Goal: Task Accomplishment & Management: Use online tool/utility

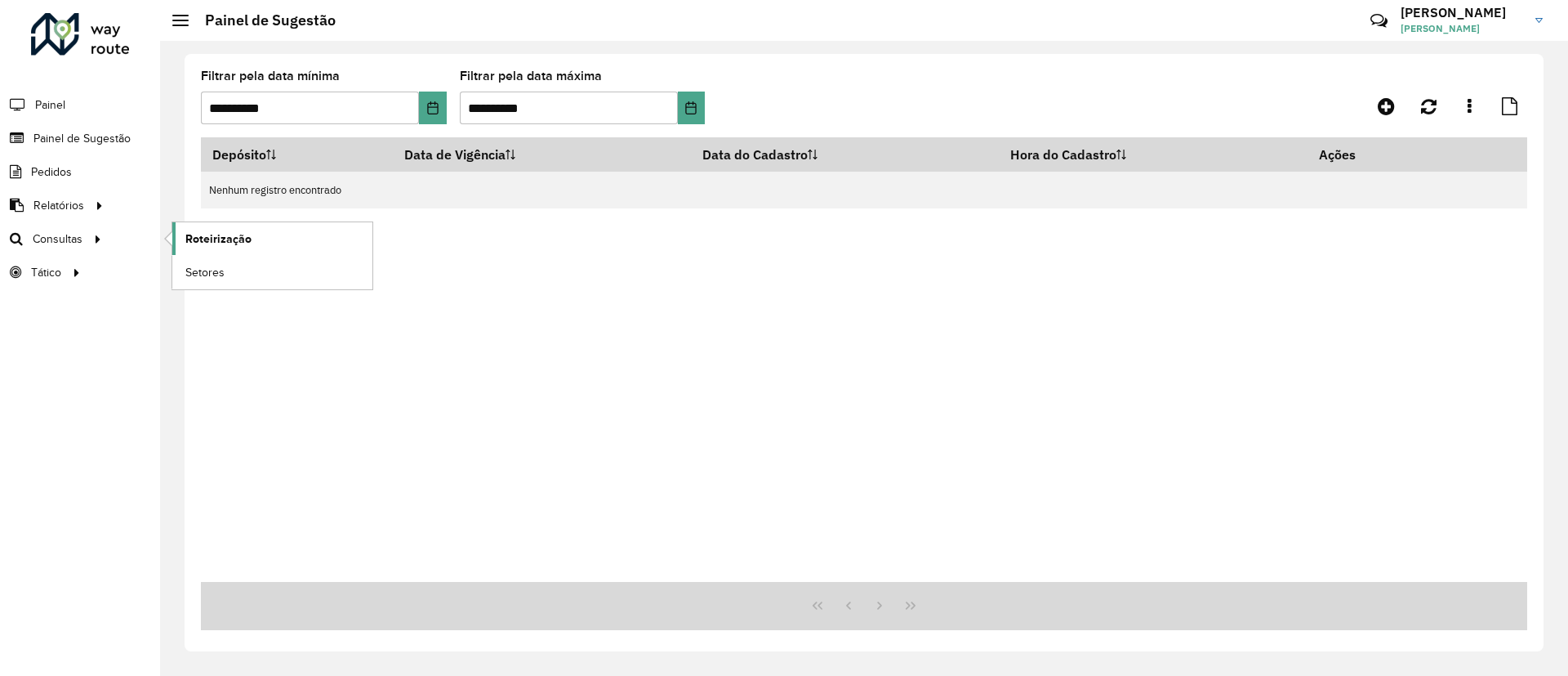
click at [211, 235] on span "Roteirização" at bounding box center [219, 239] width 66 height 17
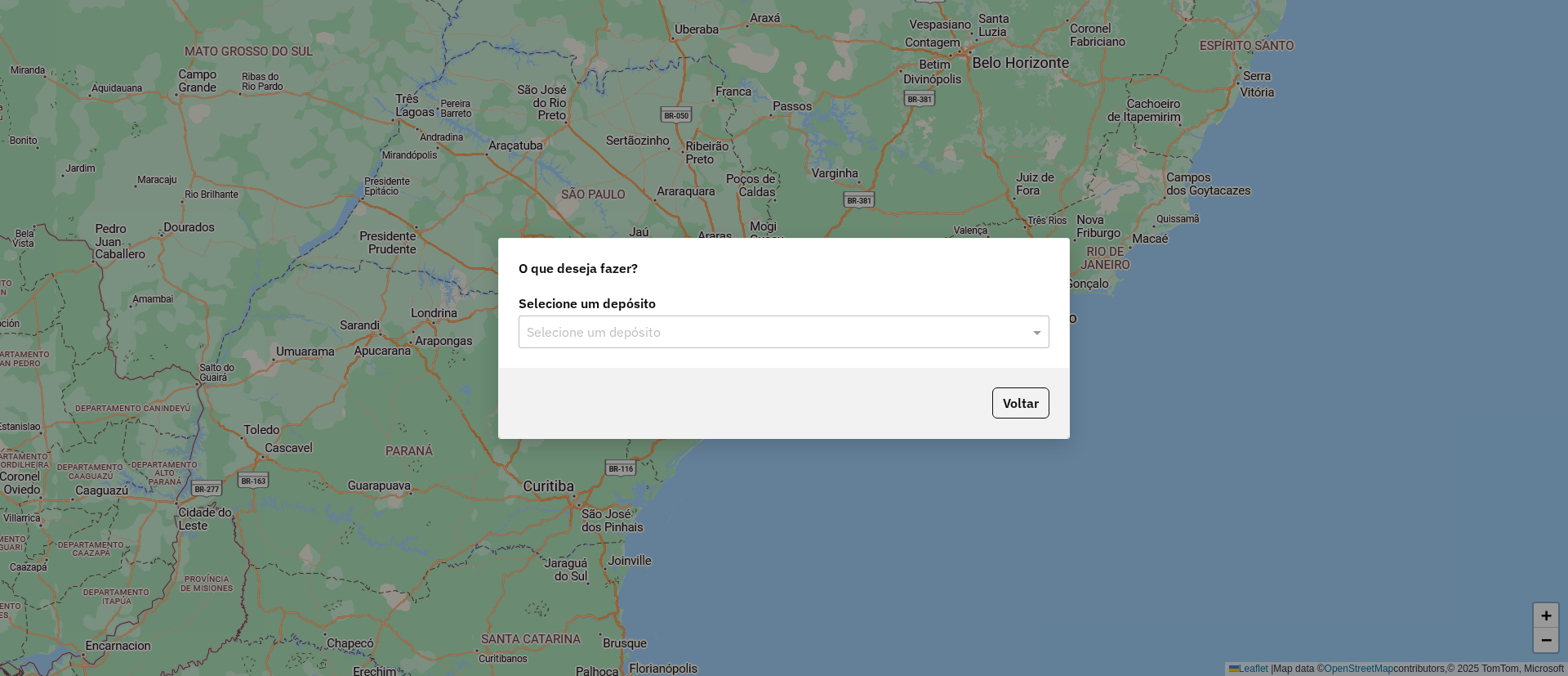
click at [764, 341] on div "Selecione um depósito" at bounding box center [783, 332] width 531 height 33
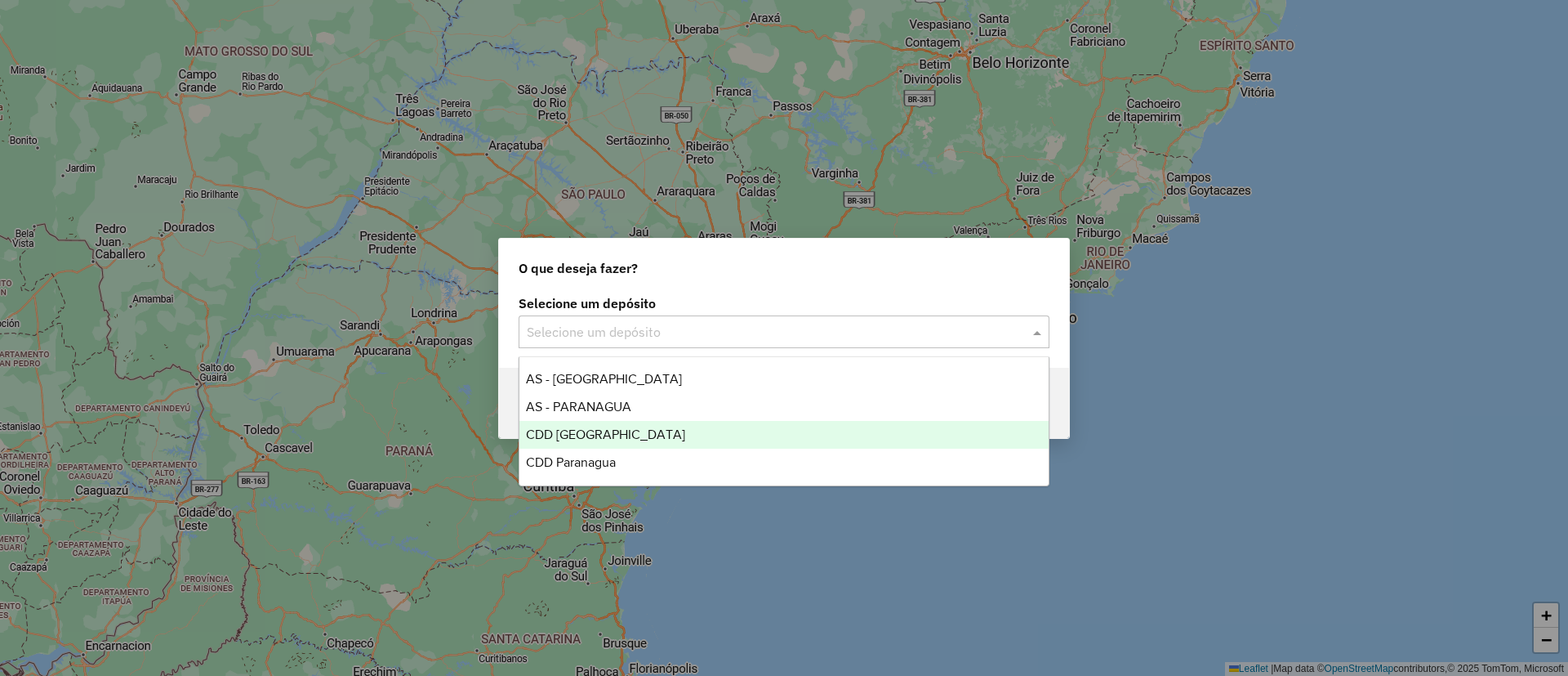
click at [640, 434] on div "CDD Curitiba" at bounding box center [784, 434] width 530 height 27
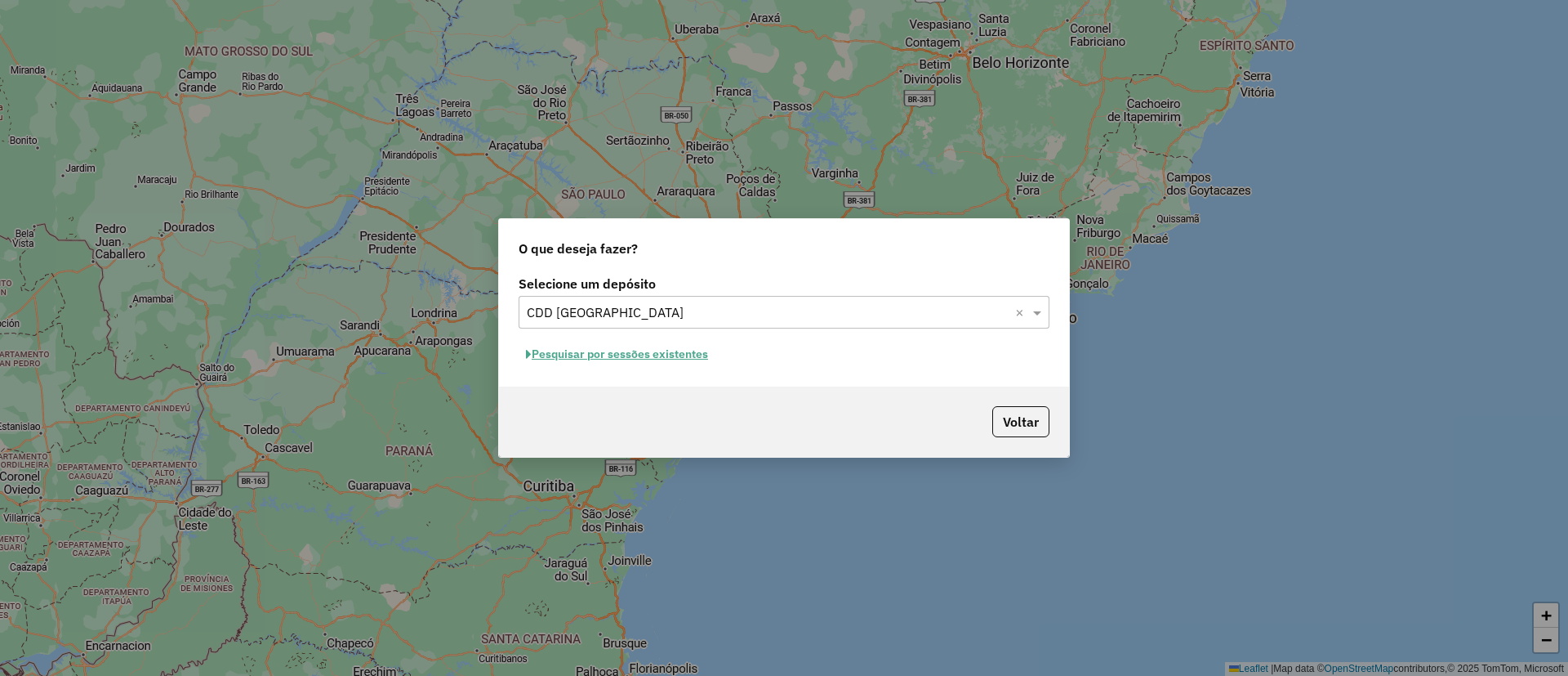
click at [593, 354] on button "Pesquisar por sessões existentes" at bounding box center [616, 354] width 197 height 25
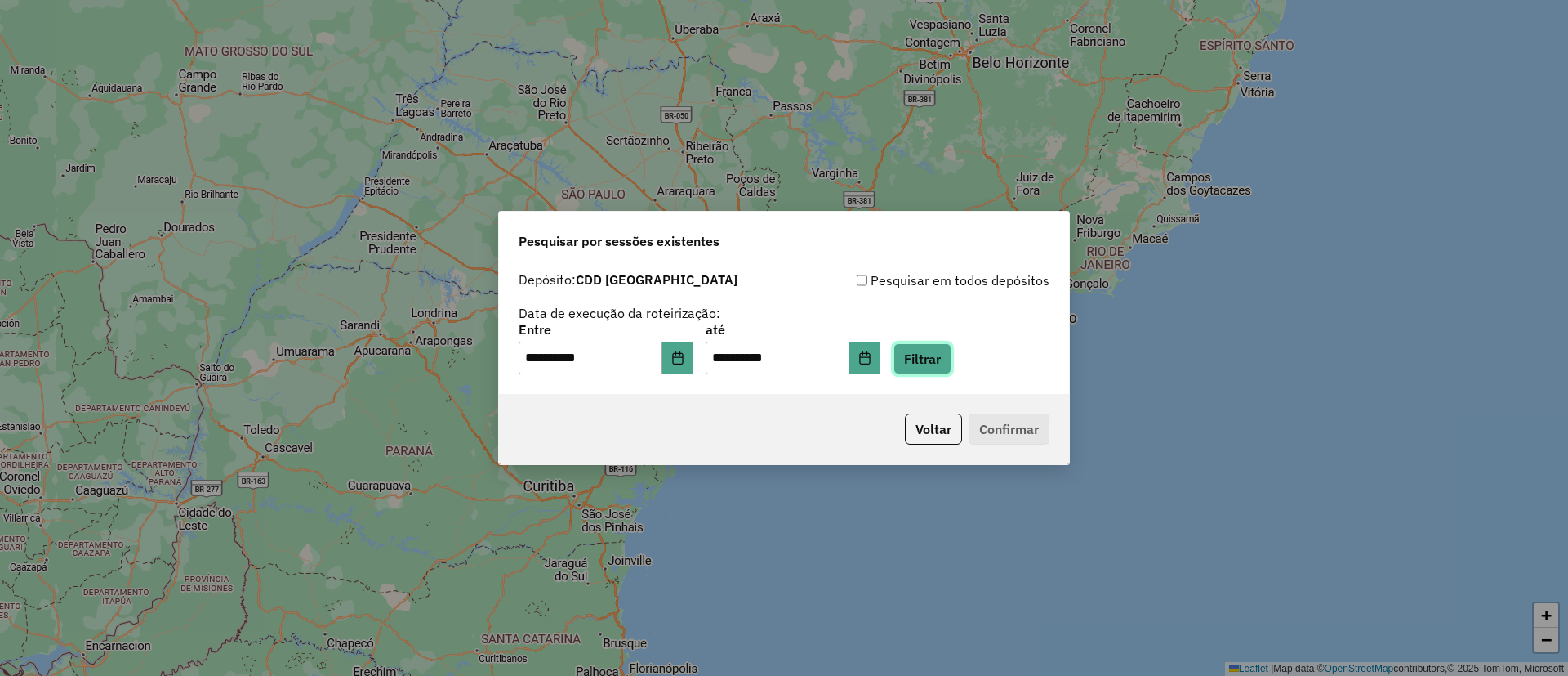
click at [946, 358] on button "Filtrar" at bounding box center [923, 358] width 58 height 31
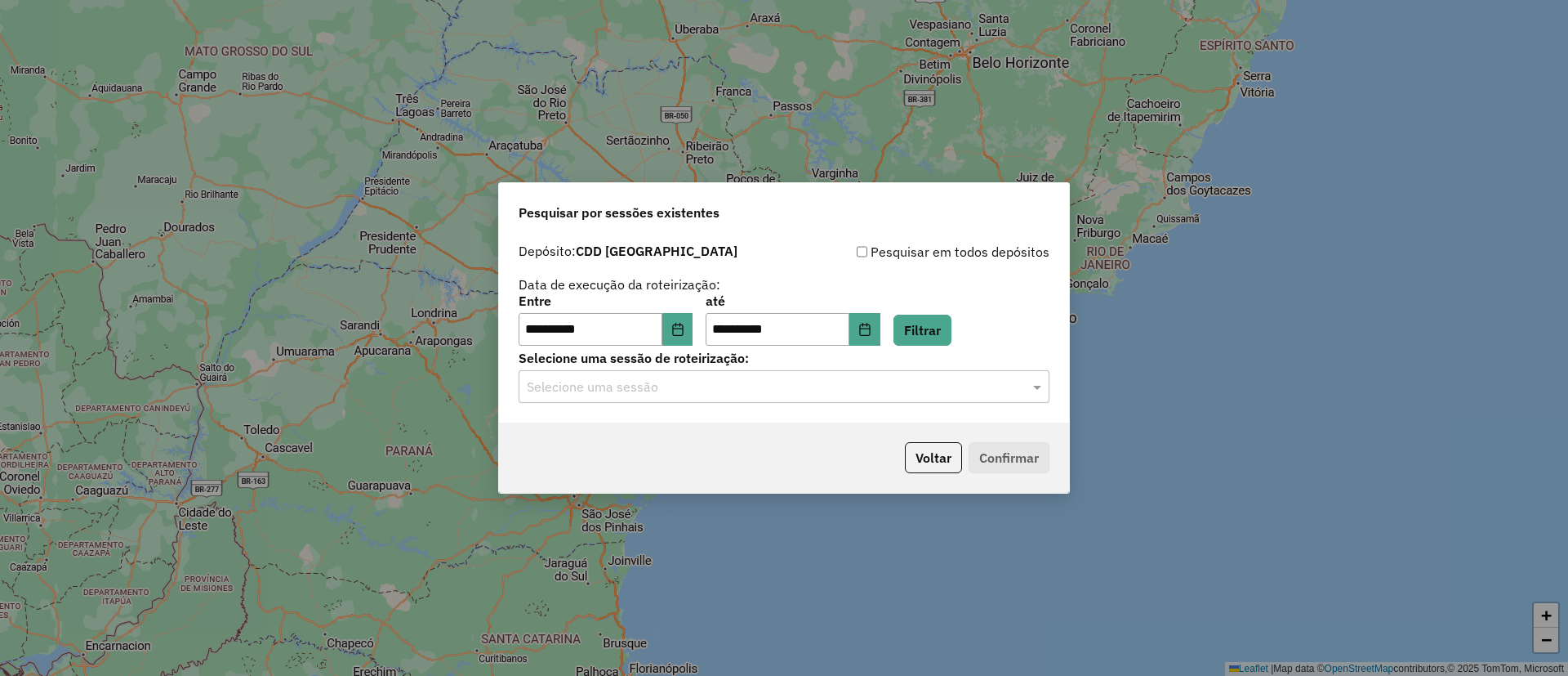
click at [570, 394] on input "text" at bounding box center [767, 387] width 482 height 20
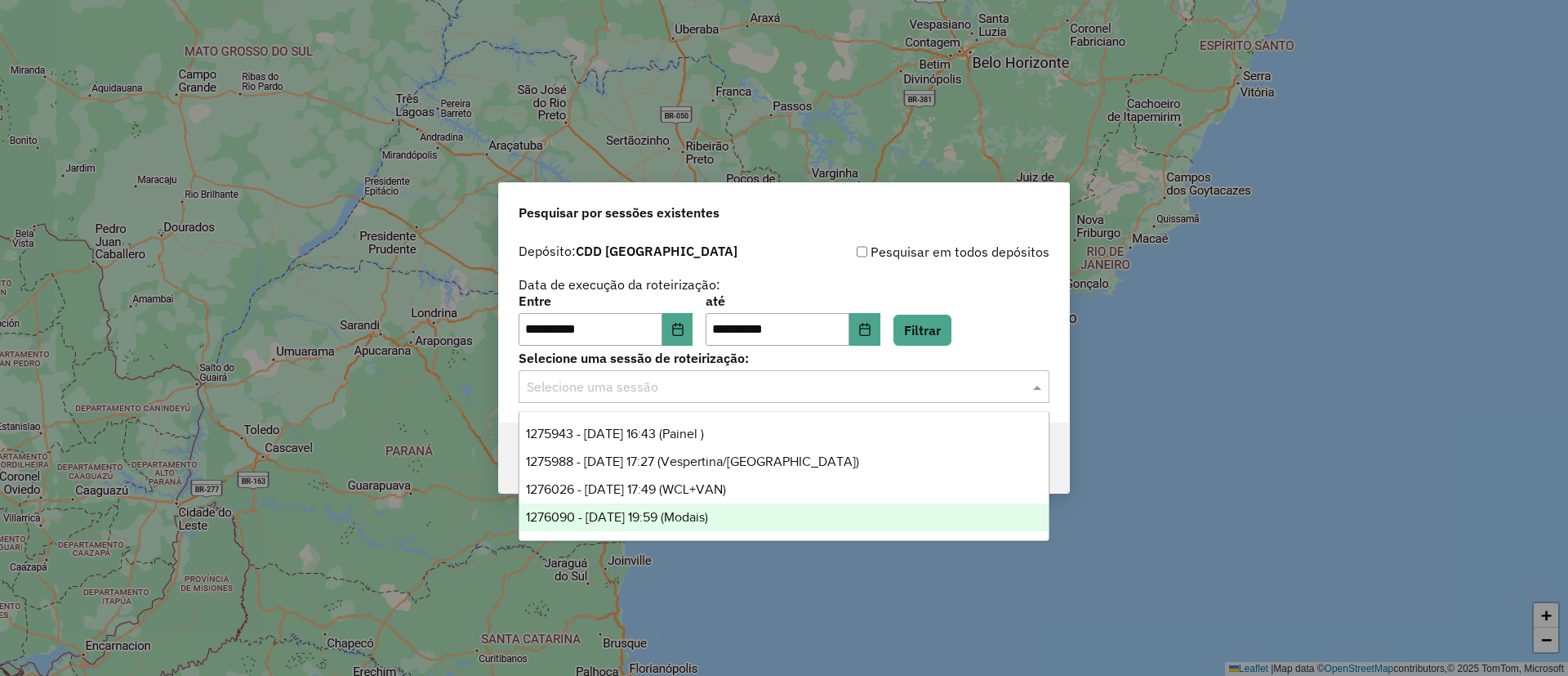
click at [622, 523] on span "1276090 - 15/09/2025 19:59 (Modais)" at bounding box center [616, 517] width 182 height 14
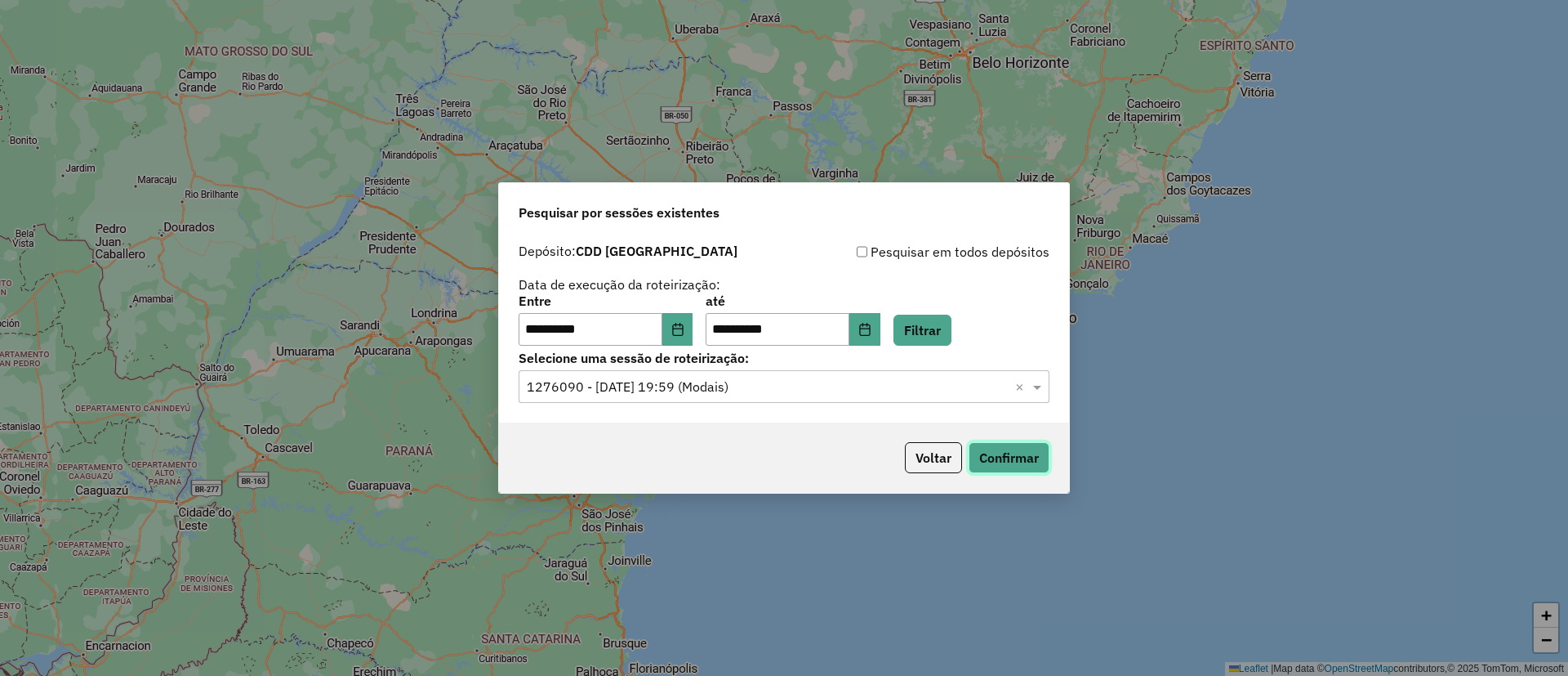
click at [1006, 459] on button "Confirmar" at bounding box center [1009, 457] width 81 height 31
click at [585, 322] on input "**********" at bounding box center [590, 329] width 144 height 33
drag, startPoint x: 657, startPoint y: 325, endPoint x: 674, endPoint y: 336, distance: 20.2
click at [662, 333] on input "**********" at bounding box center [590, 329] width 144 height 33
click at [678, 338] on button "Choose Date" at bounding box center [678, 329] width 31 height 33
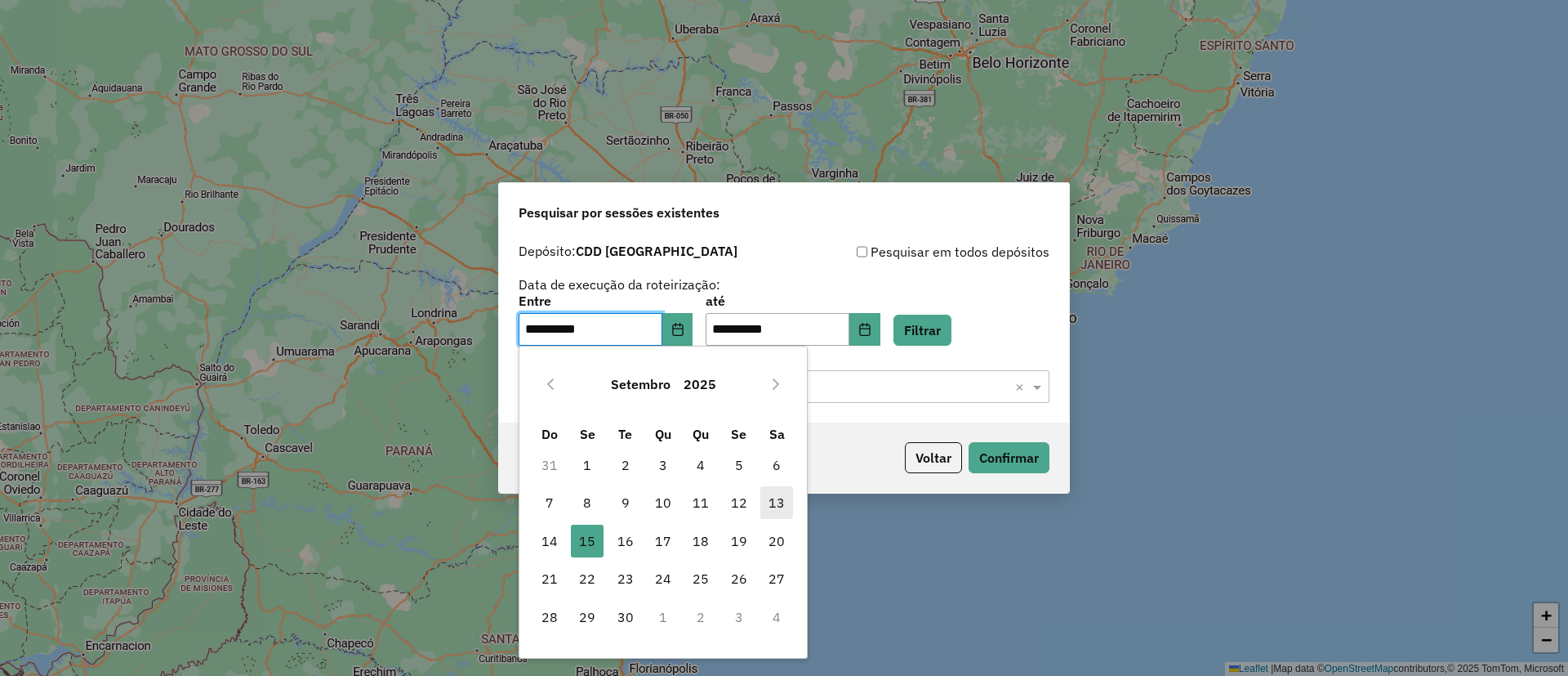
click at [781, 507] on span "13" at bounding box center [776, 503] width 33 height 33
type input "**********"
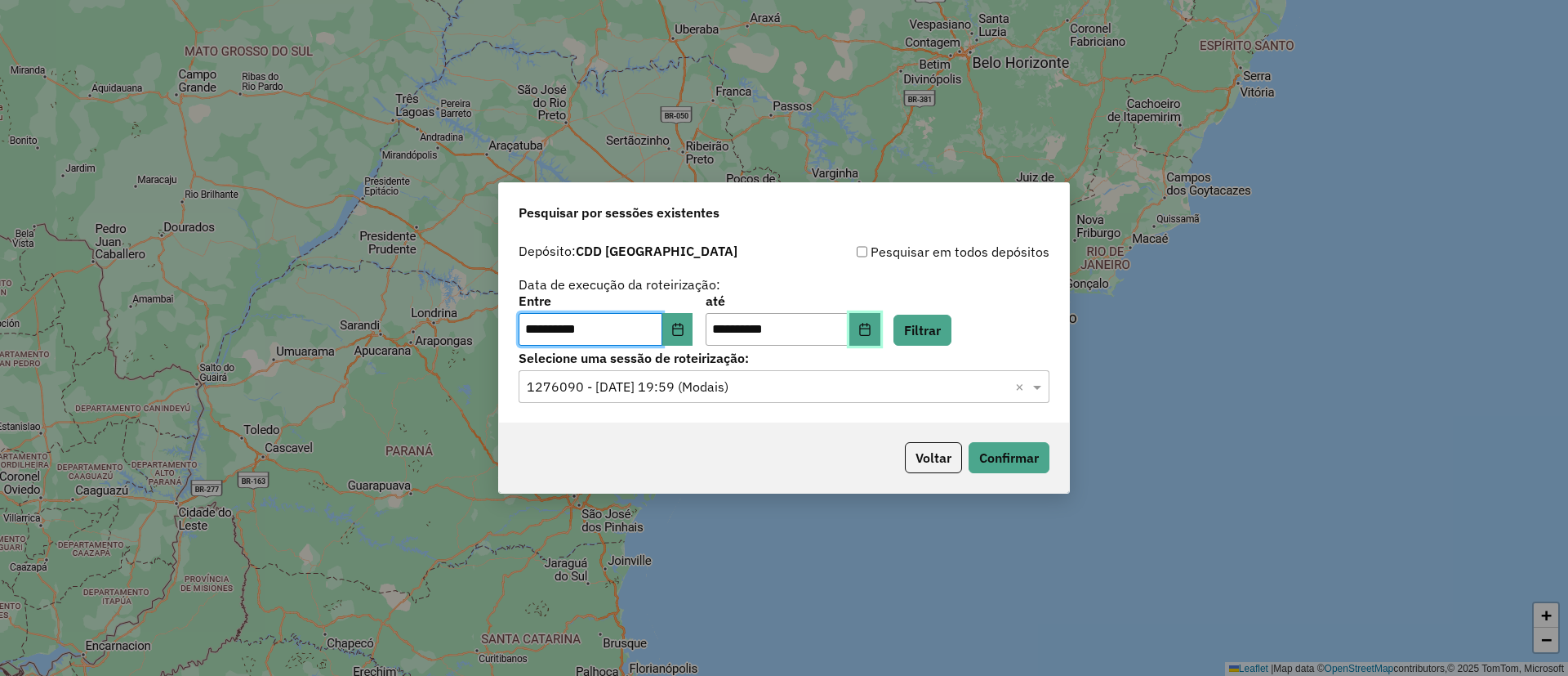
click at [880, 337] on button "Choose Date" at bounding box center [864, 329] width 31 height 33
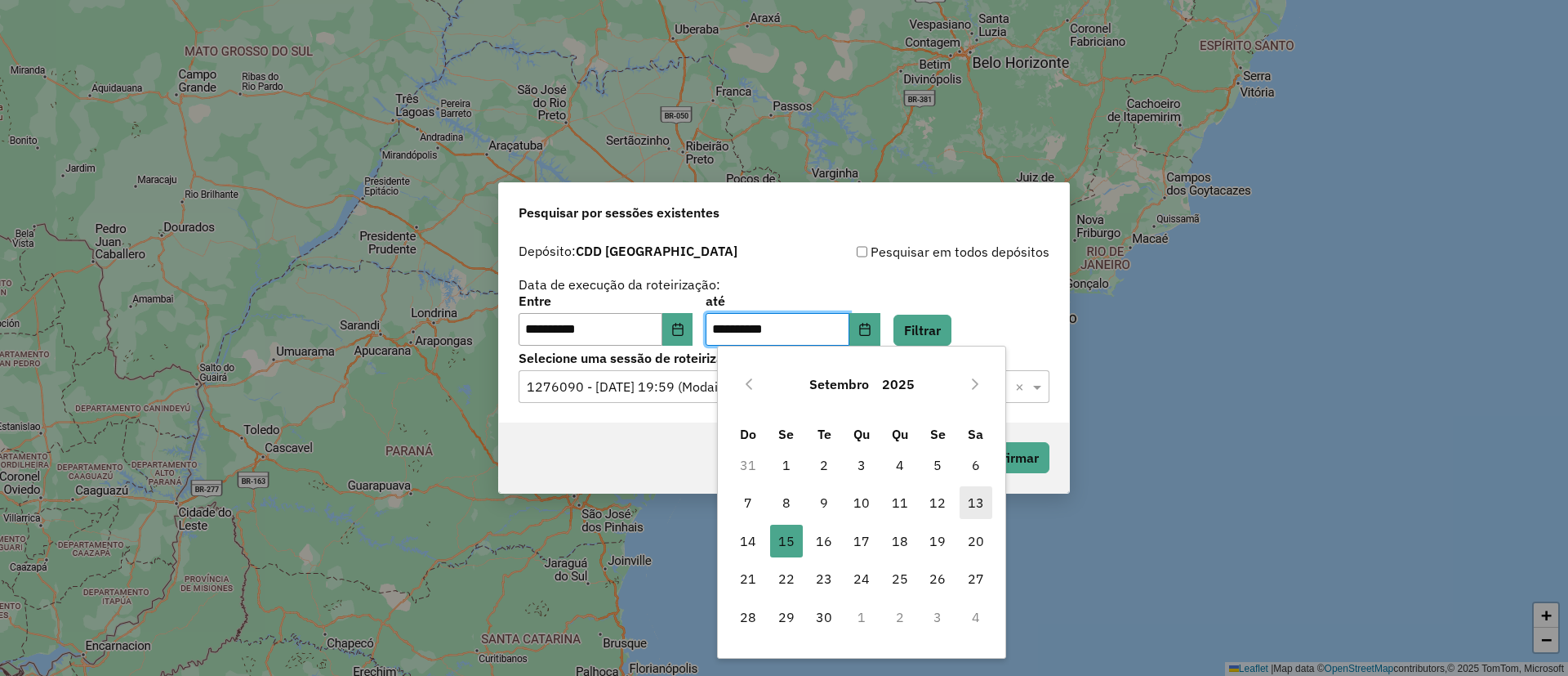
click at [976, 501] on span "13" at bounding box center [975, 503] width 33 height 33
type input "**********"
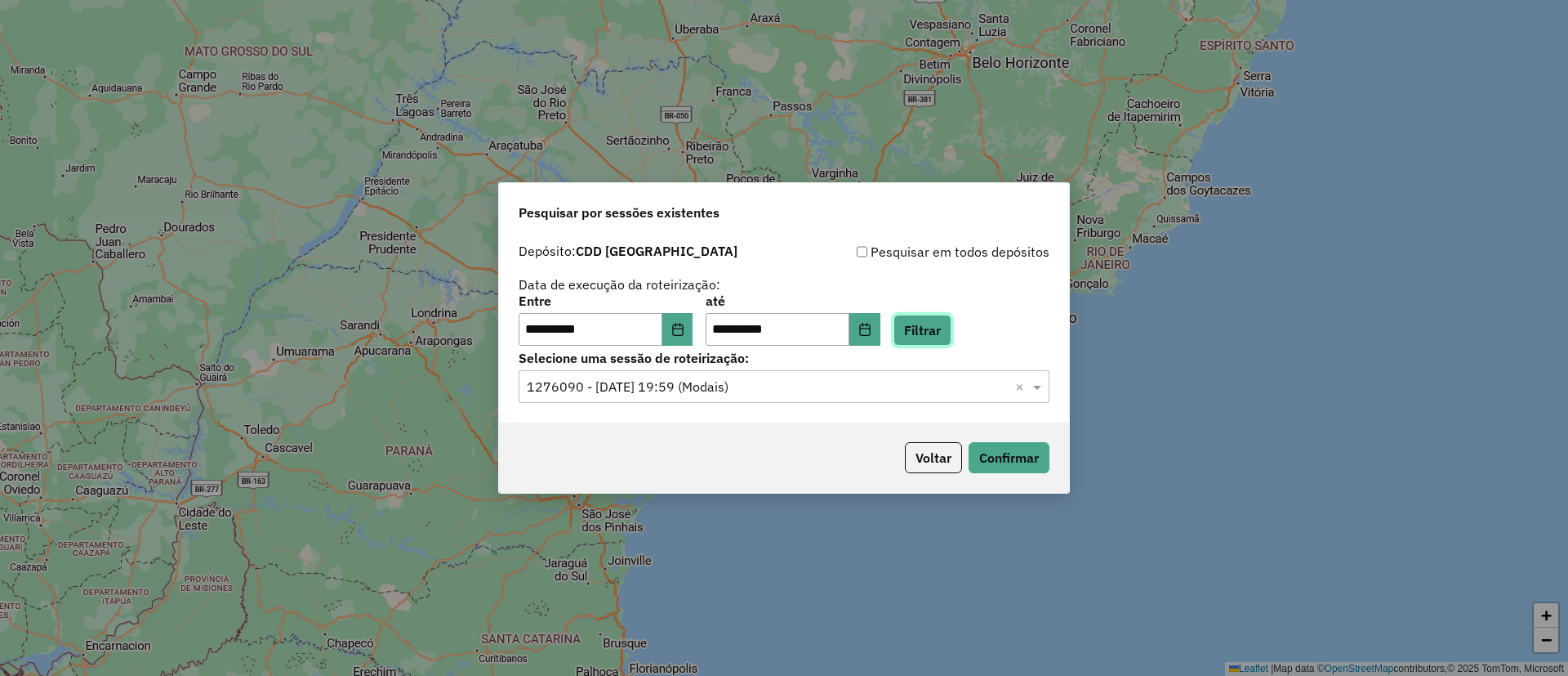
click at [946, 331] on button "Filtrar" at bounding box center [923, 330] width 58 height 31
click at [642, 377] on input "text" at bounding box center [767, 387] width 482 height 20
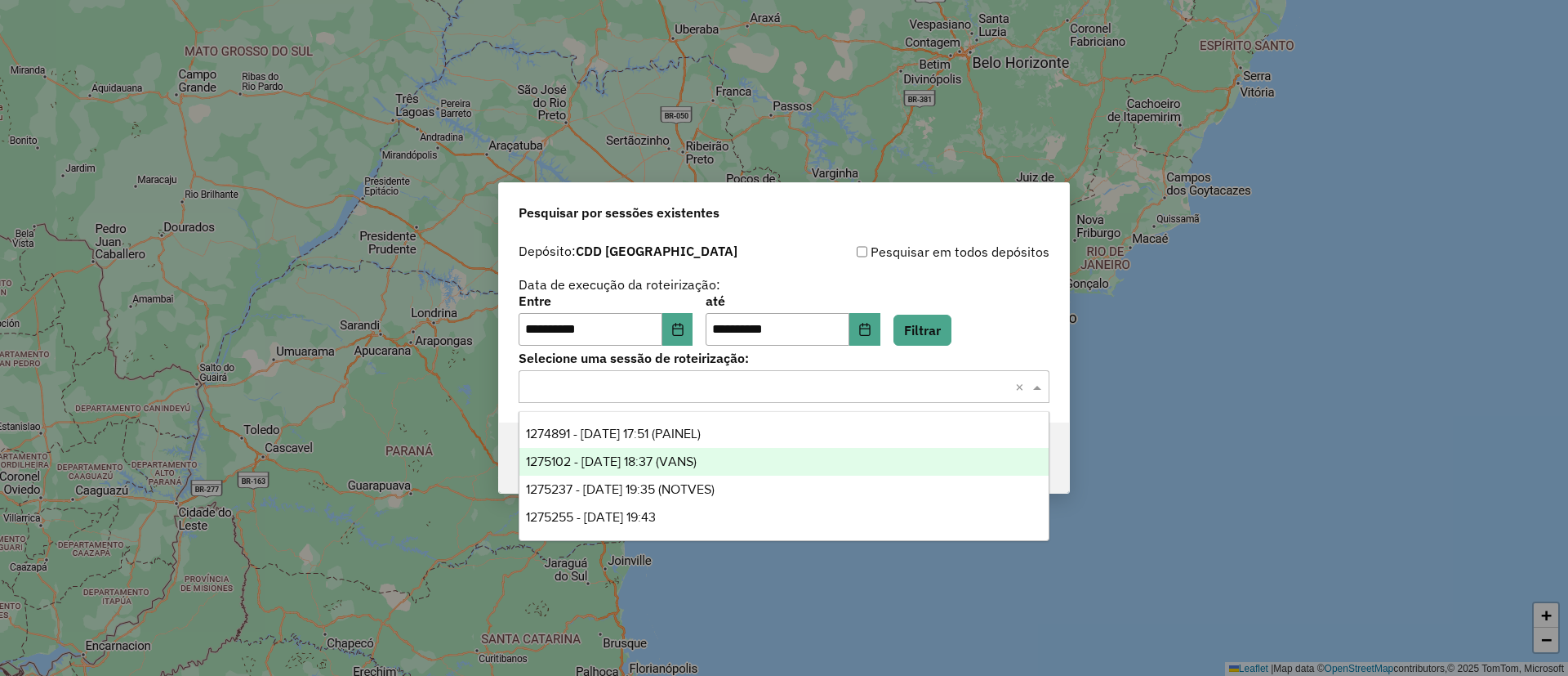
click at [688, 517] on div "1275255 - 13/09/2025 19:43" at bounding box center [784, 517] width 530 height 27
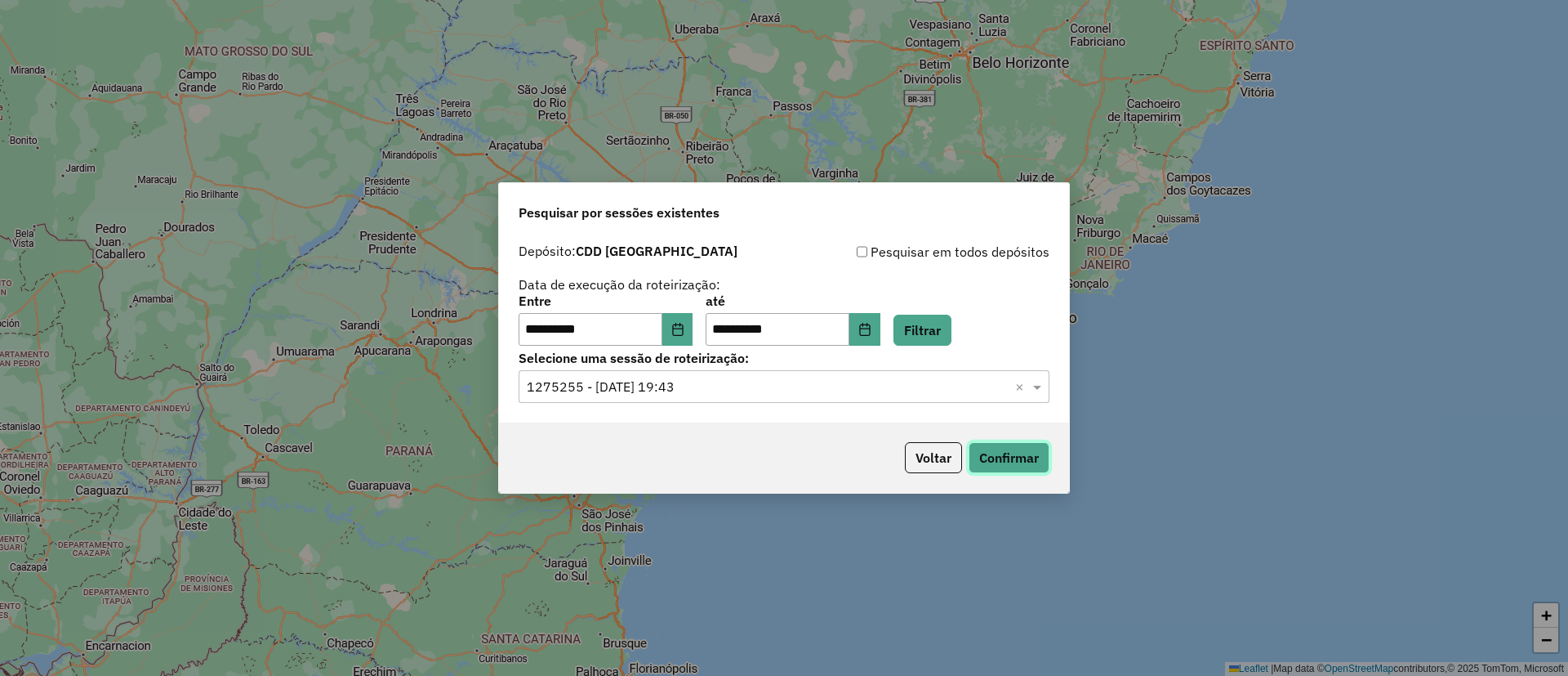
click at [984, 470] on button "Confirmar" at bounding box center [1009, 457] width 81 height 31
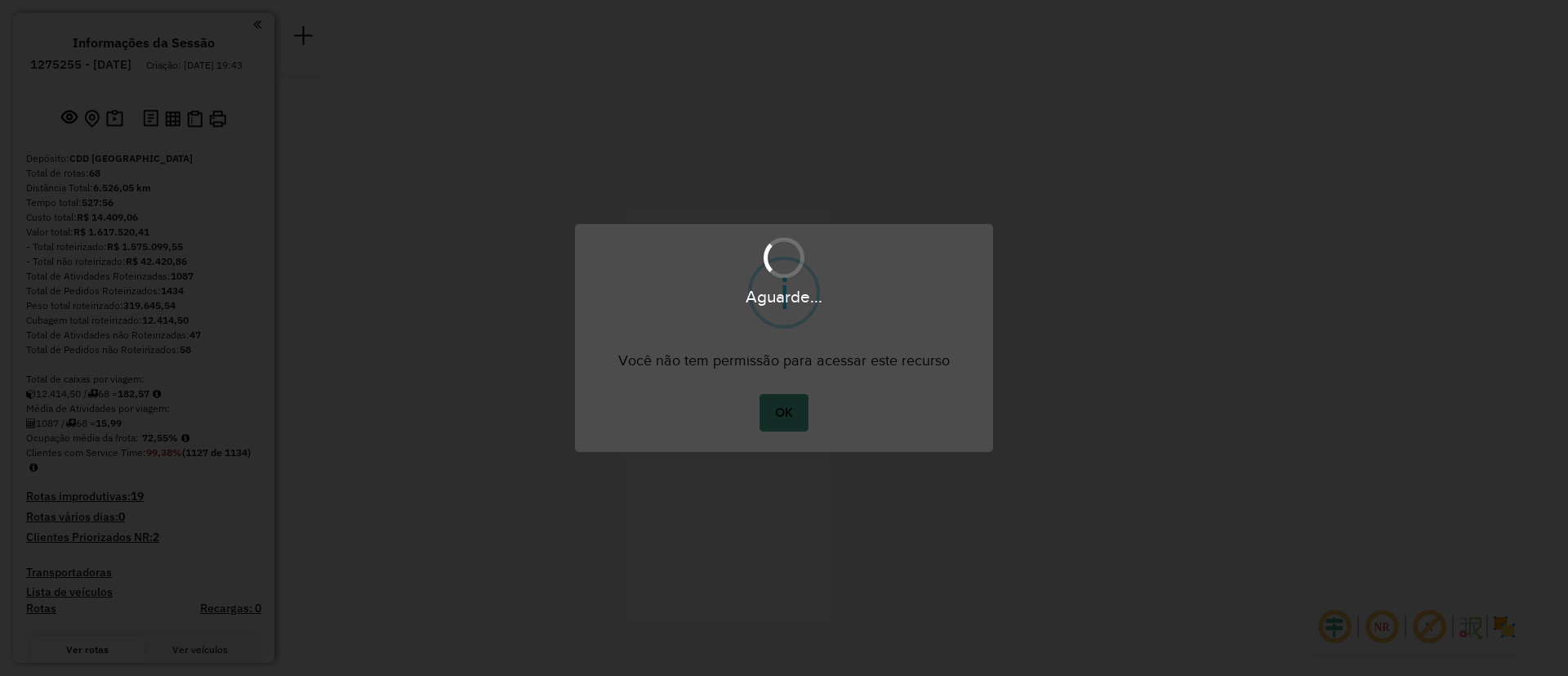
click at [771, 430] on div "OK No Cancel" at bounding box center [784, 412] width 418 height 46
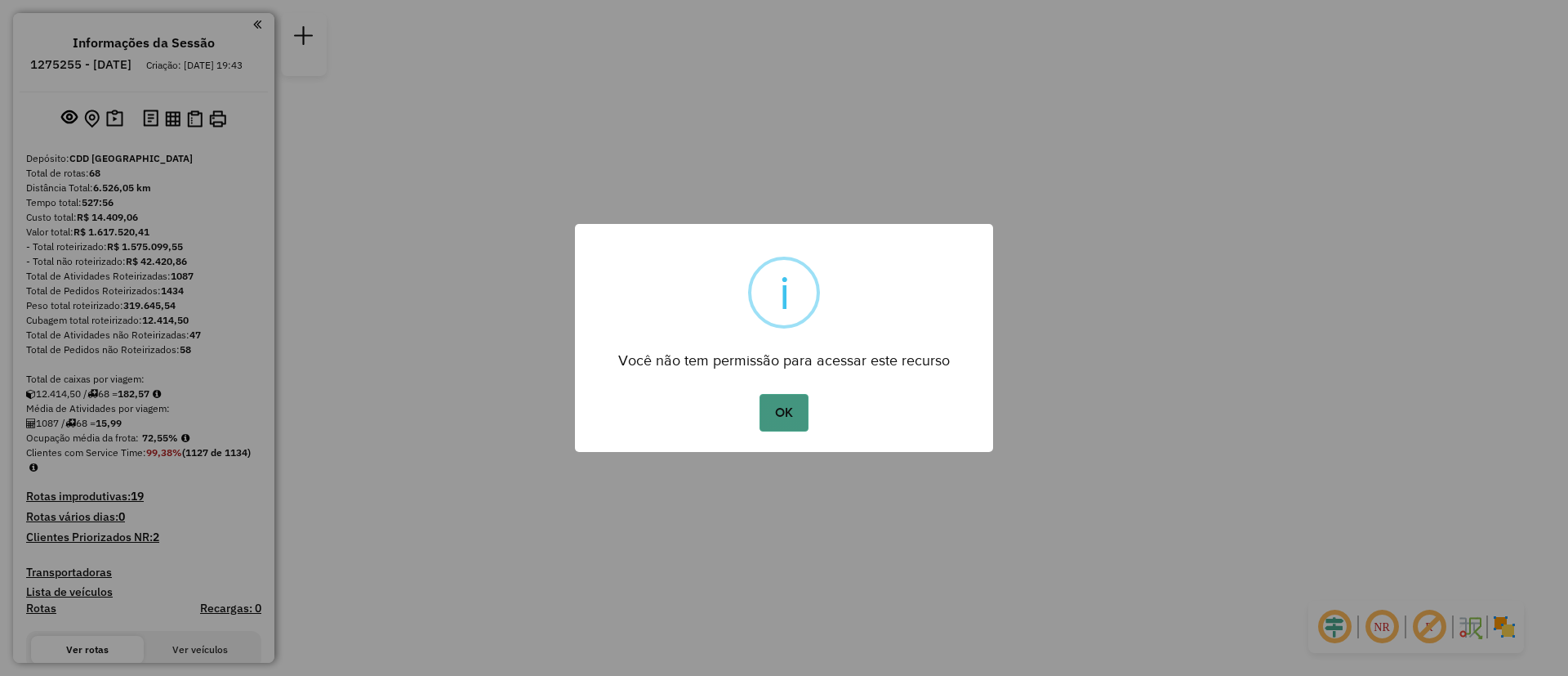
click at [770, 420] on button "OK" at bounding box center [783, 413] width 48 height 38
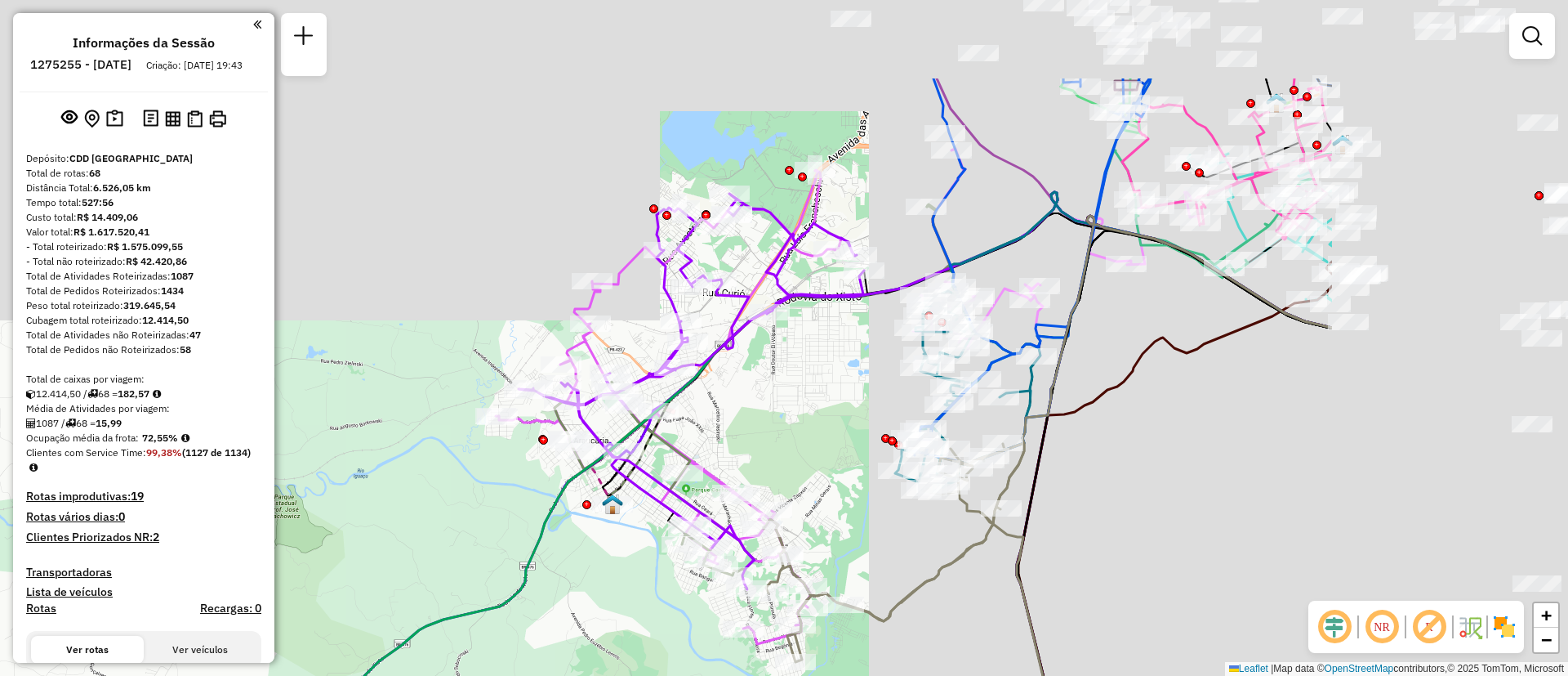
drag, startPoint x: 749, startPoint y: 402, endPoint x: 704, endPoint y: 444, distance: 61.6
click at [373, 515] on div "Janela de atendimento Grade de atendimento Capacidade Transportadoras Veículos …" at bounding box center [784, 338] width 1568 height 676
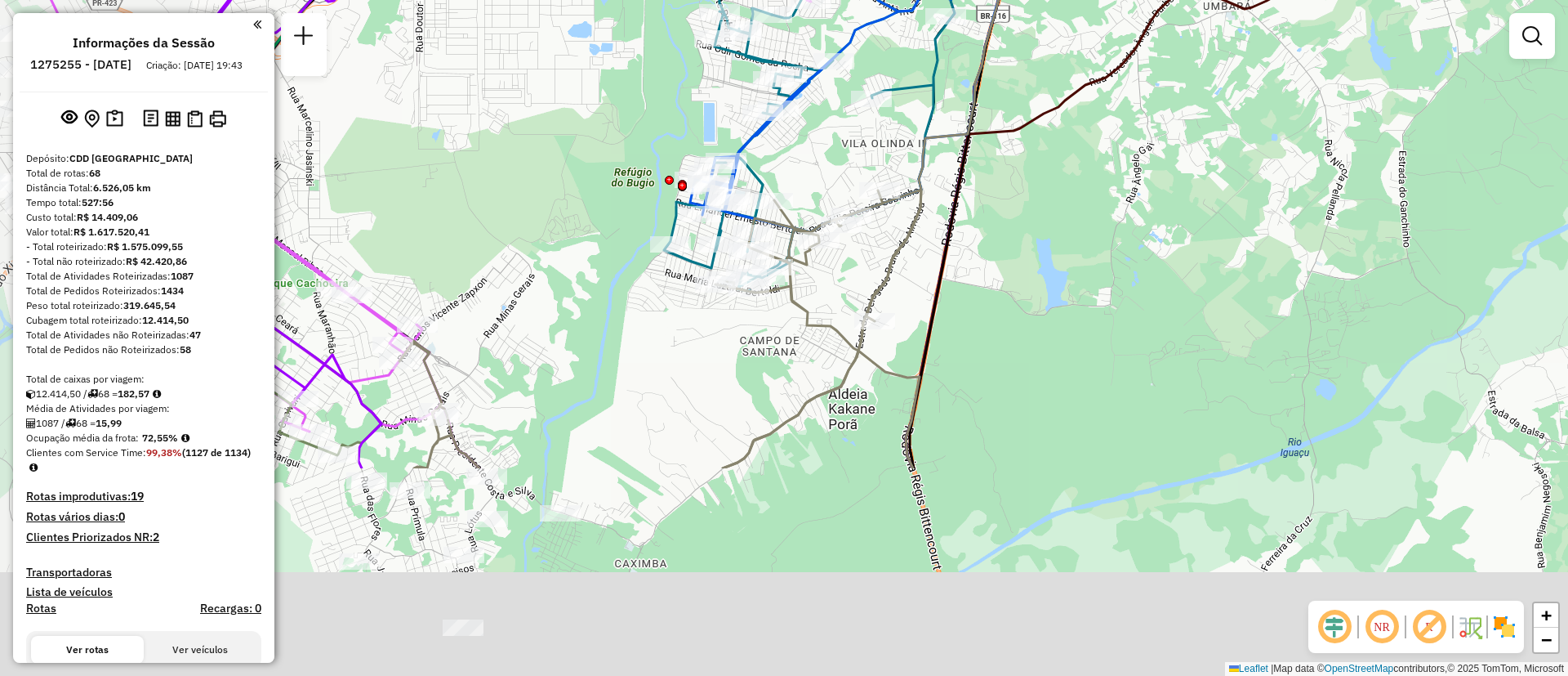
drag, startPoint x: 645, startPoint y: 461, endPoint x: 869, endPoint y: 190, distance: 351.6
click at [849, 173] on div "Janela de atendimento Grade de atendimento Capacidade Transportadoras Veículos …" at bounding box center [784, 338] width 1568 height 676
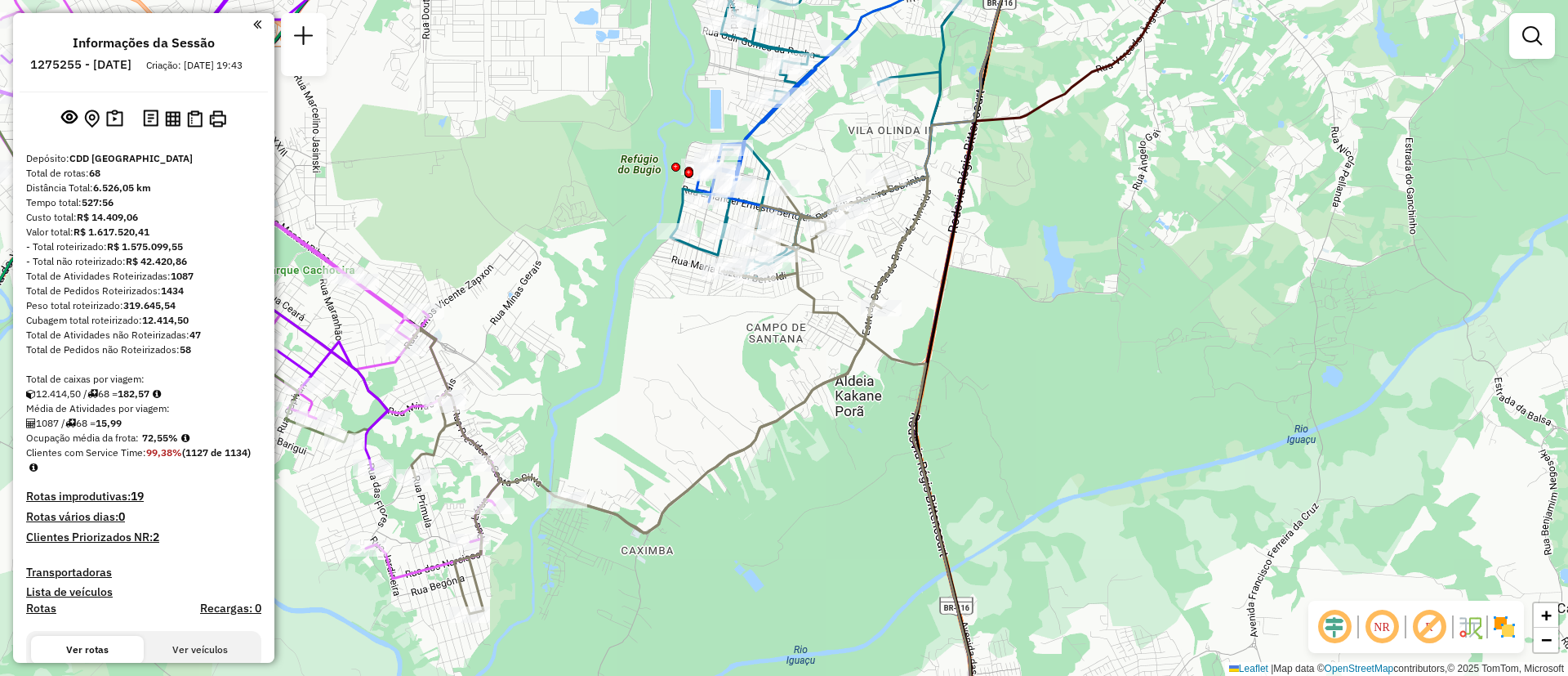
click at [772, 438] on div "Janela de atendimento Grade de atendimento Capacidade Transportadoras Veículos …" at bounding box center [784, 338] width 1568 height 676
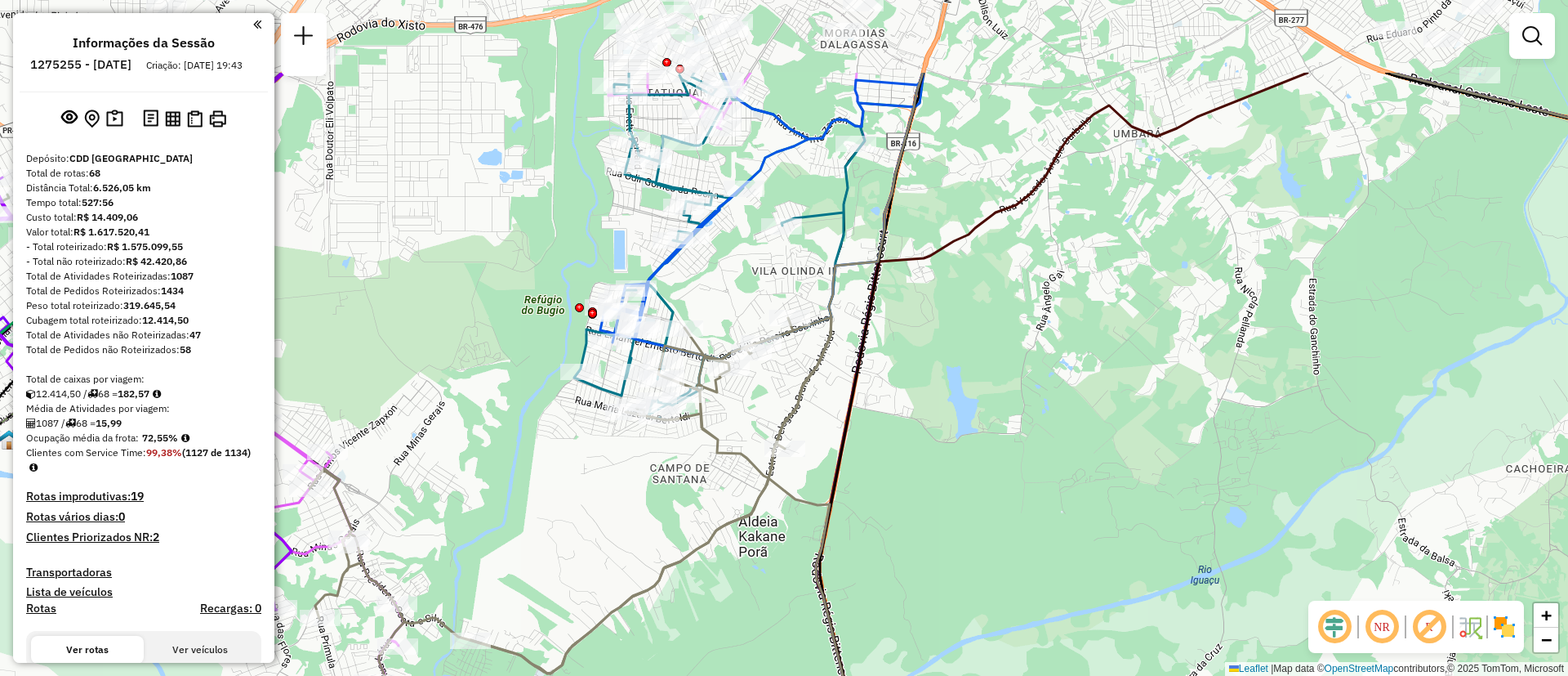
drag, startPoint x: 792, startPoint y: 321, endPoint x: 645, endPoint y: 522, distance: 249.0
click at [653, 518] on div "Janela de atendimento Grade de atendimento Capacidade Transportadoras Veículos …" at bounding box center [784, 338] width 1568 height 676
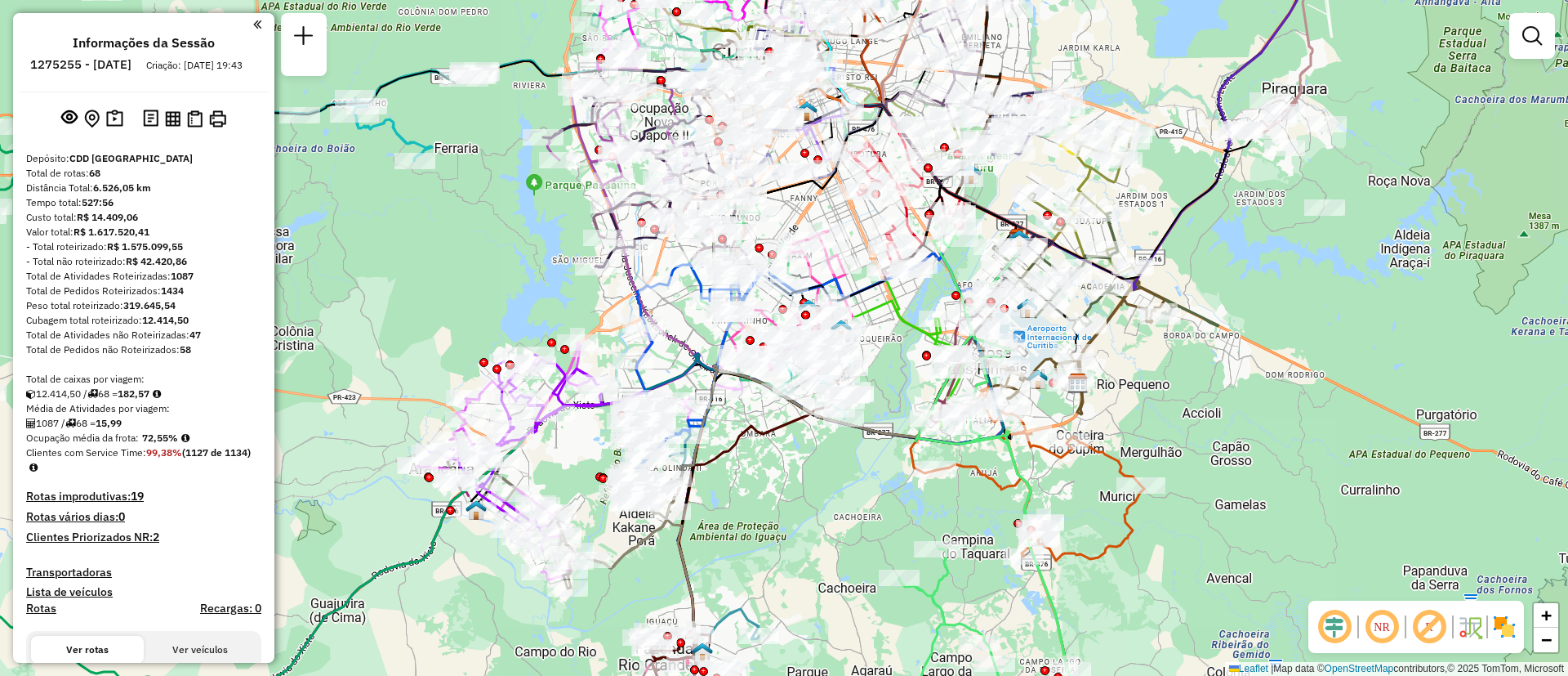
click at [783, 432] on icon at bounding box center [707, 555] width 292 height 375
select select "**********"
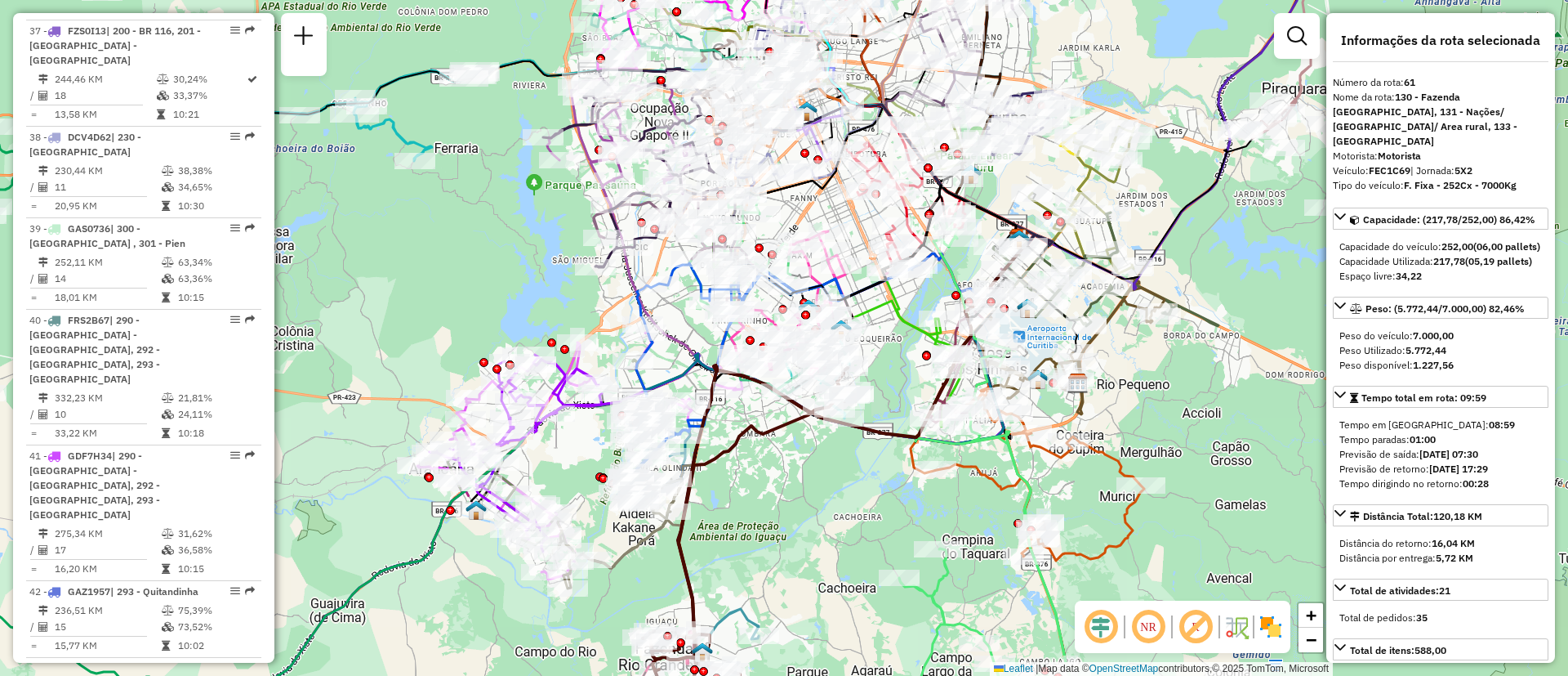
scroll to position [6851, 0]
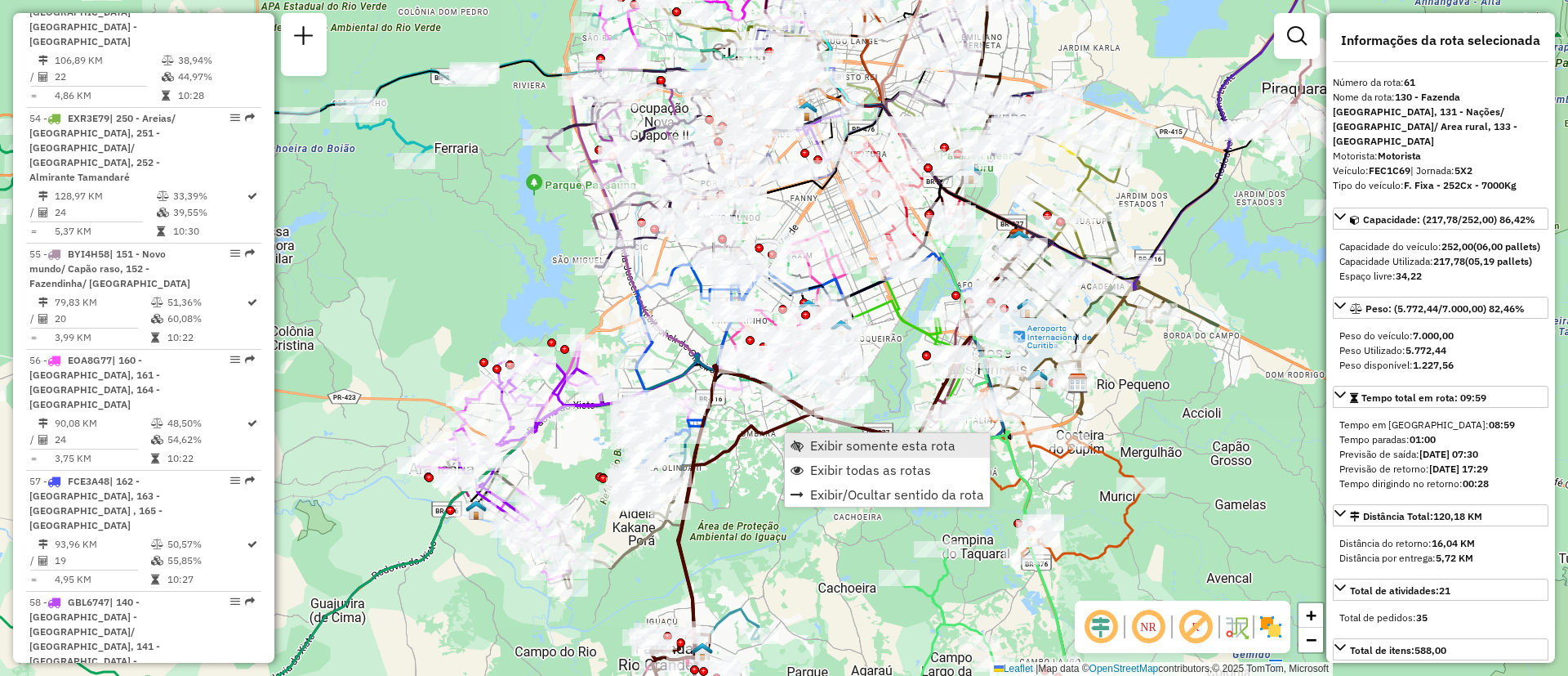
click at [812, 451] on span "Exibir somente esta rota" at bounding box center [883, 445] width 145 height 13
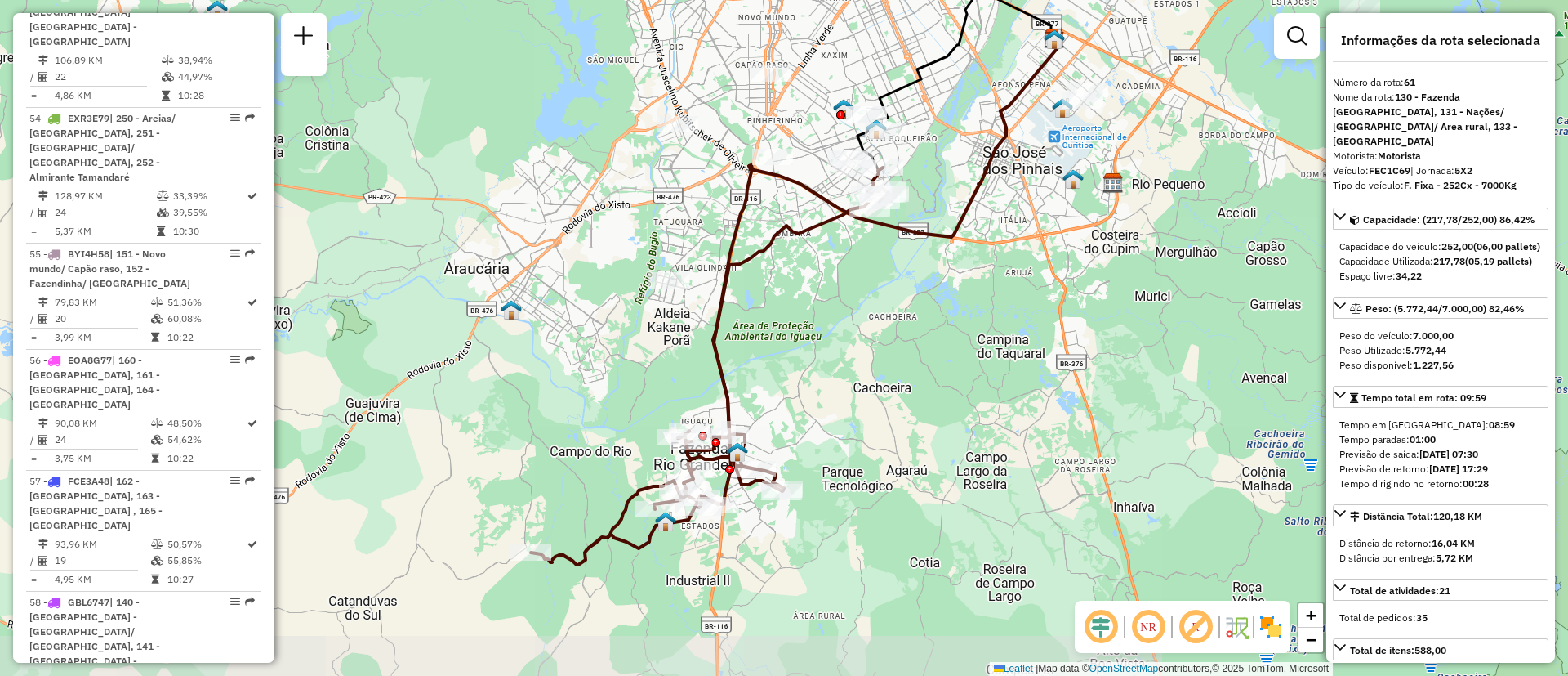
drag, startPoint x: 854, startPoint y: 505, endPoint x: 864, endPoint y: 443, distance: 62.8
click at [864, 443] on div "Janela de atendimento Grade de atendimento Capacidade Transportadoras Veículos …" at bounding box center [784, 338] width 1568 height 676
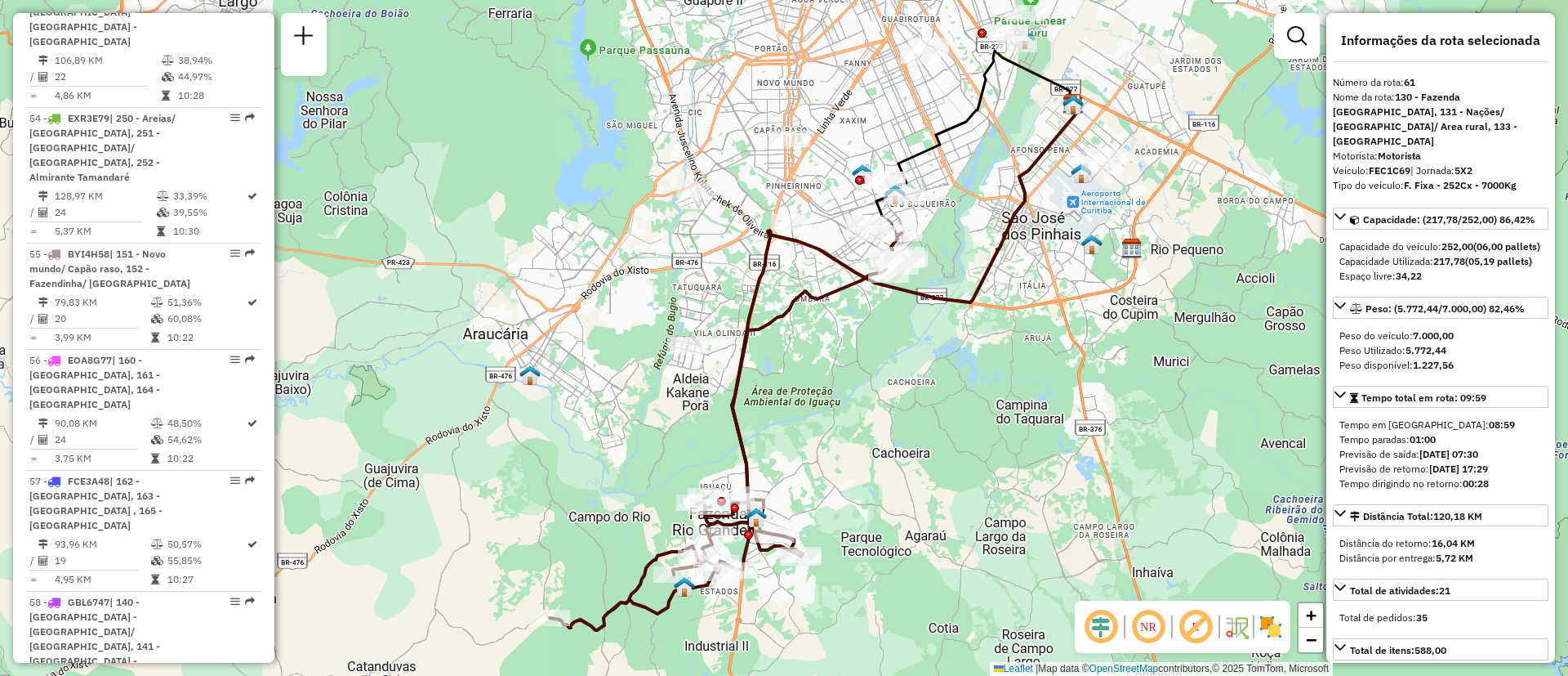
drag, startPoint x: 862, startPoint y: 432, endPoint x: 875, endPoint y: 505, distance: 74.1
click at [875, 505] on div "Janela de atendimento Grade de atendimento Capacidade Transportadoras Veículos …" at bounding box center [784, 338] width 1568 height 676
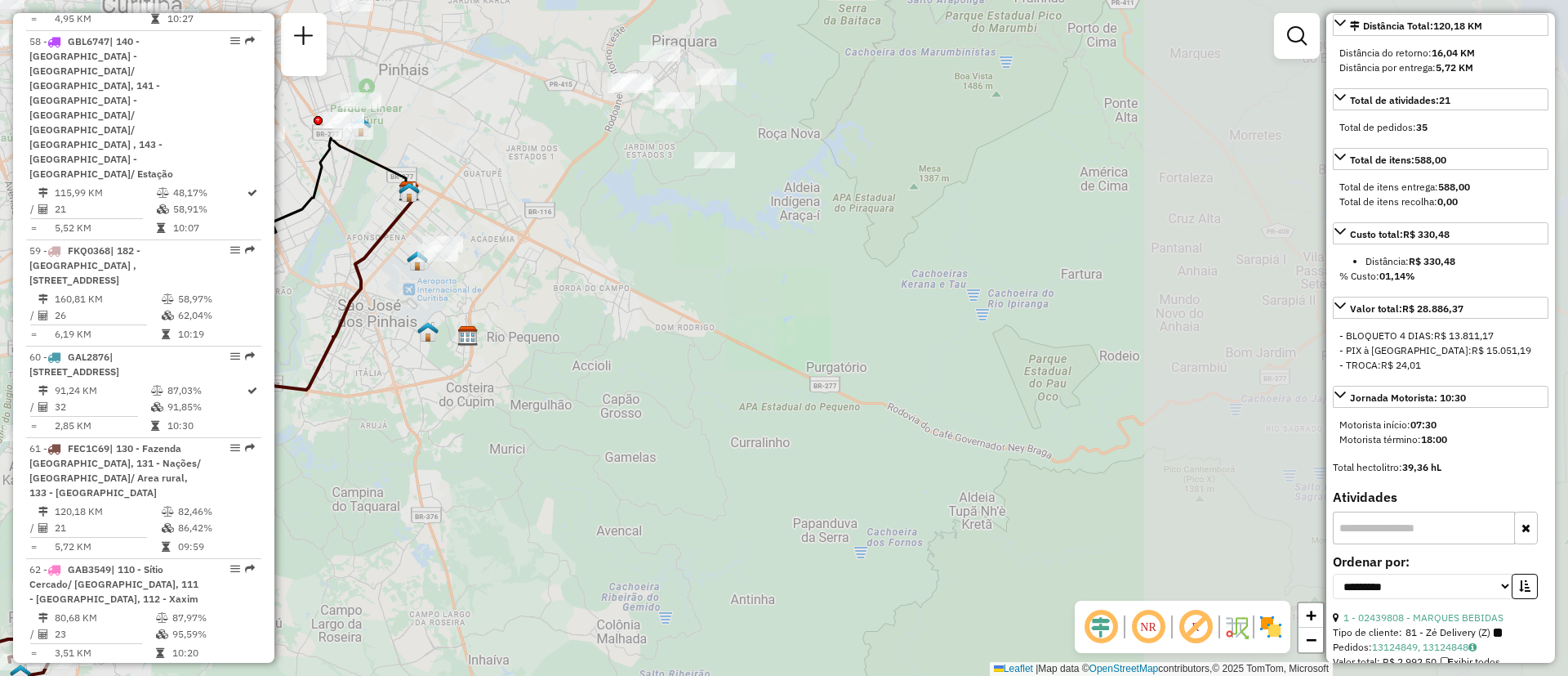
scroll to position [7464, 0]
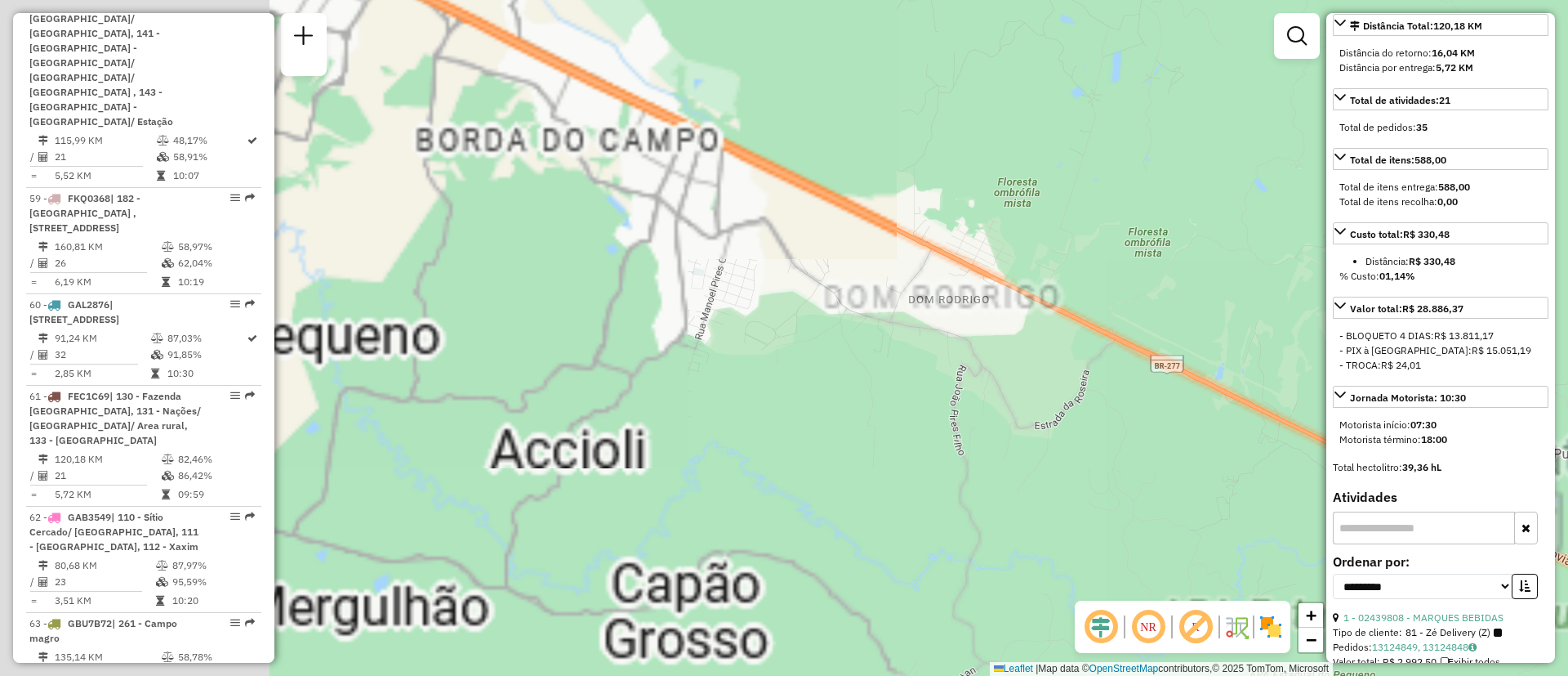
drag, startPoint x: 818, startPoint y: 311, endPoint x: 1230, endPoint y: 317, distance: 412.0
click at [1398, 287] on hb-router-mapa "Informações da Sessão 1275255 - 13/09/2025 Criação: 12/09/2025 19:43 Depósito: …" at bounding box center [784, 338] width 1568 height 676
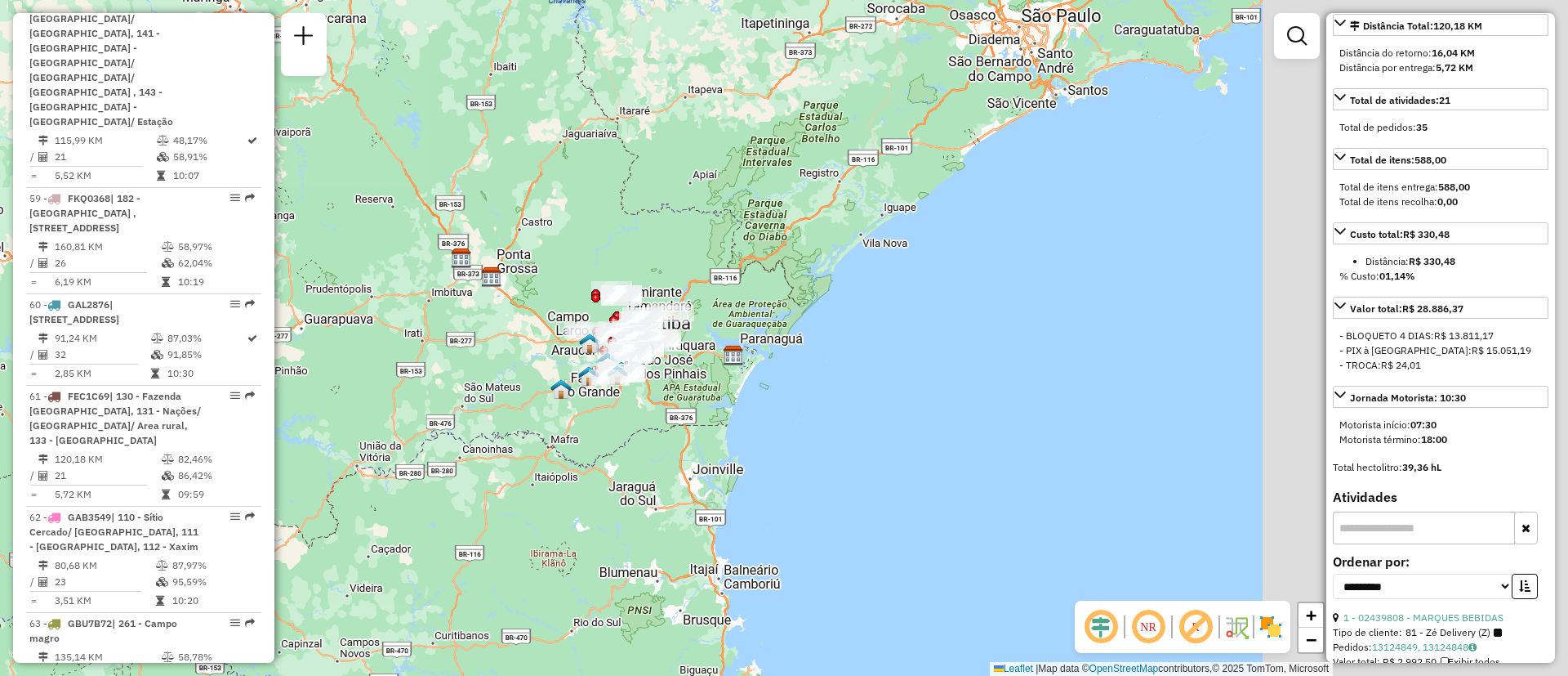
drag, startPoint x: 1087, startPoint y: 332, endPoint x: 696, endPoint y: 375, distance: 393.4
click at [664, 357] on div at bounding box center [643, 348] width 41 height 16
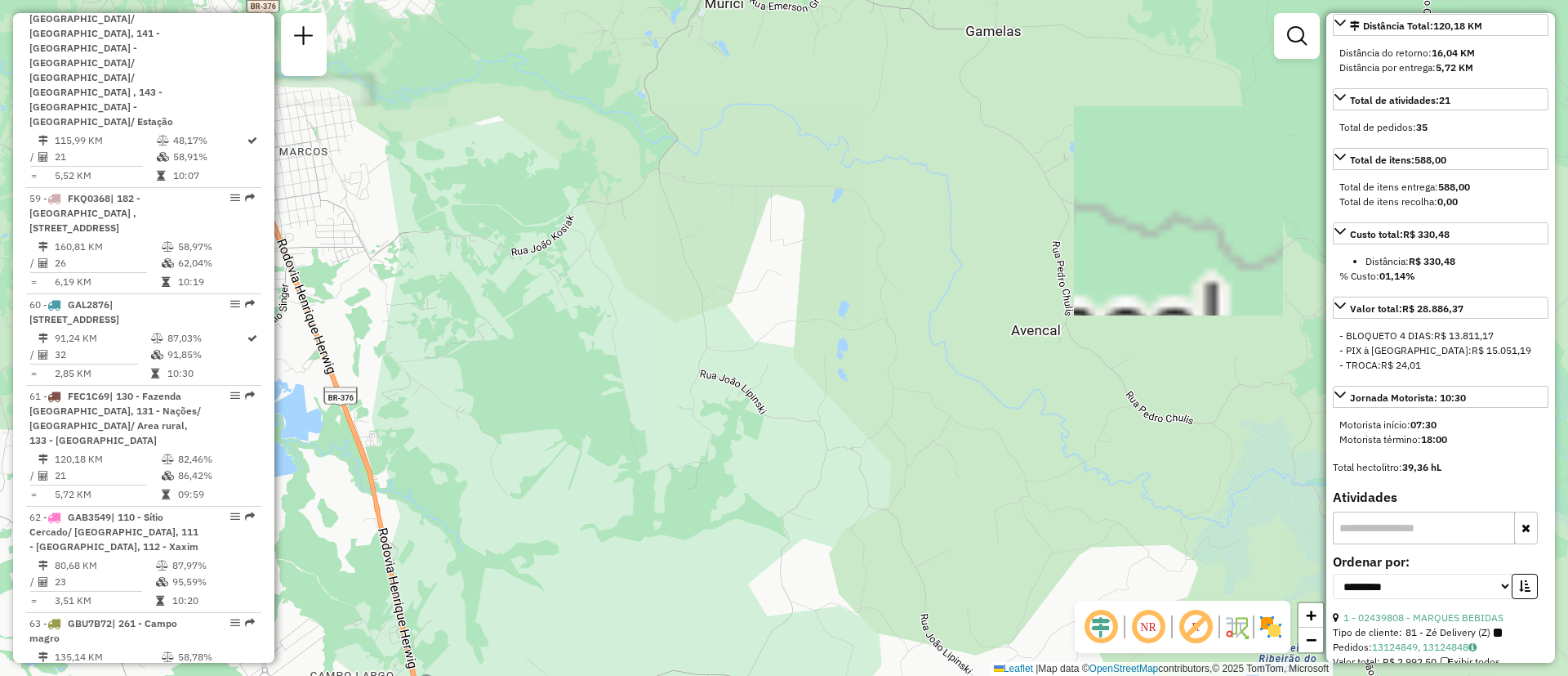
drag, startPoint x: 638, startPoint y: 347, endPoint x: 1140, endPoint y: 532, distance: 535.0
click at [1144, 502] on div "Rota 61 - Placa FEC1C69 02436785 - D'MARCO DISTRIBUIDOR Rota 61 - Placa FEC1C69…" at bounding box center [784, 338] width 1568 height 676
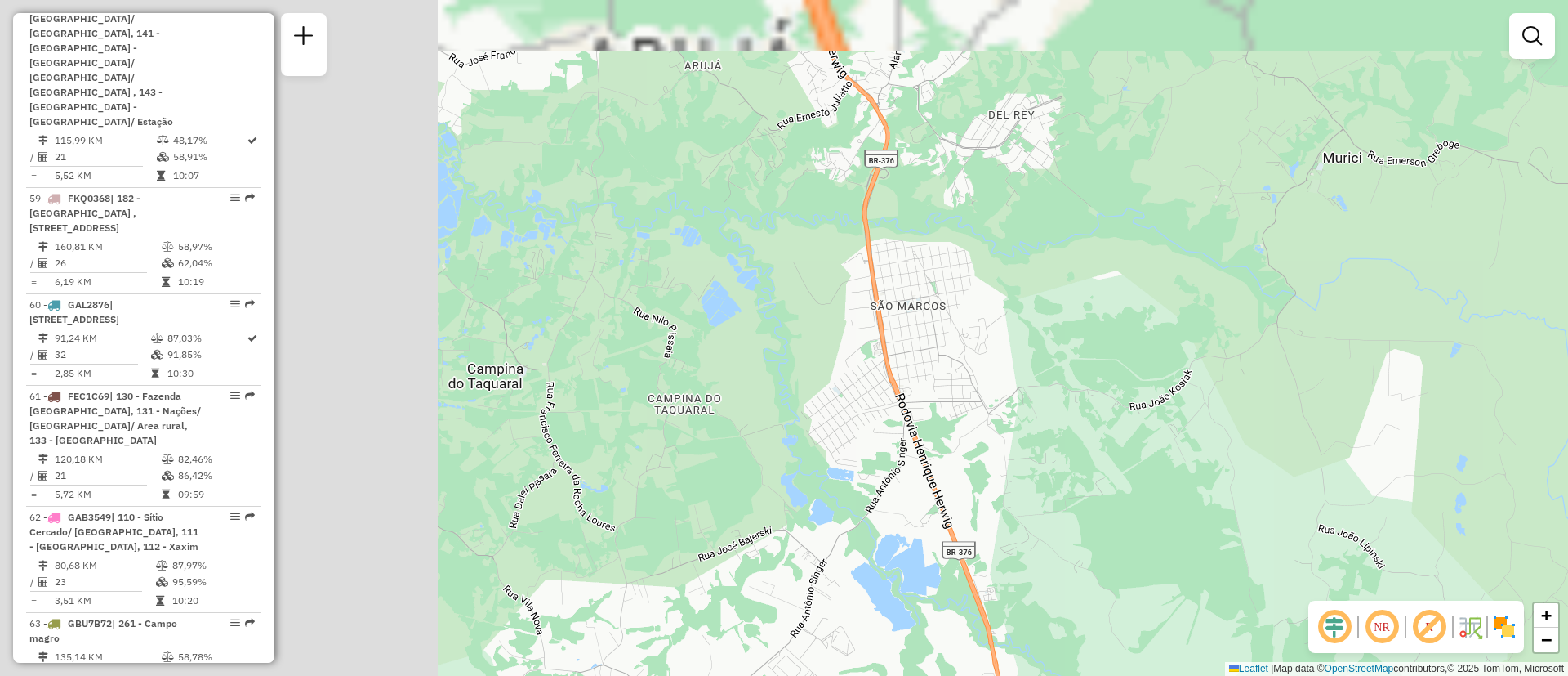
drag, startPoint x: 1140, startPoint y: 532, endPoint x: 1391, endPoint y: 362, distance: 303.2
click at [1152, 518] on div "Janela de atendimento Grade de atendimento Capacidade Transportadoras Veículos …" at bounding box center [784, 338] width 1568 height 676
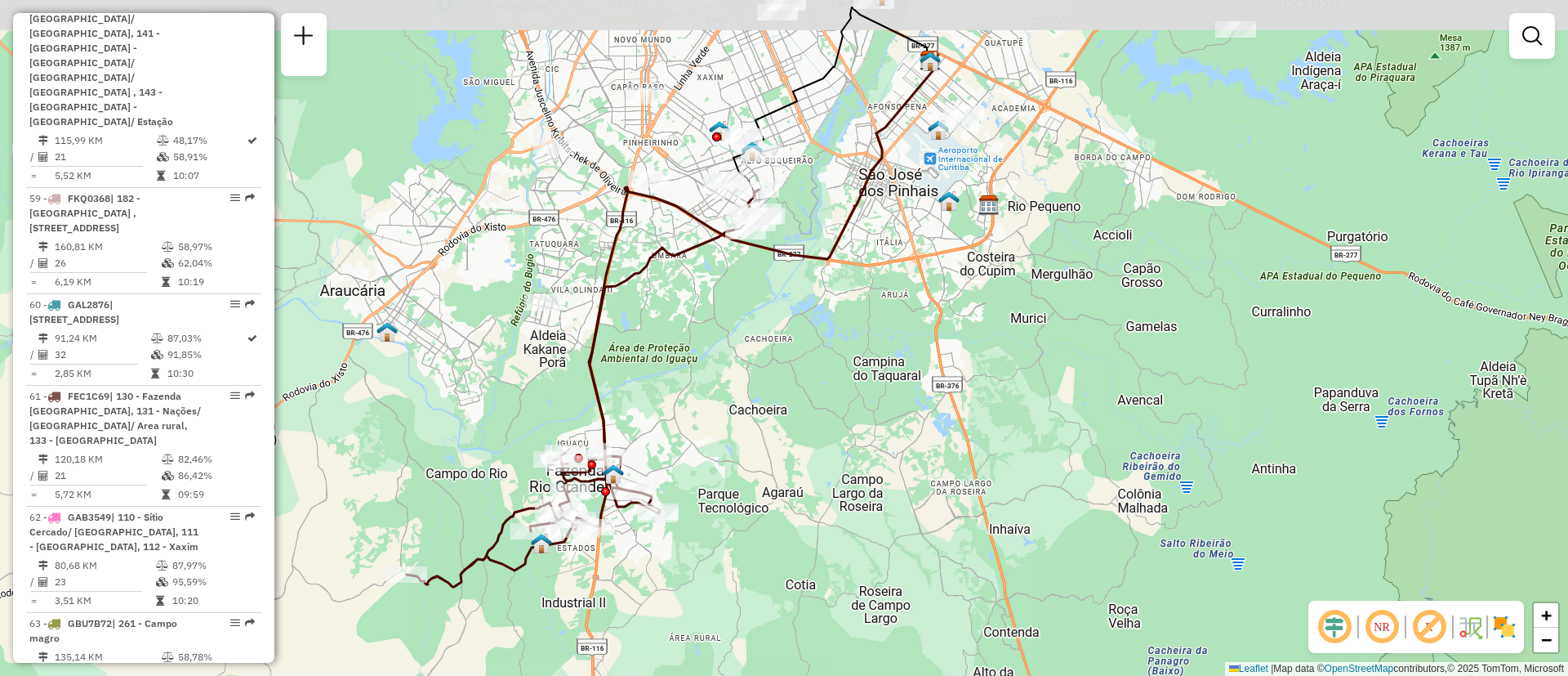
drag, startPoint x: 774, startPoint y: 335, endPoint x: 842, endPoint y: 378, distance: 80.5
click at [842, 378] on div "Janela de atendimento Grade de atendimento Capacidade Transportadoras Veículos …" at bounding box center [784, 338] width 1568 height 676
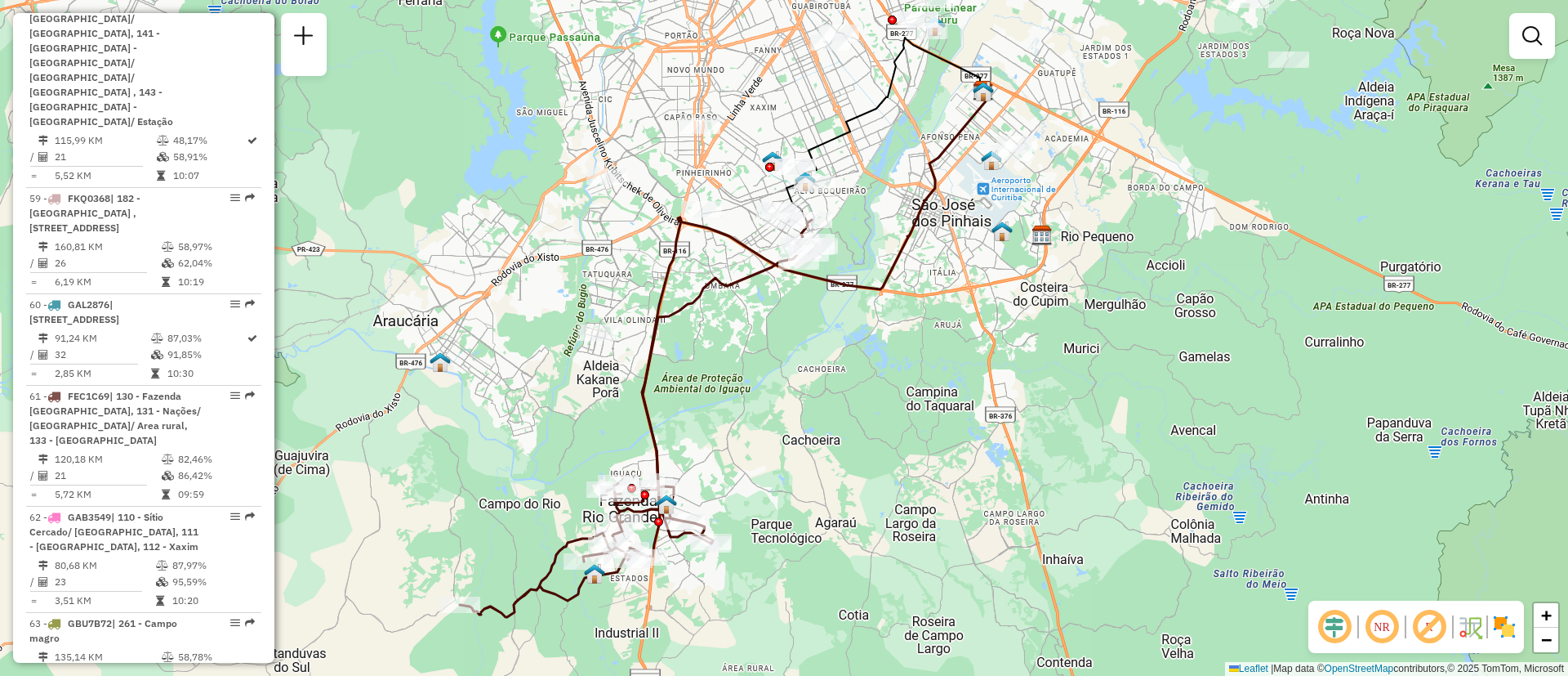
click at [740, 272] on icon at bounding box center [639, 418] width 358 height 397
select select "**********"
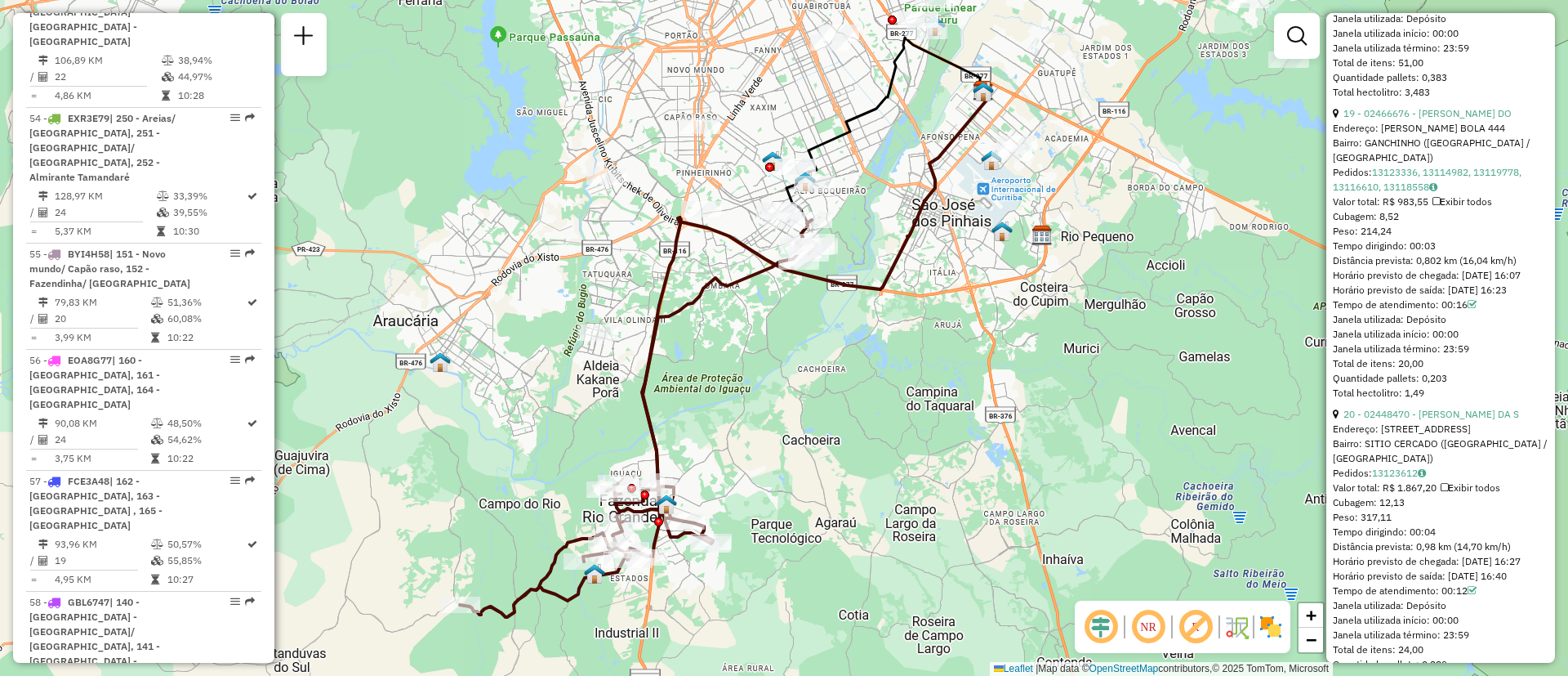
scroll to position [6251, 0]
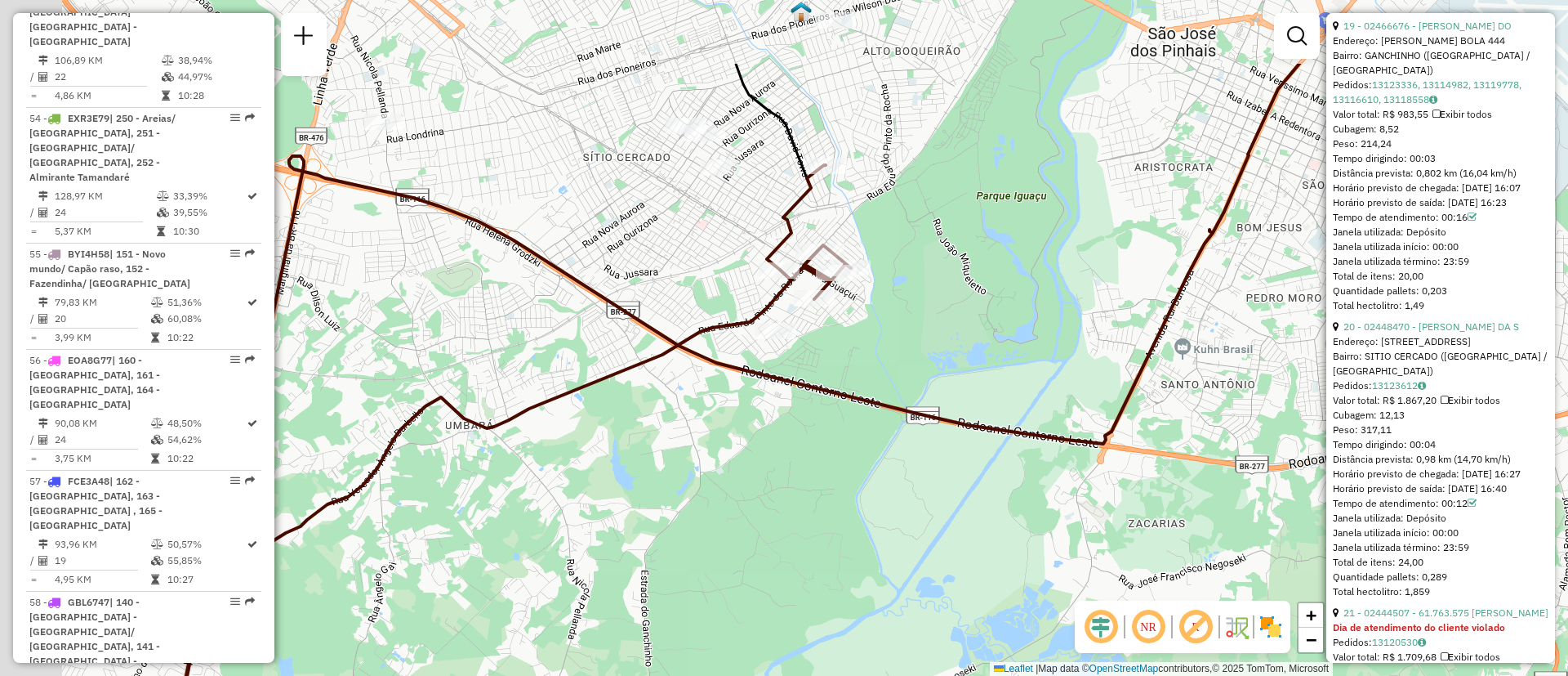
drag, startPoint x: 775, startPoint y: 223, endPoint x: 854, endPoint y: 363, distance: 160.8
click at [858, 386] on div "Janela de atendimento Grade de atendimento Capacidade Transportadoras Veículos …" at bounding box center [784, 338] width 1568 height 676
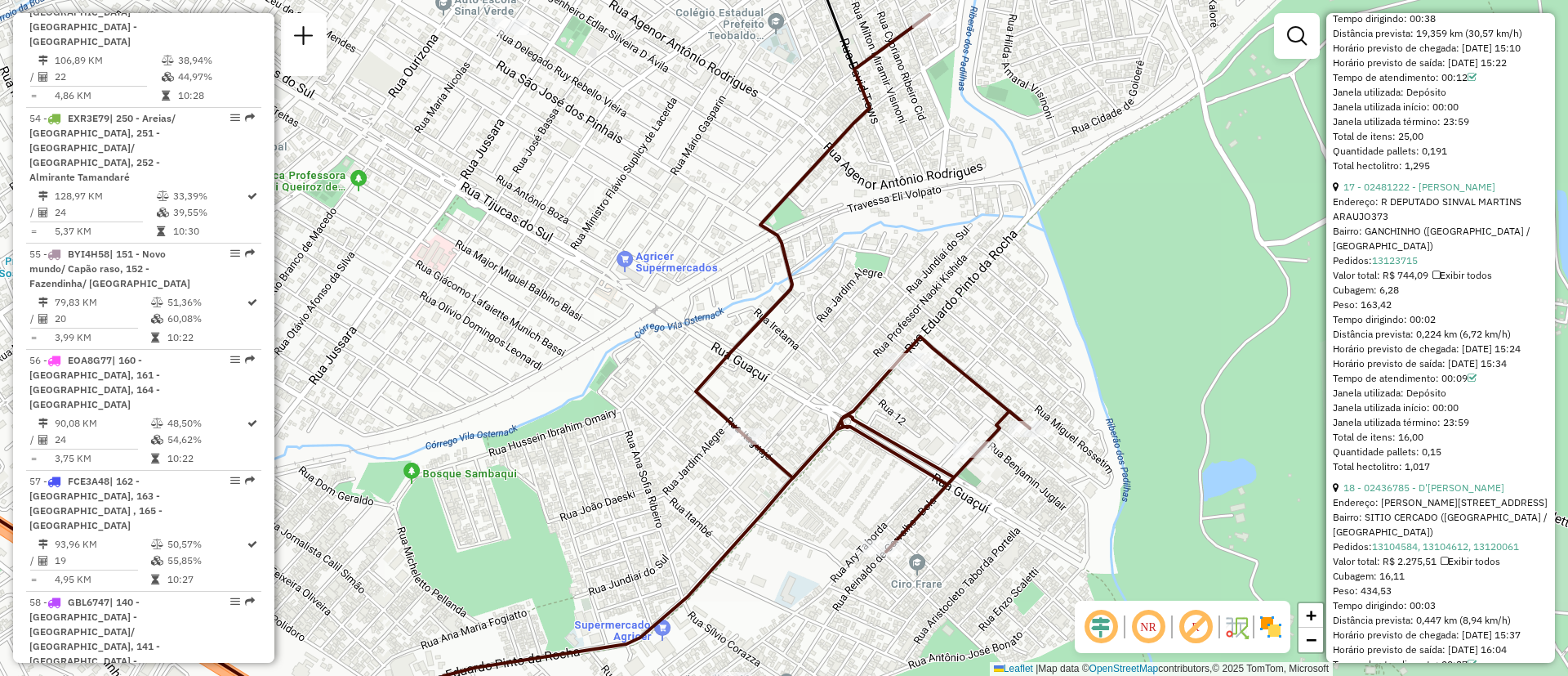
scroll to position [5393, 0]
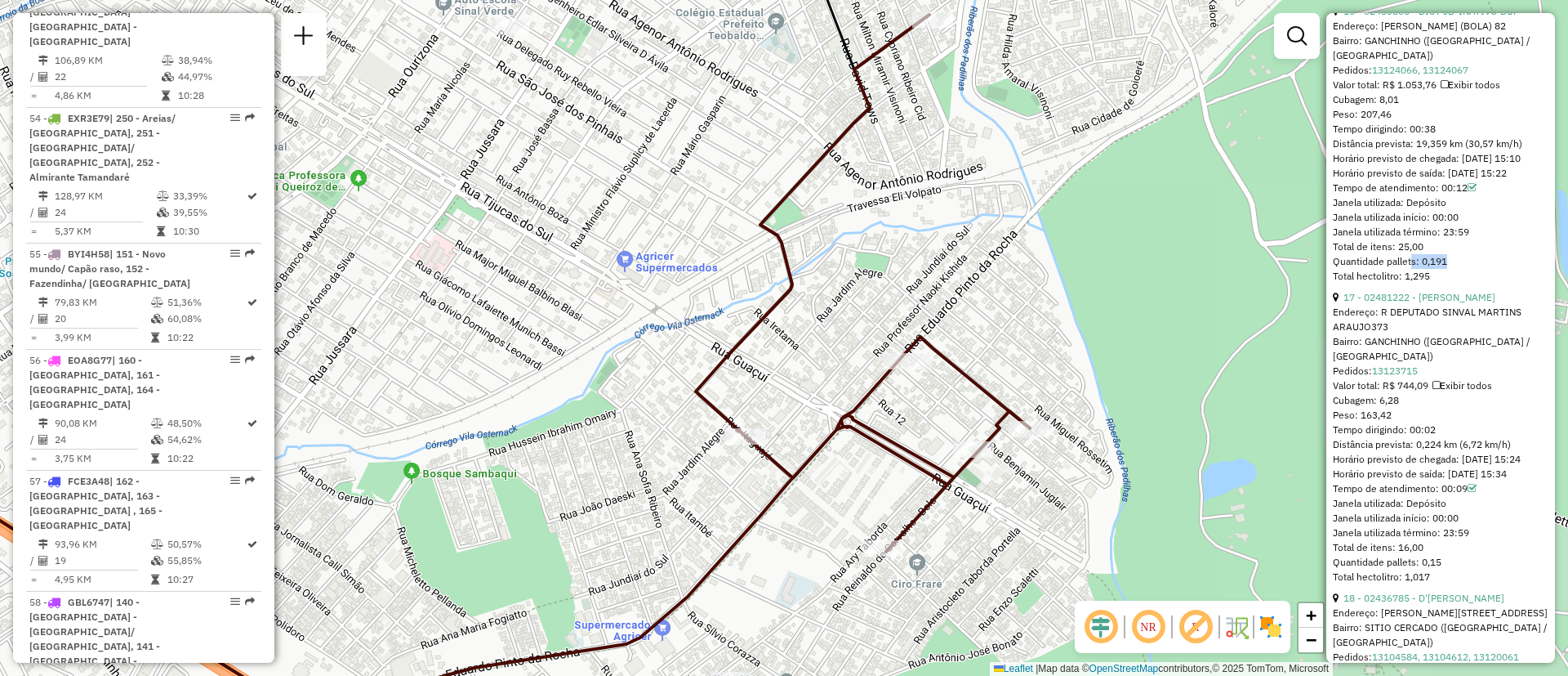
drag, startPoint x: 1424, startPoint y: 387, endPoint x: 1444, endPoint y: 377, distance: 22.4
click at [1444, 269] on div "Quantidade pallets: 0,191" at bounding box center [1440, 262] width 216 height 15
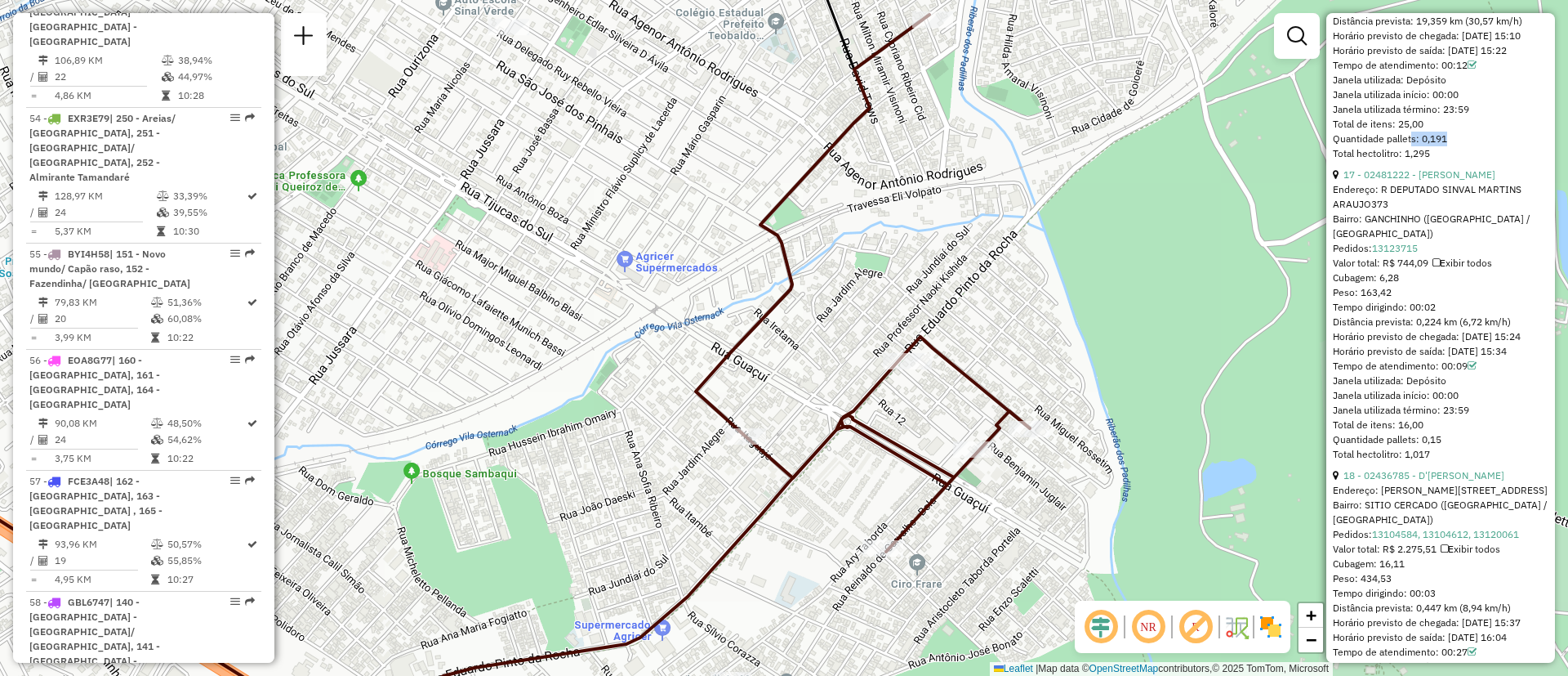
drag, startPoint x: 1369, startPoint y: 384, endPoint x: 1399, endPoint y: 383, distance: 30.0
click at [1399, 284] on span "Cubagem: 6,28" at bounding box center [1365, 277] width 66 height 12
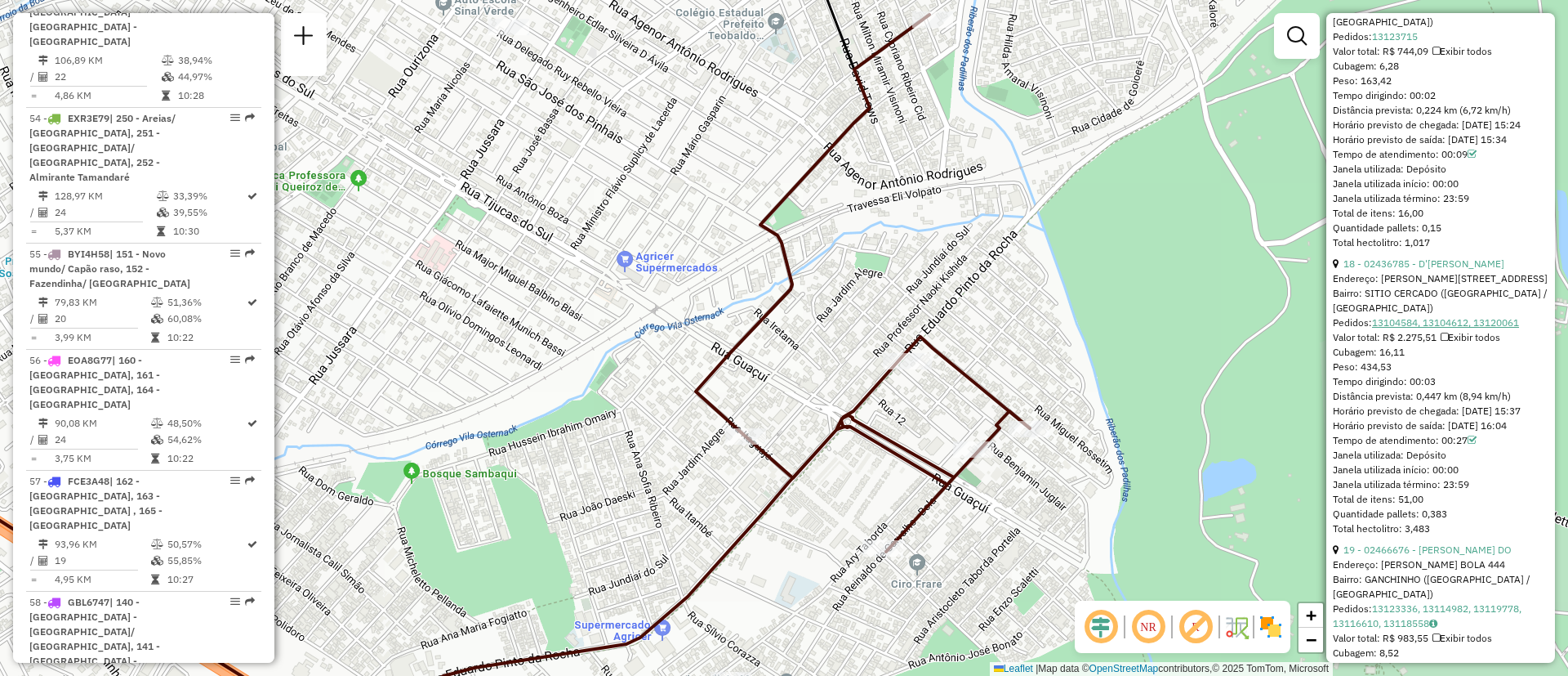
scroll to position [5761, 0]
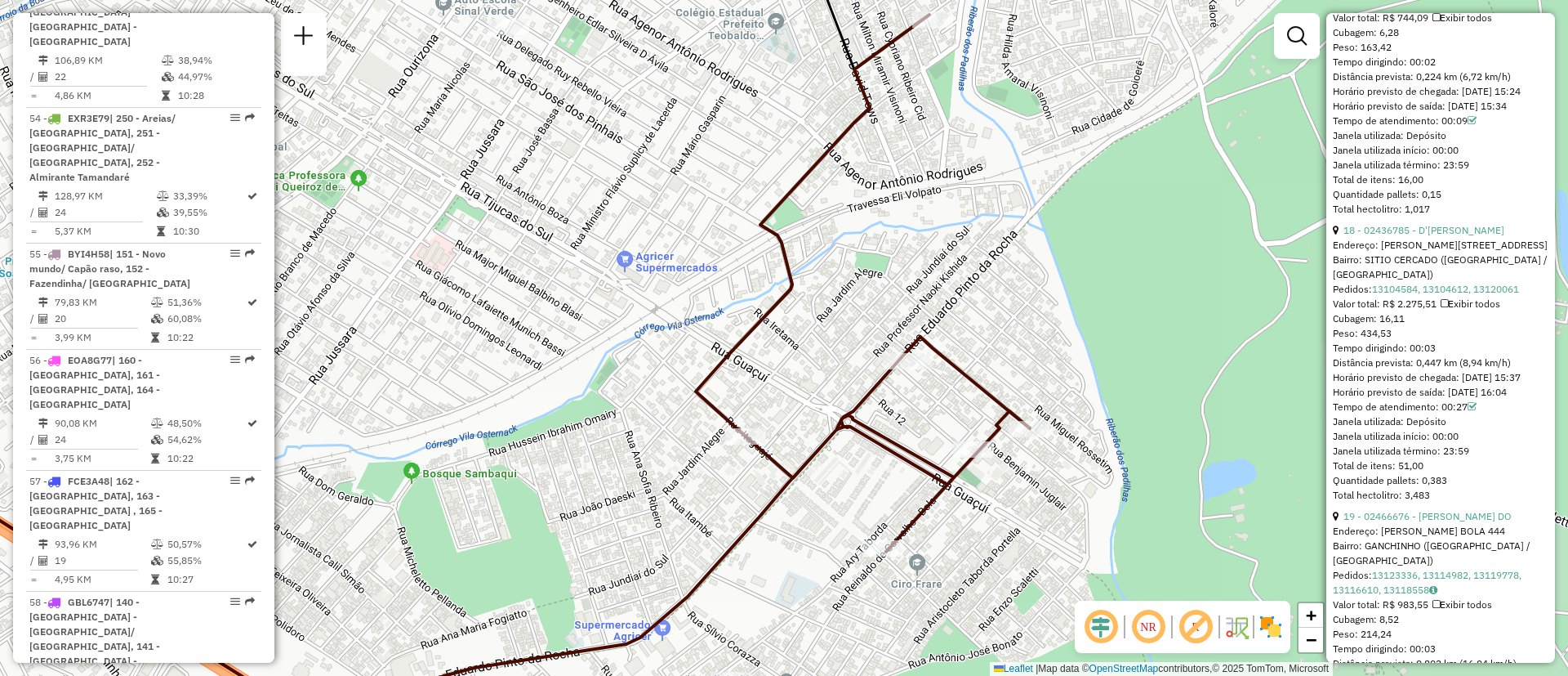
drag, startPoint x: 1375, startPoint y: 417, endPoint x: 1428, endPoint y: 418, distance: 53.0
click at [1428, 326] on div "Cubagem: 16,11" at bounding box center [1440, 319] width 216 height 15
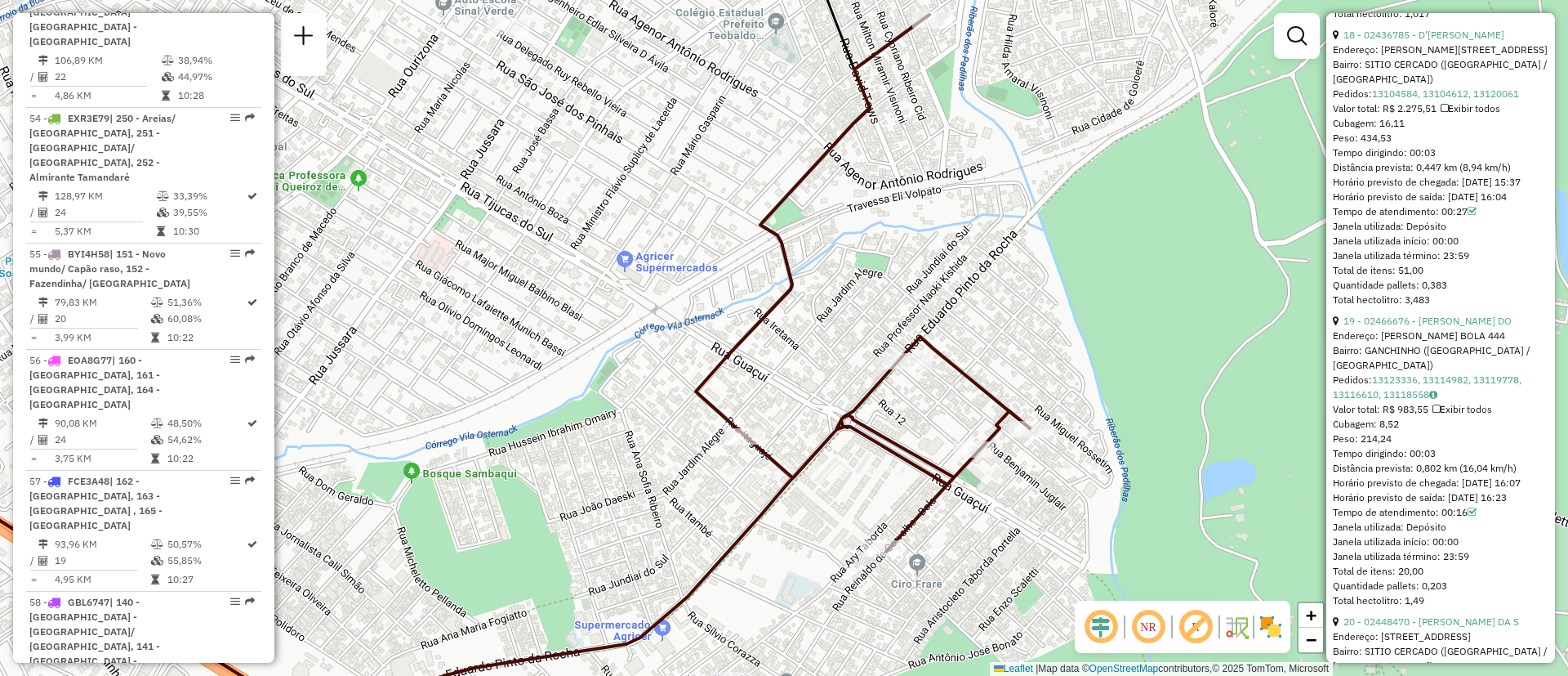
scroll to position [6006, 0]
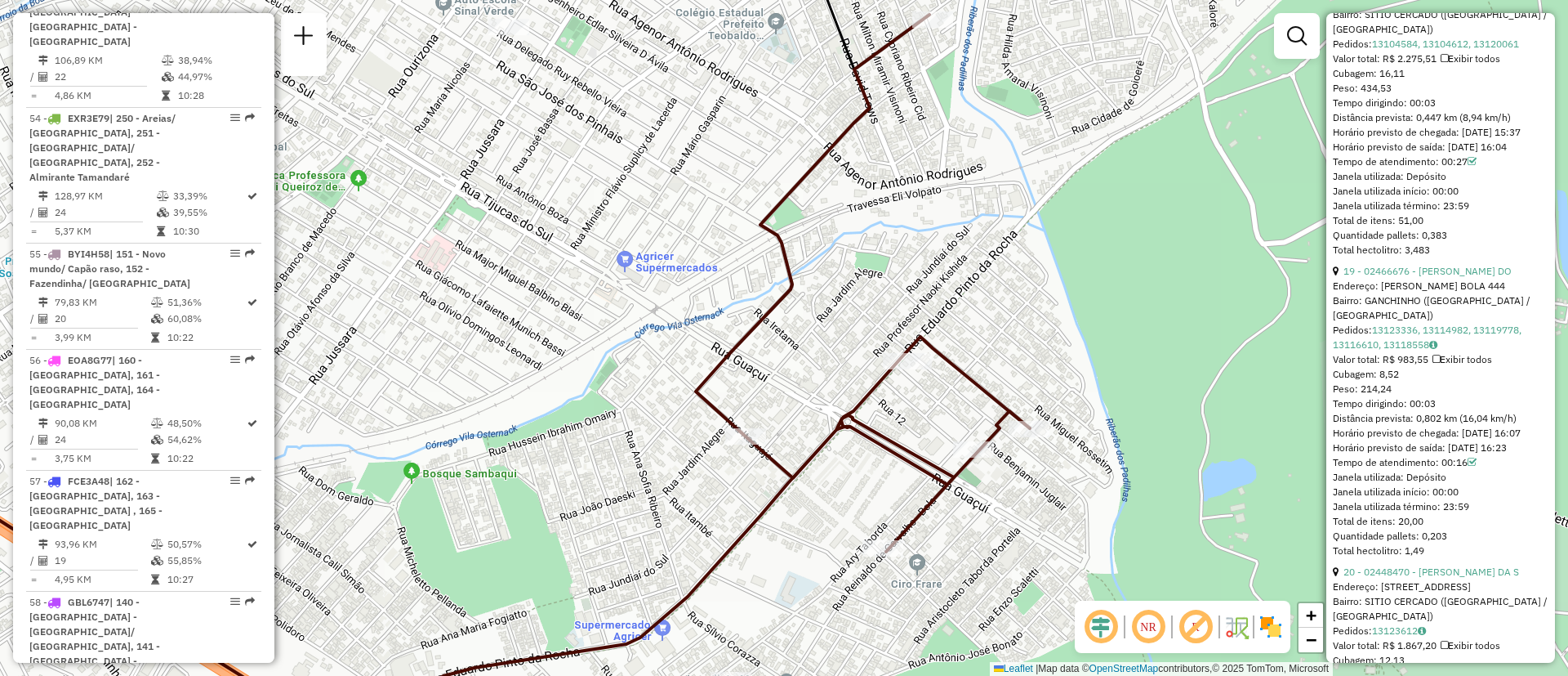
drag, startPoint x: 1368, startPoint y: 491, endPoint x: 1412, endPoint y: 492, distance: 44.0
click at [1412, 382] on div "Cubagem: 8,52" at bounding box center [1440, 374] width 216 height 15
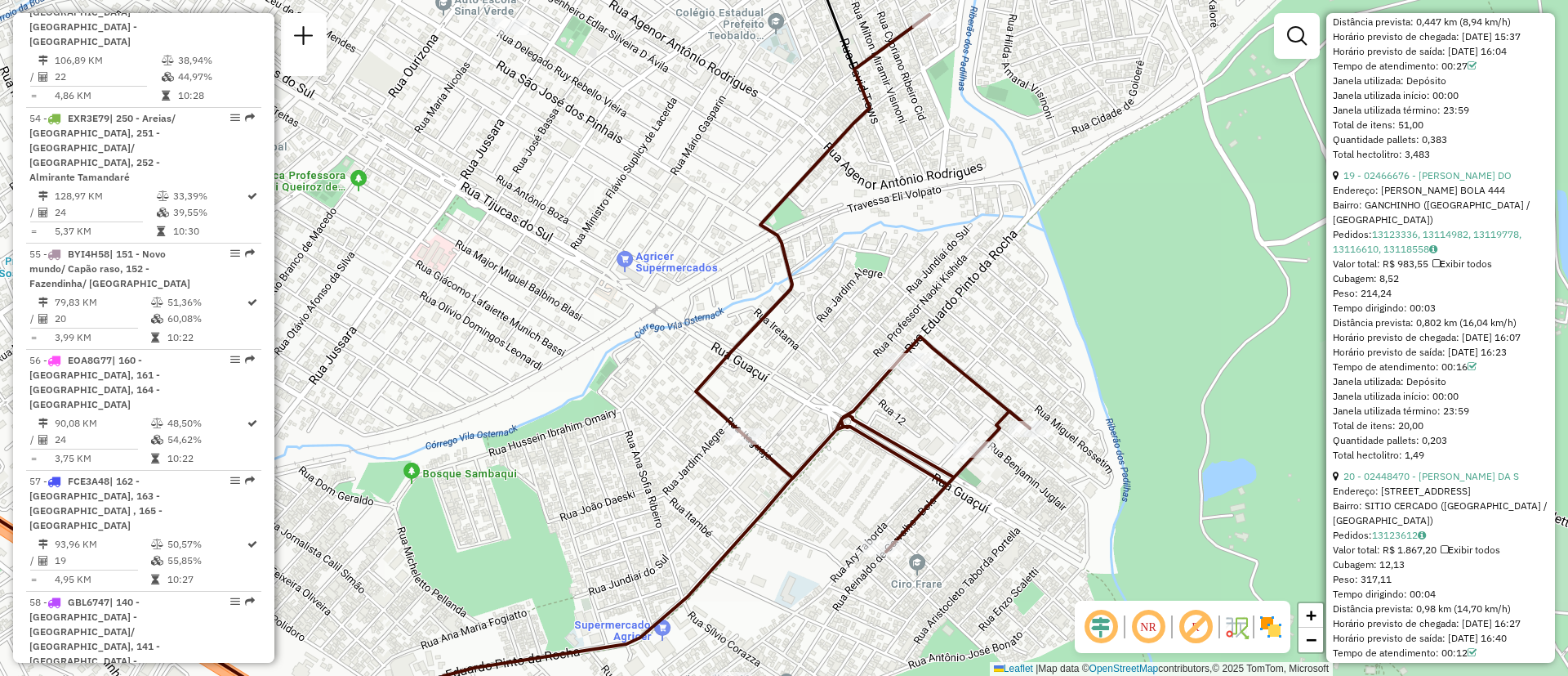
scroll to position [6251, 0]
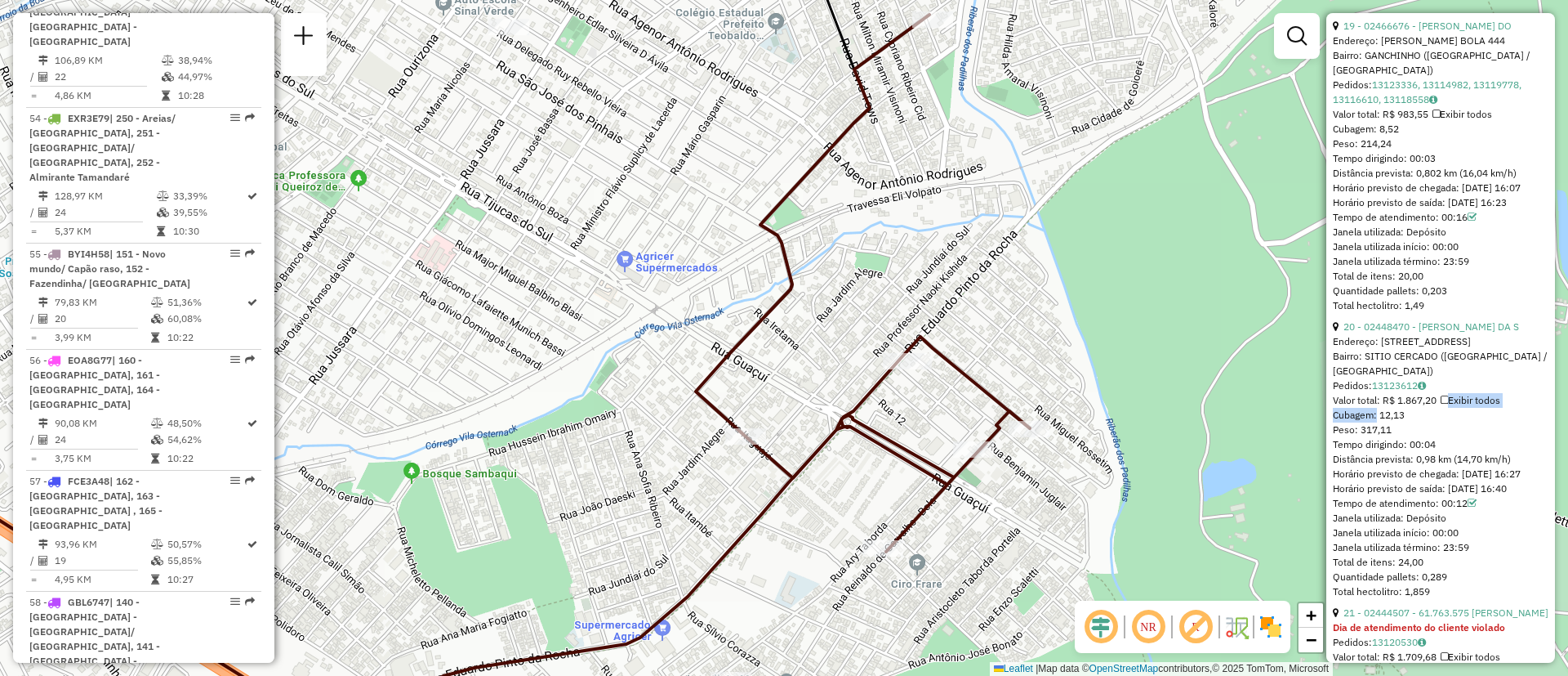
drag, startPoint x: 1375, startPoint y: 532, endPoint x: 1443, endPoint y: 518, distance: 69.4
click at [1442, 517] on div "20 - 02448470 - MARIA LINDONEZA DA S Endereço: R Itaguaje 284 Bairro: SITIO CER…" at bounding box center [1440, 459] width 216 height 279
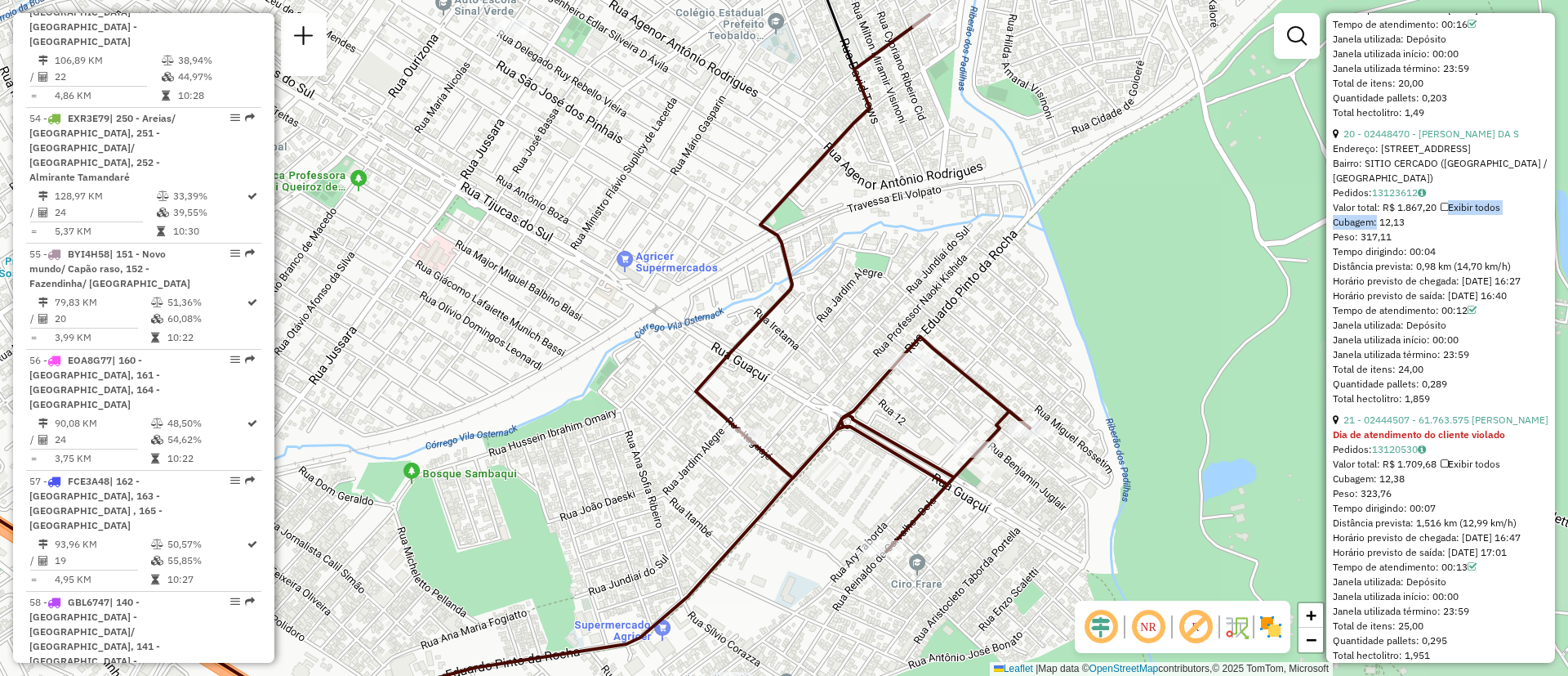
scroll to position [6496, 0]
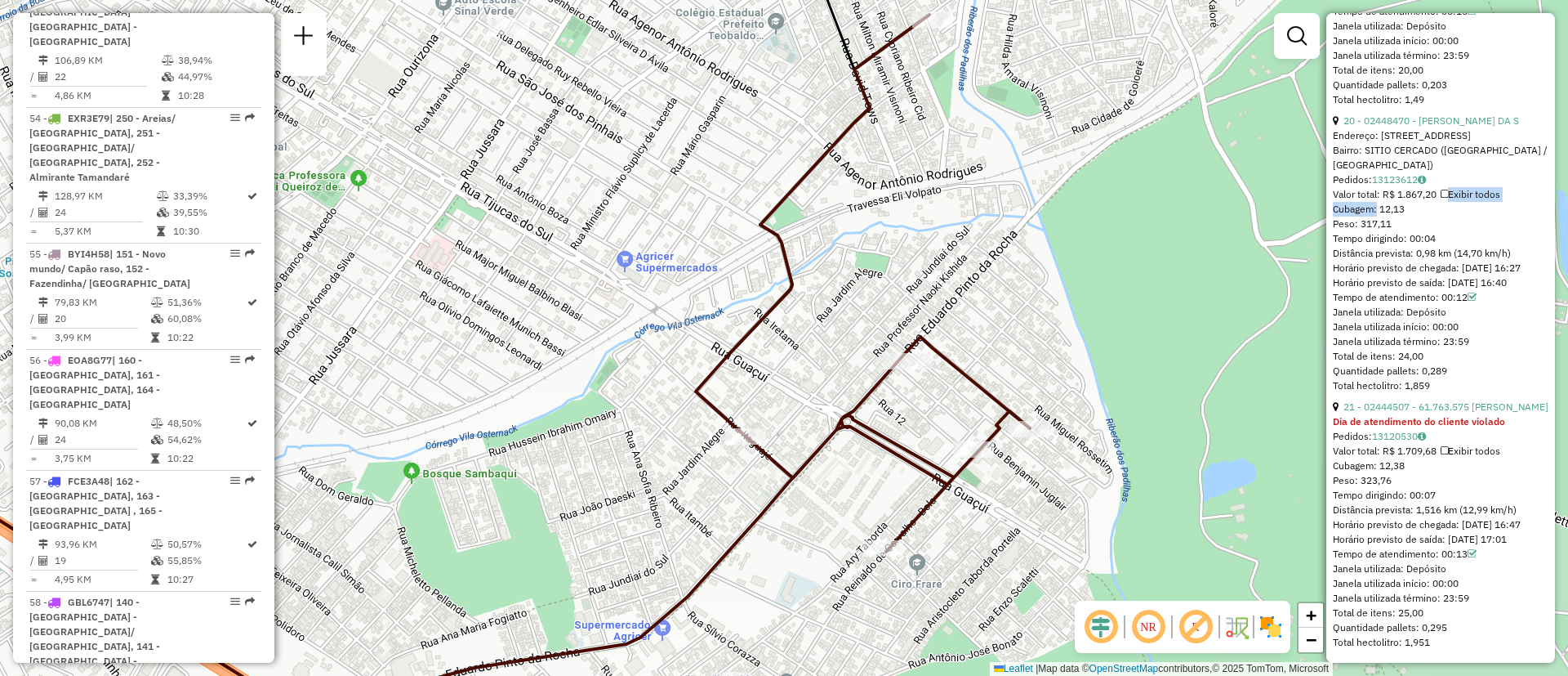
drag, startPoint x: 1387, startPoint y: 574, endPoint x: 1416, endPoint y: 573, distance: 29.0
click at [1415, 473] on div "Cubagem: 12,38" at bounding box center [1440, 466] width 216 height 15
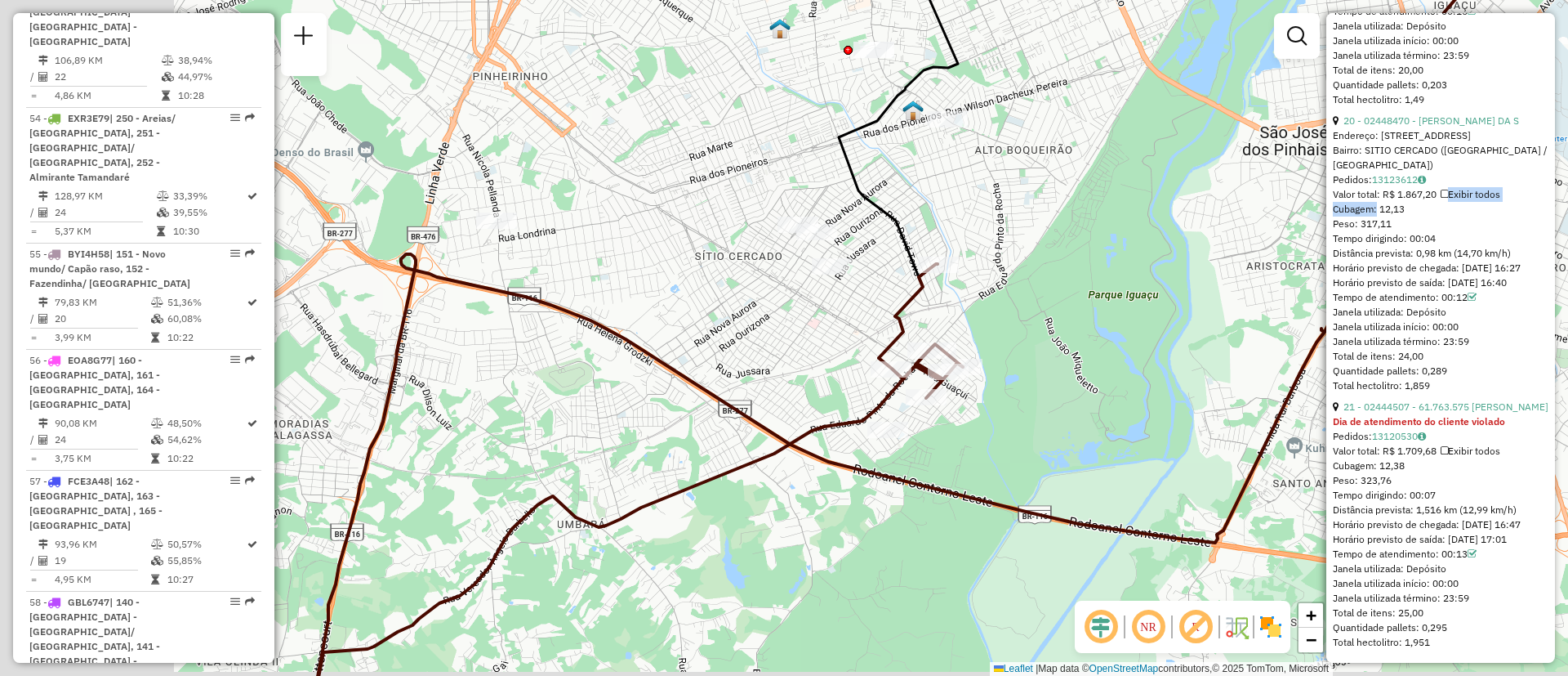
drag, startPoint x: 520, startPoint y: 413, endPoint x: 867, endPoint y: 369, distance: 349.8
click at [867, 369] on div "Janela de atendimento Grade de atendimento Capacidade Transportadoras Veículos …" at bounding box center [784, 338] width 1568 height 676
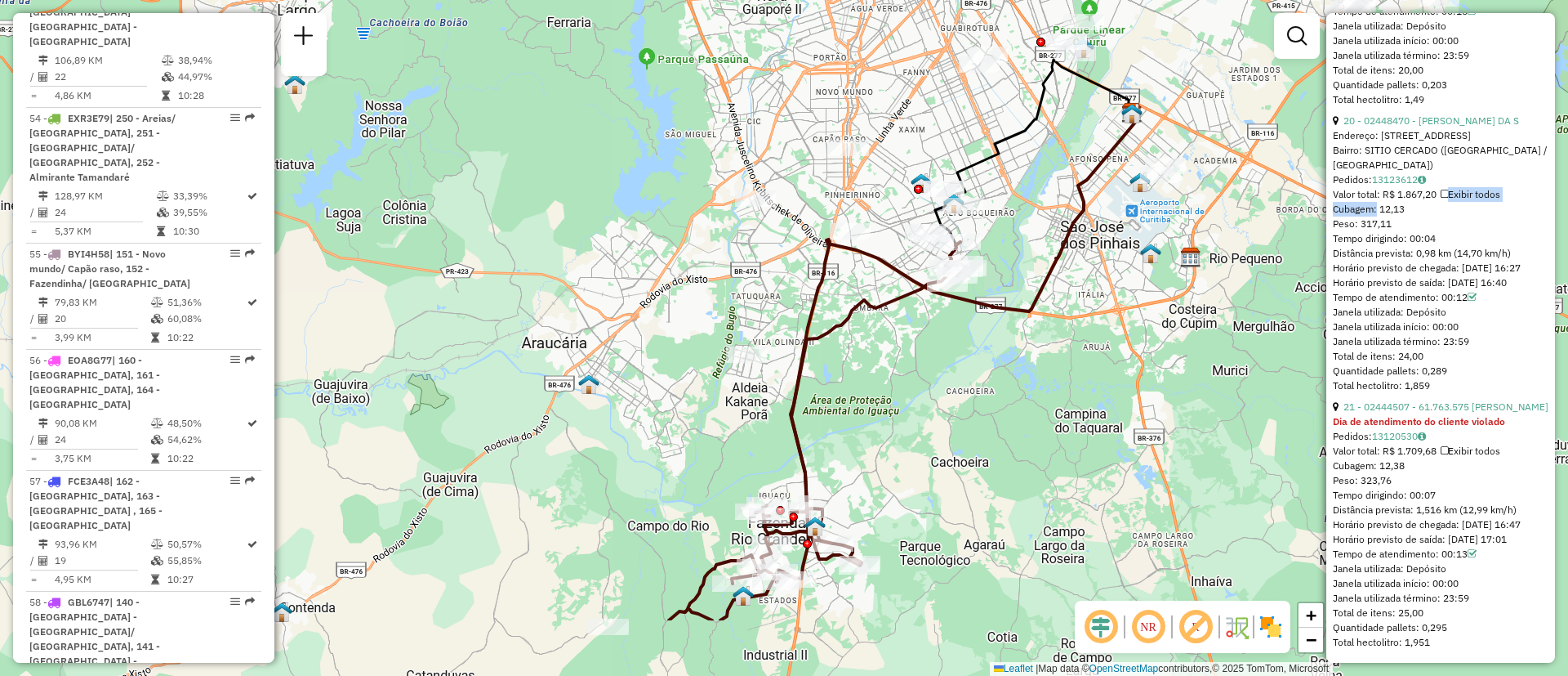
drag, startPoint x: 893, startPoint y: 407, endPoint x: 899, endPoint y: 341, distance: 66.3
click at [930, 306] on div "Janela de atendimento Grade de atendimento Capacidade Transportadoras Veículos …" at bounding box center [784, 338] width 1568 height 676
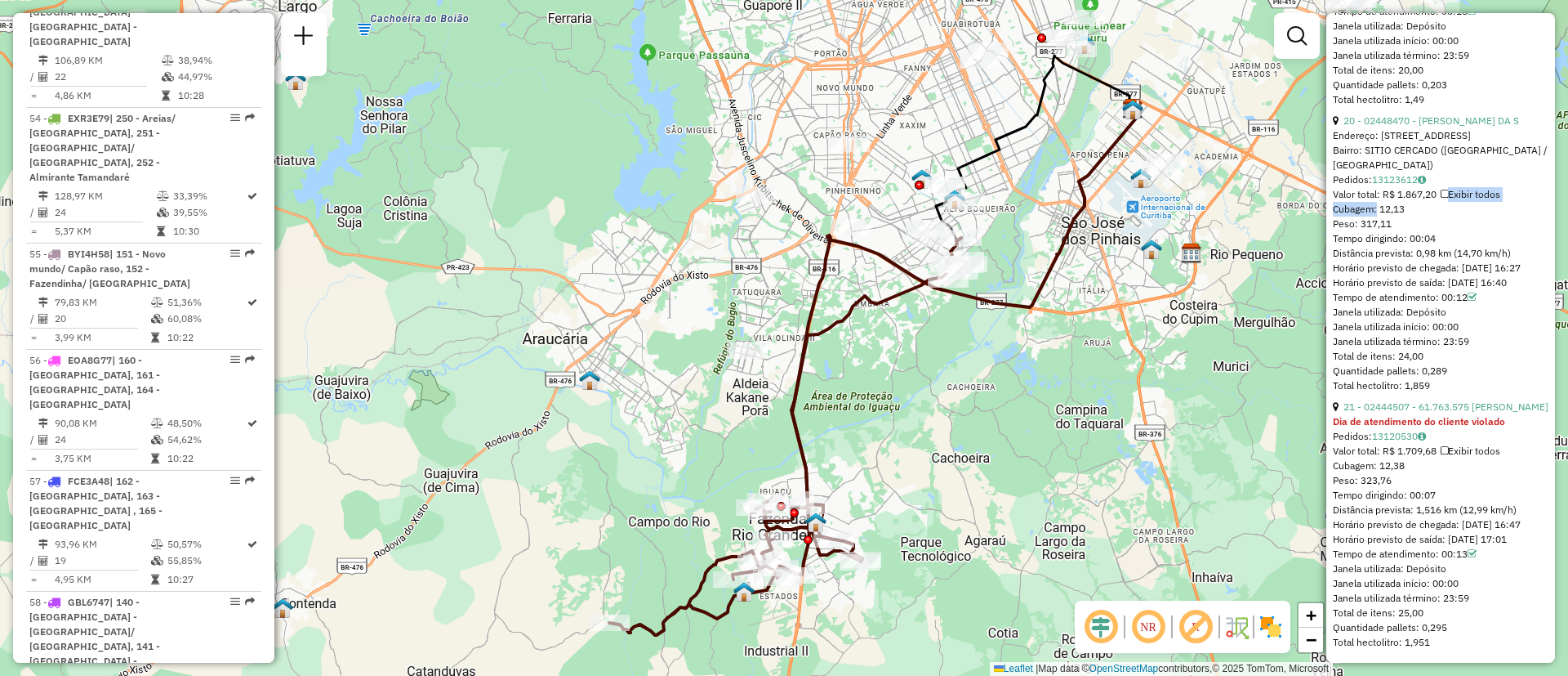
click at [808, 358] on icon at bounding box center [788, 436] width 358 height 397
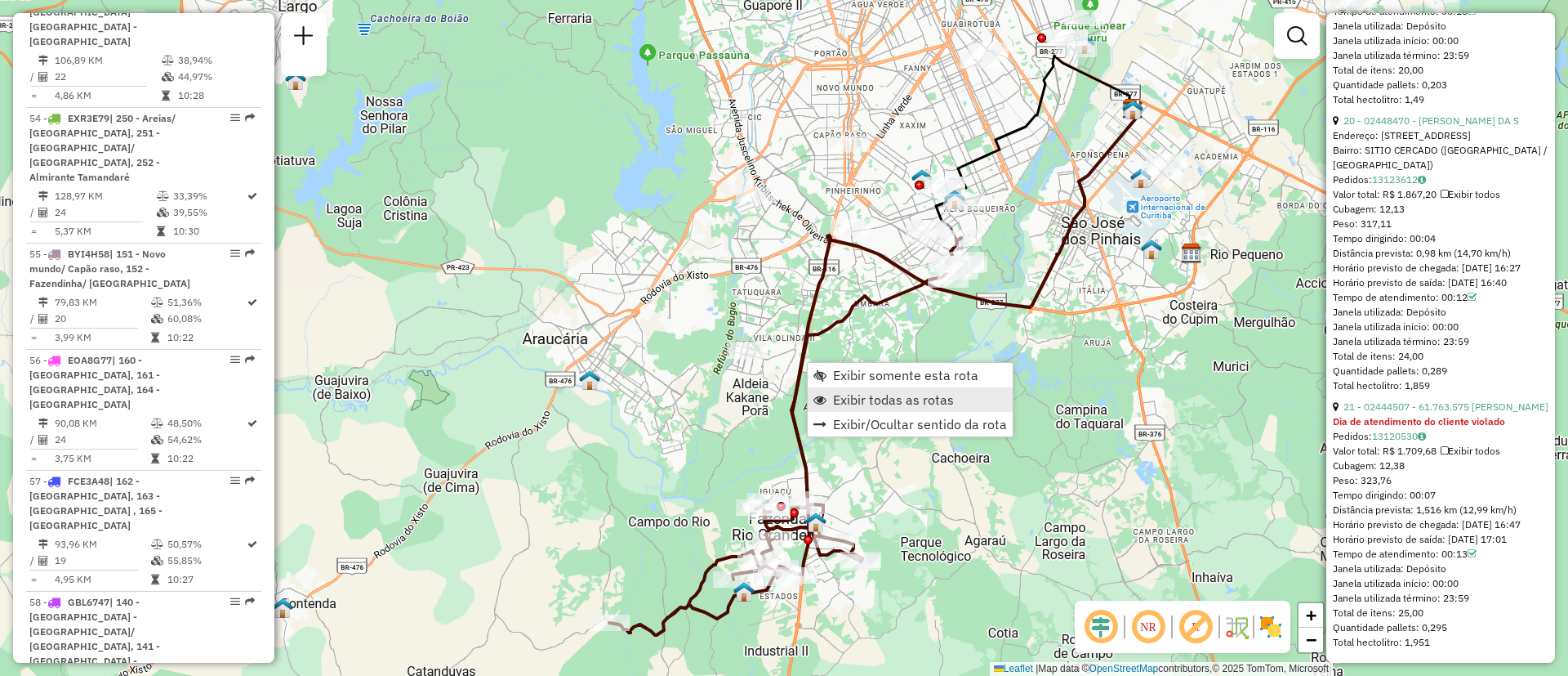
click at [860, 404] on span "Exibir todas as rotas" at bounding box center [893, 400] width 121 height 13
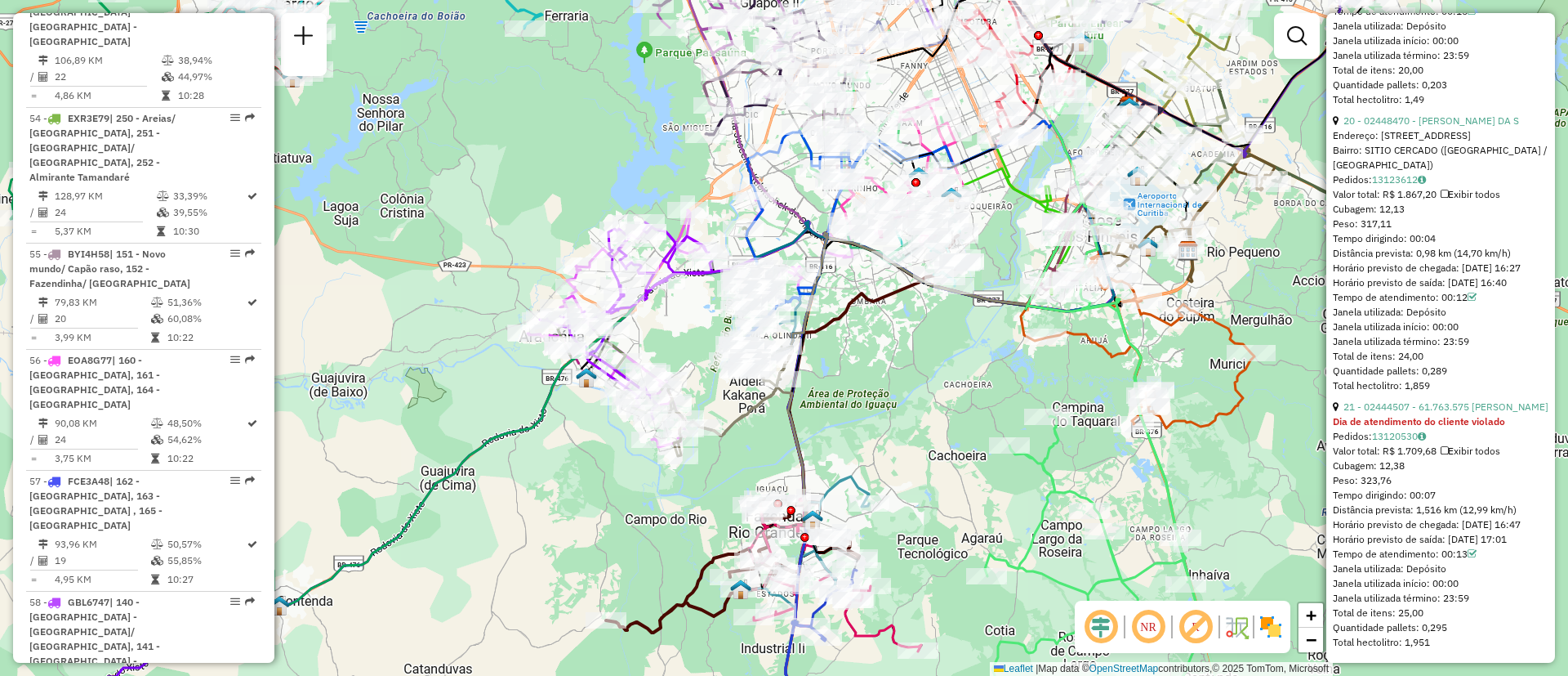
click at [930, 555] on div "Janela de atendimento Grade de atendimento Capacidade Transportadoras Veículos …" at bounding box center [784, 338] width 1568 height 676
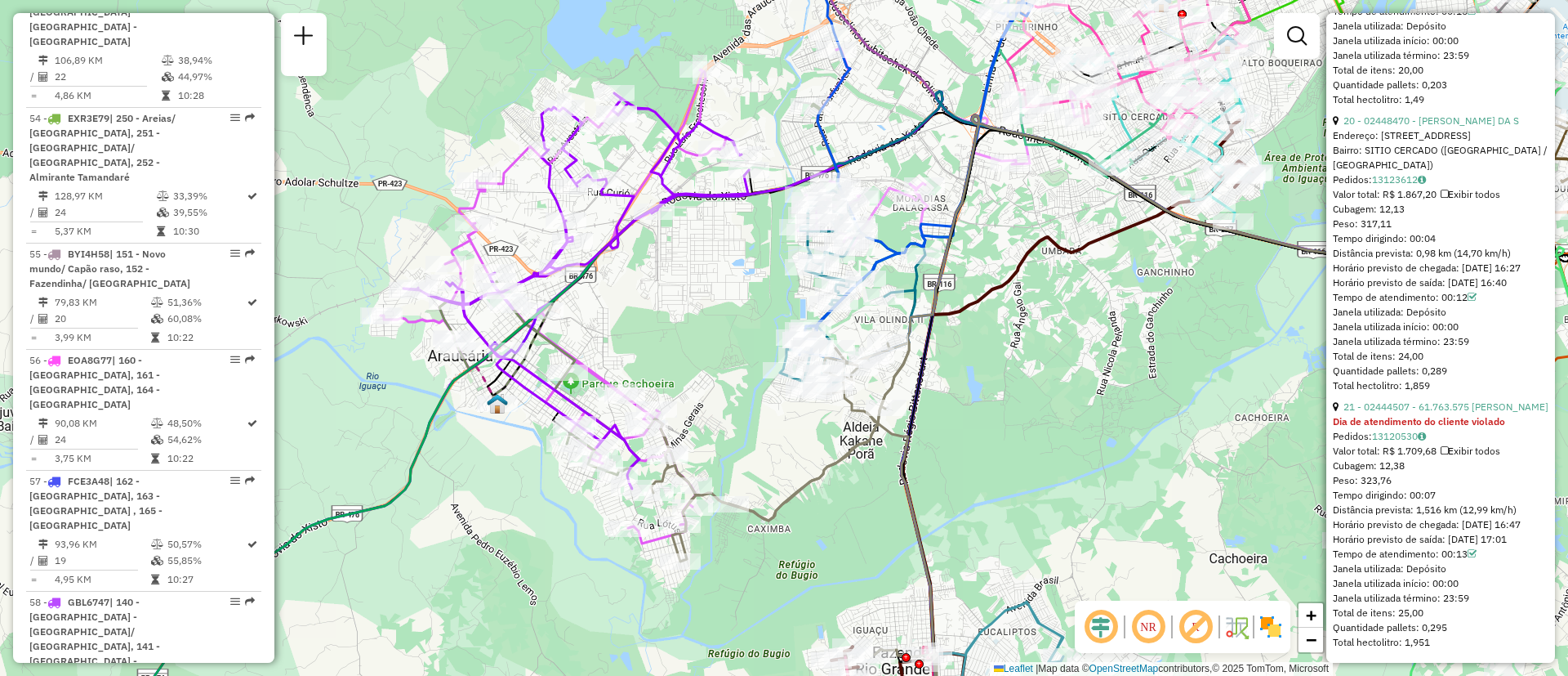
click at [906, 292] on icon at bounding box center [853, 289] width 145 height 206
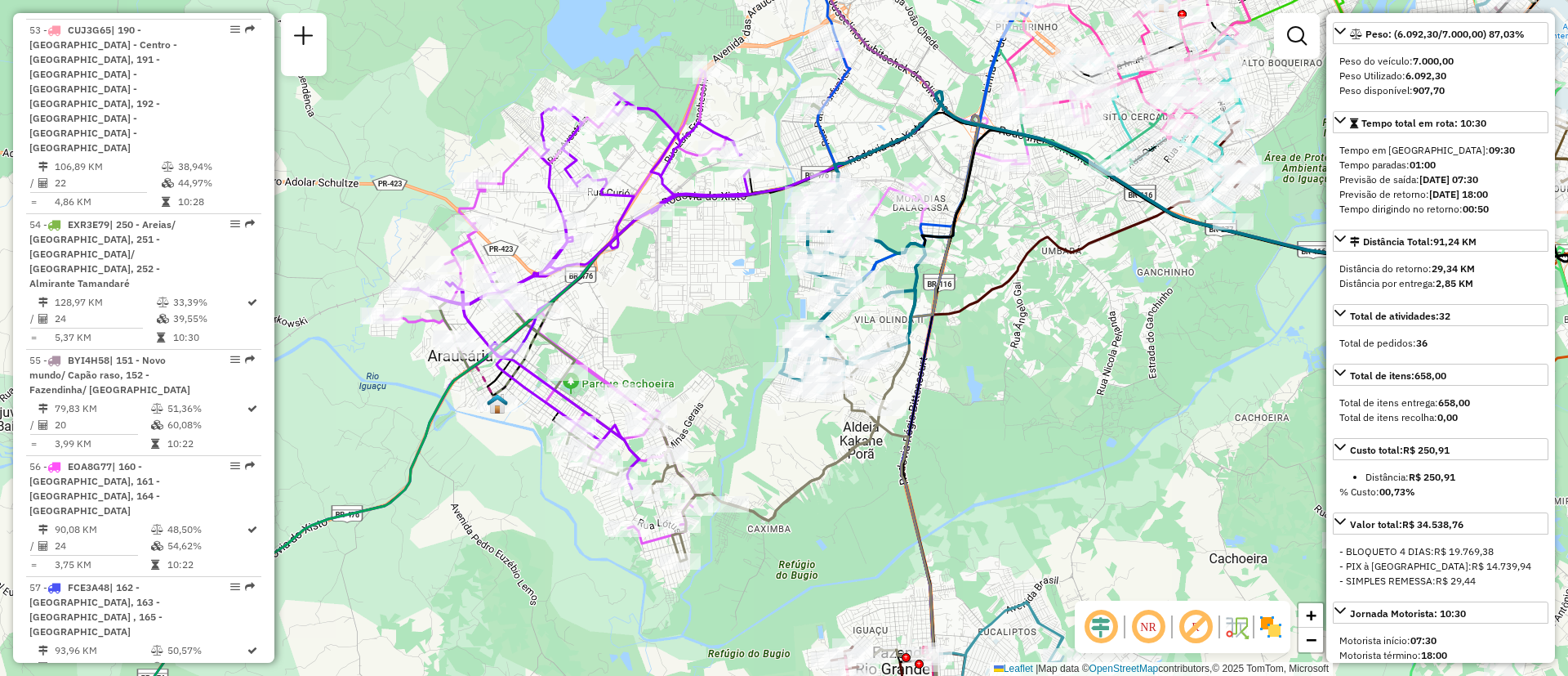
scroll to position [0, 0]
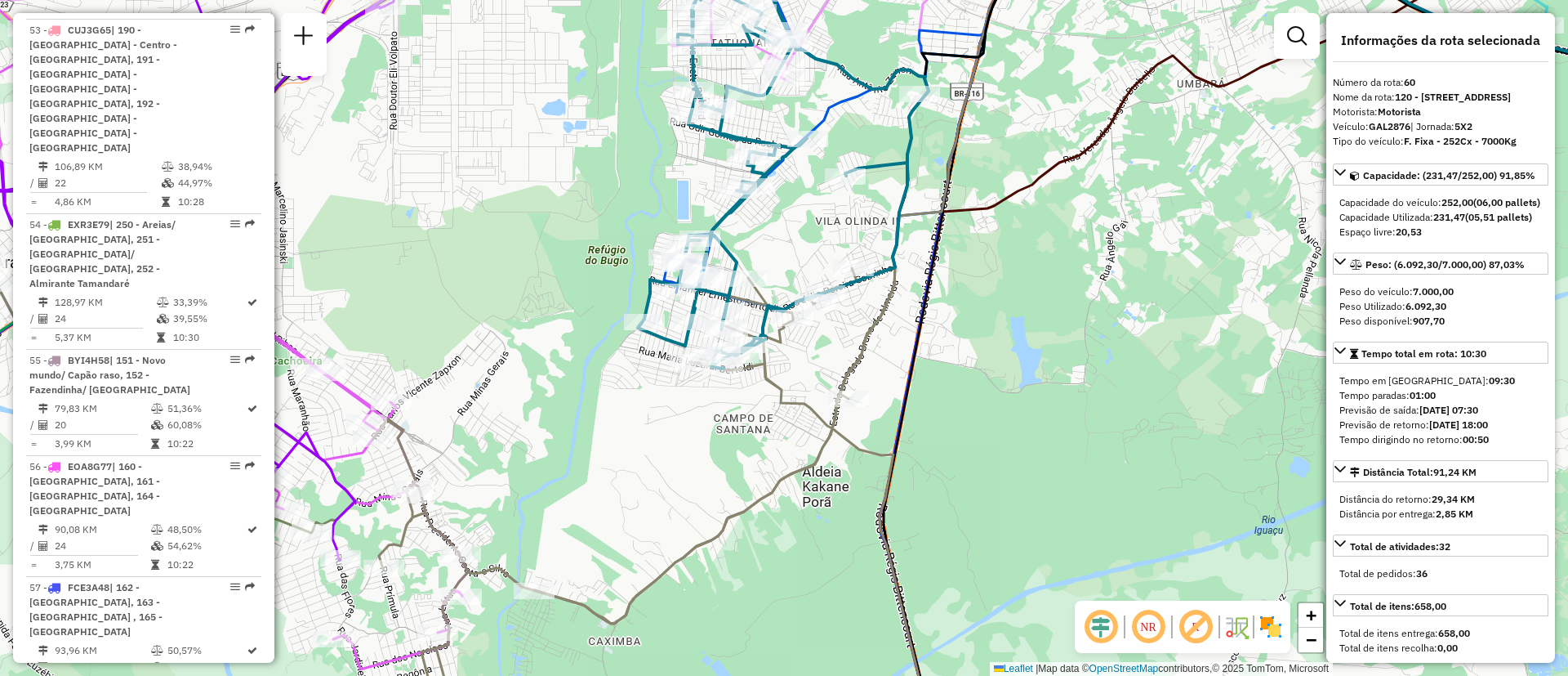
click at [716, 546] on icon at bounding box center [654, 504] width 562 height 475
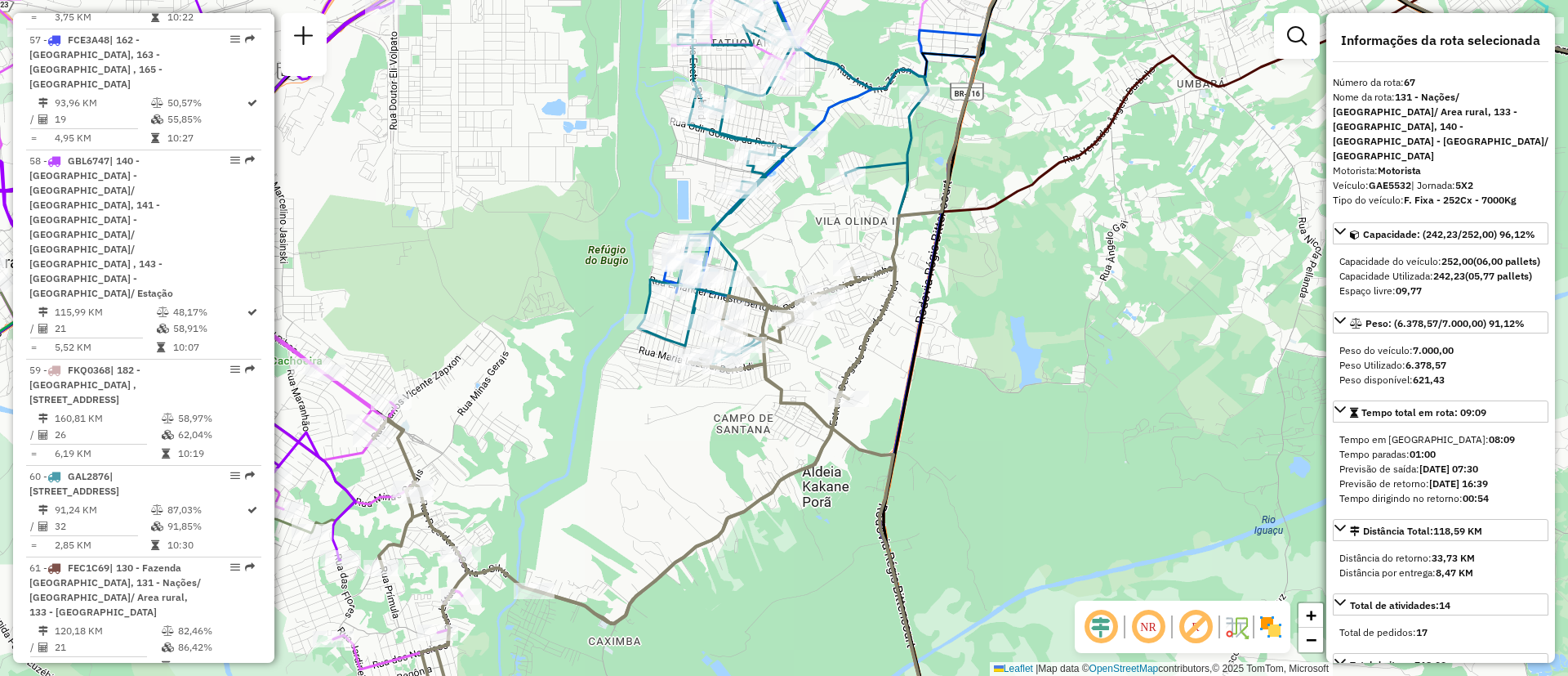
scroll to position [7475, 0]
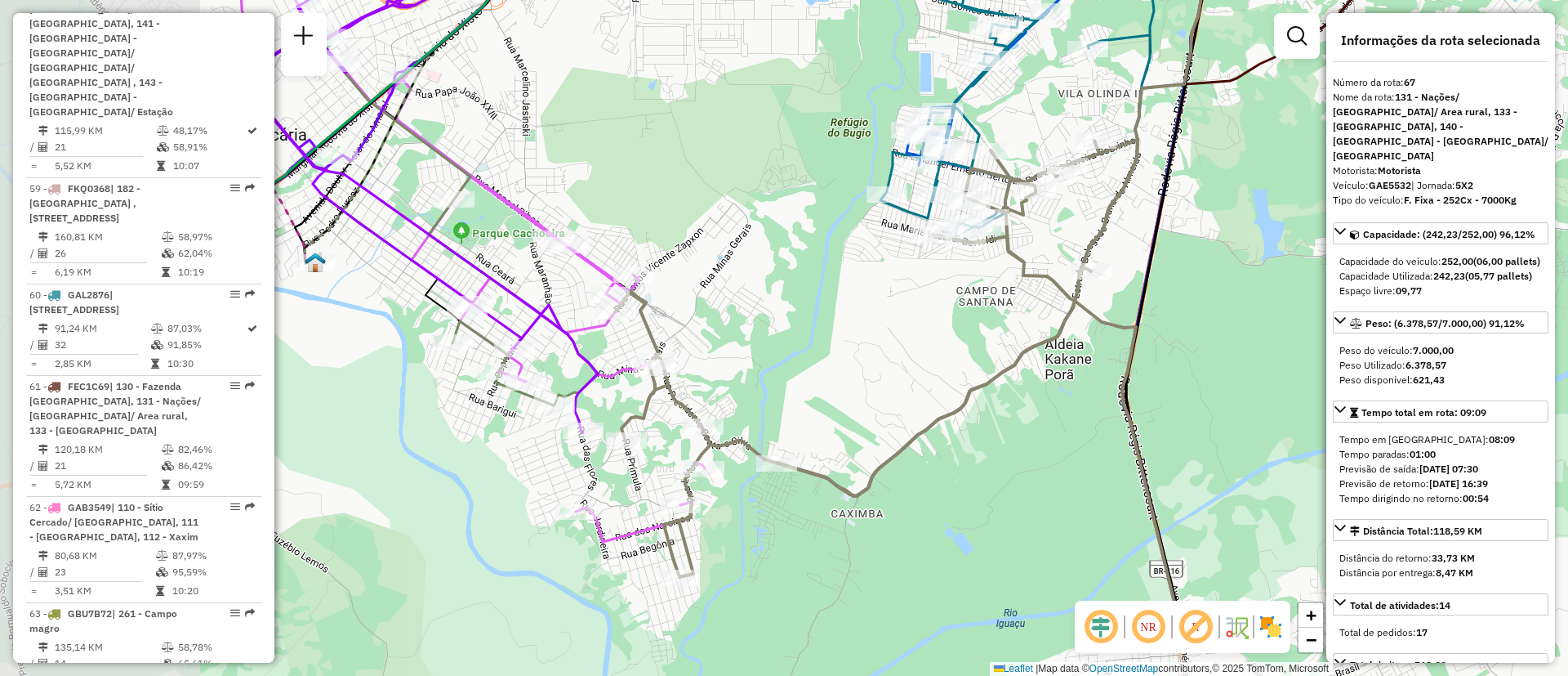
drag, startPoint x: 591, startPoint y: 564, endPoint x: 835, endPoint y: 436, distance: 275.5
click at [835, 436] on div "Janela de atendimento Grade de atendimento Capacidade Transportadoras Veículos …" at bounding box center [784, 338] width 1568 height 676
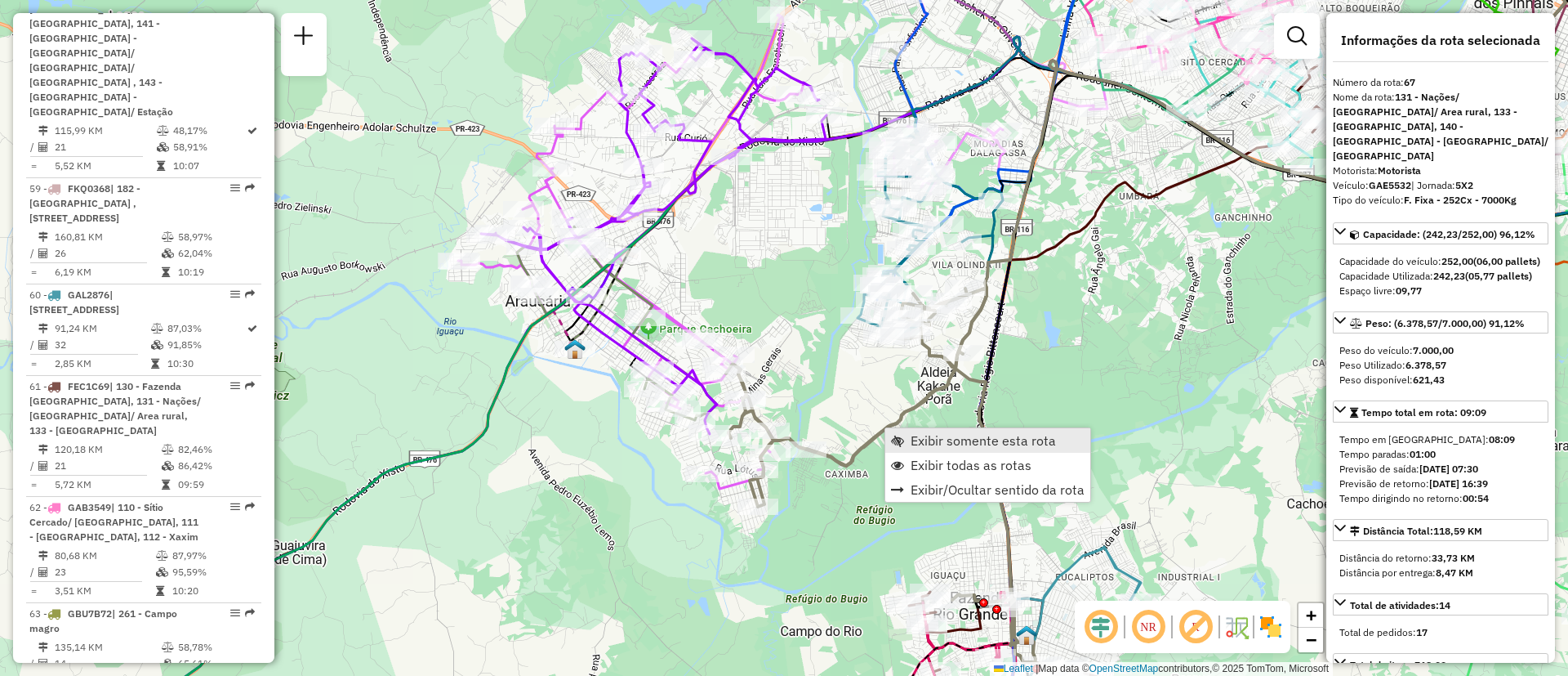
click at [940, 437] on span "Exibir somente esta rota" at bounding box center [983, 440] width 145 height 13
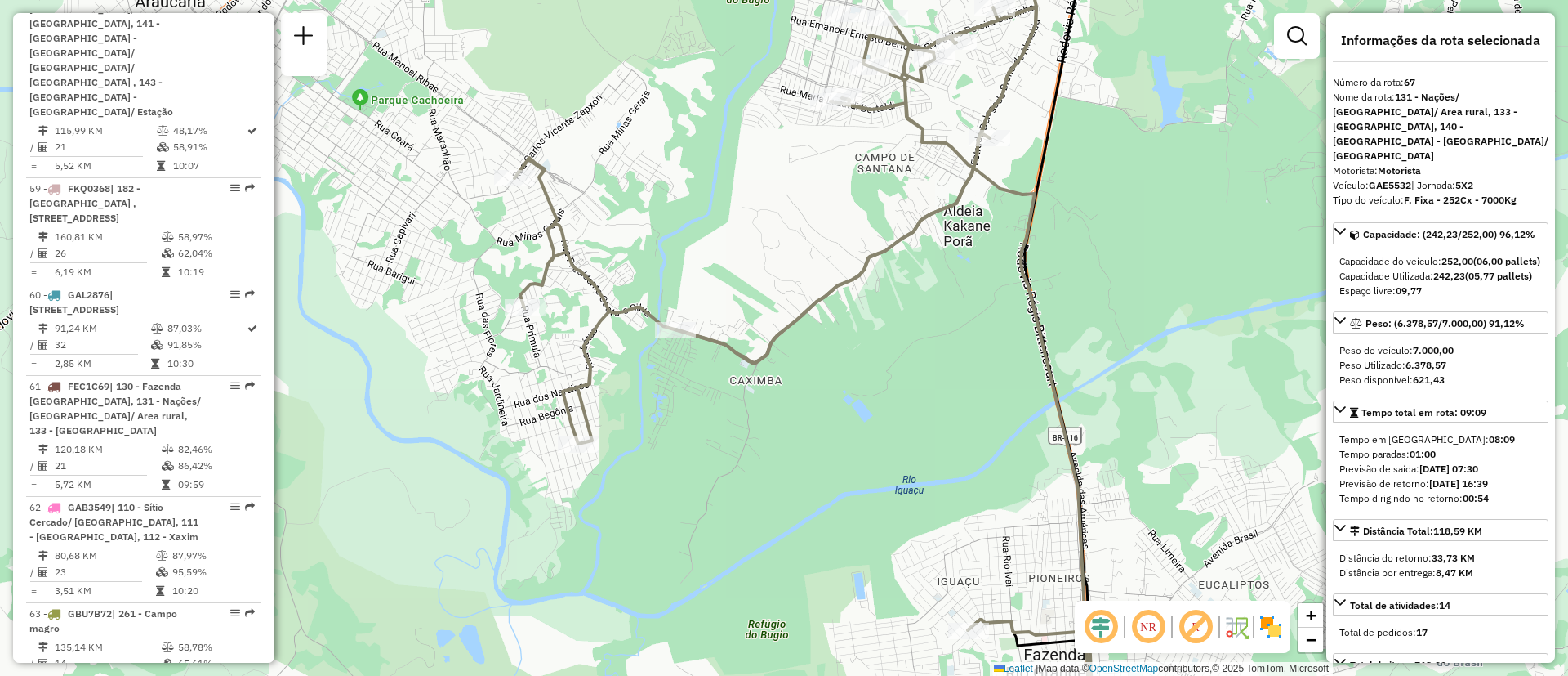
drag, startPoint x: 621, startPoint y: 406, endPoint x: 797, endPoint y: 490, distance: 195.0
click at [787, 497] on div "Janela de atendimento Grade de atendimento Capacidade Transportadoras Veículos …" at bounding box center [784, 338] width 1568 height 676
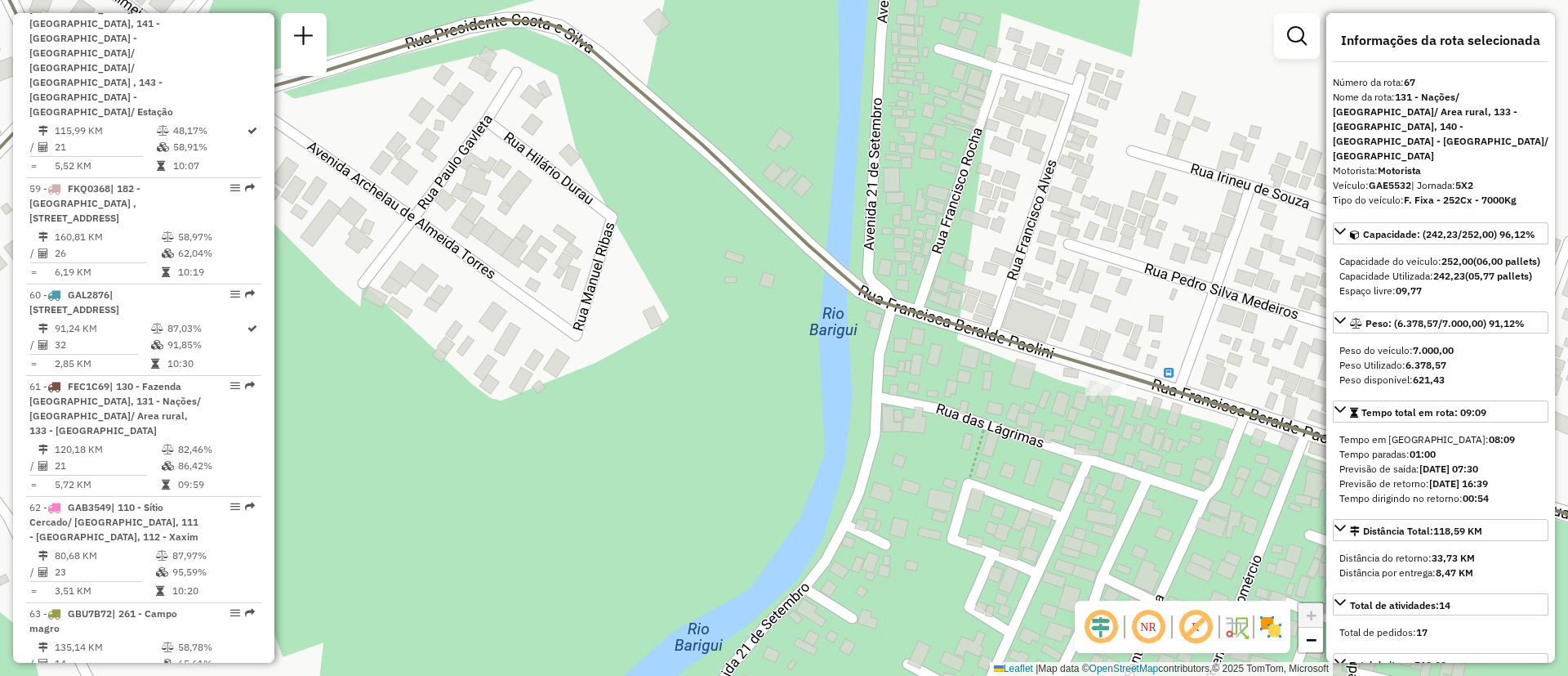
drag, startPoint x: 976, startPoint y: 471, endPoint x: 1038, endPoint y: 291, distance: 190.4
click at [1038, 291] on div "Janela de atendimento Grade de atendimento Capacidade Transportadoras Veículos …" at bounding box center [784, 338] width 1568 height 676
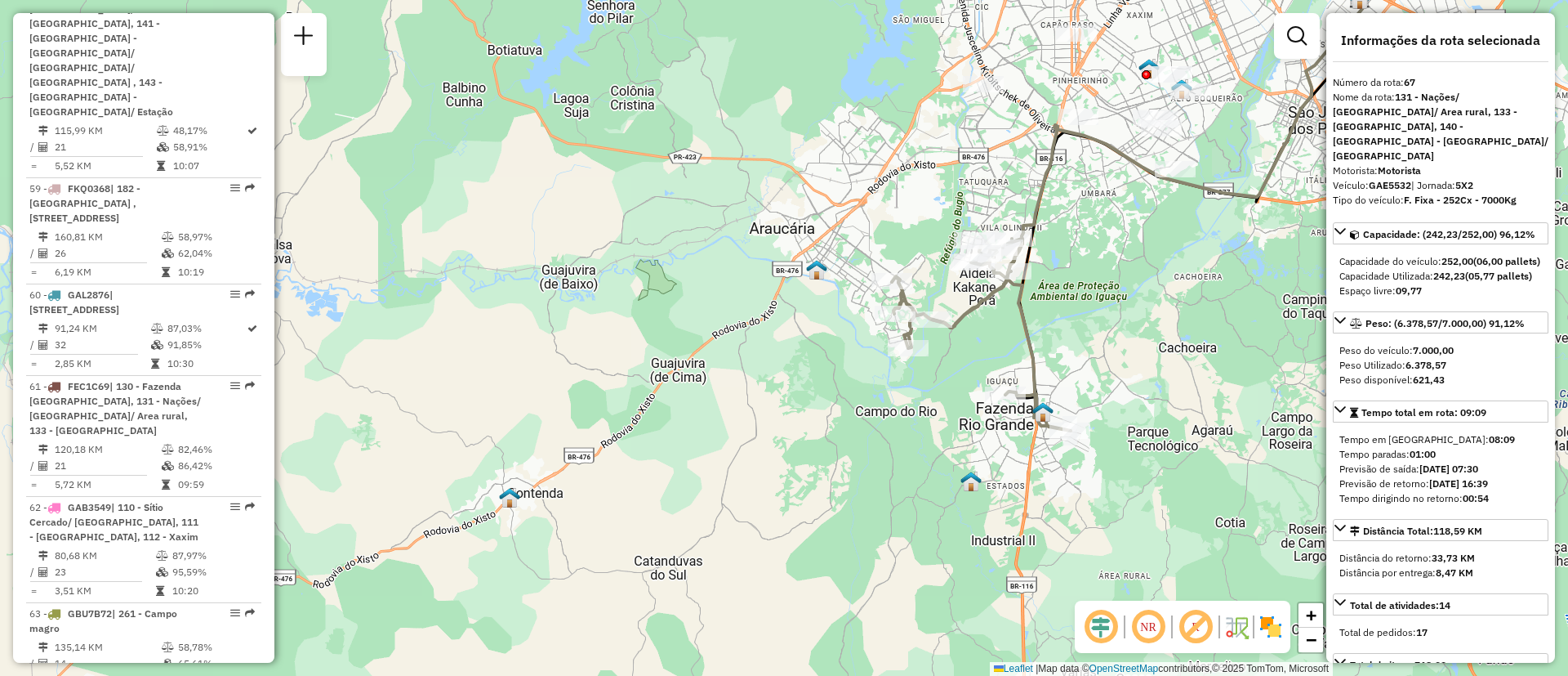
drag, startPoint x: 1056, startPoint y: 374, endPoint x: 971, endPoint y: 371, distance: 85.1
click at [971, 371] on div "Janela de atendimento Grade de atendimento Capacidade Transportadoras Veículos …" at bounding box center [784, 338] width 1568 height 676
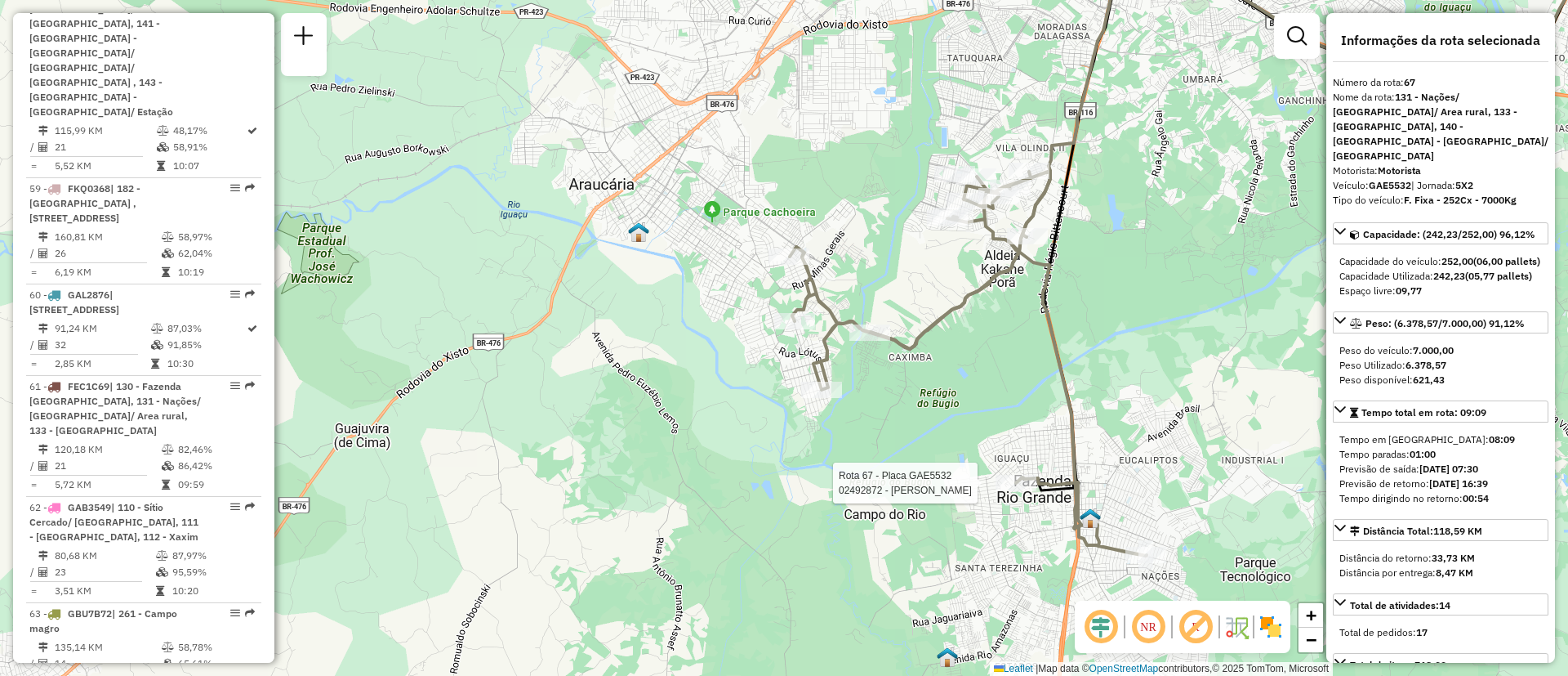
click at [1021, 491] on div at bounding box center [1015, 483] width 41 height 16
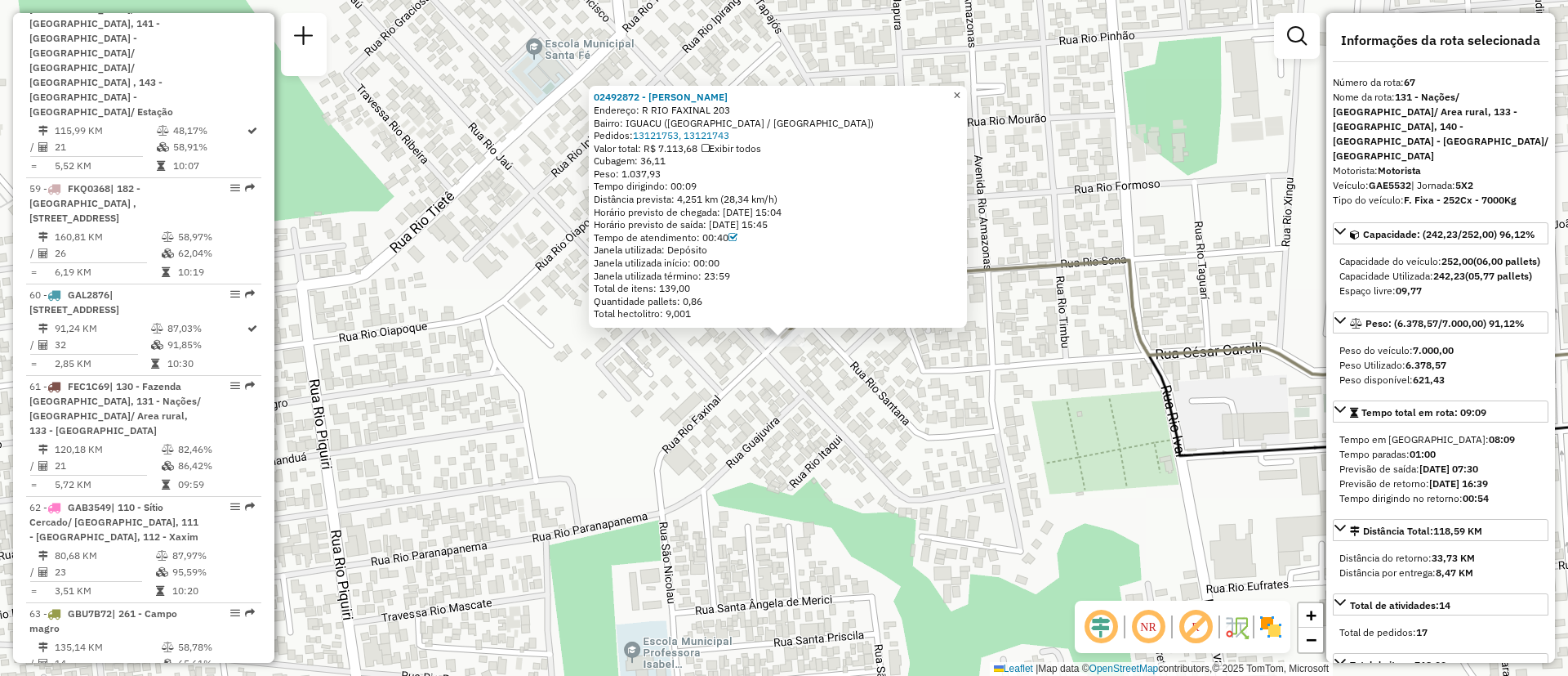
click at [960, 95] on span "×" at bounding box center [956, 95] width 8 height 14
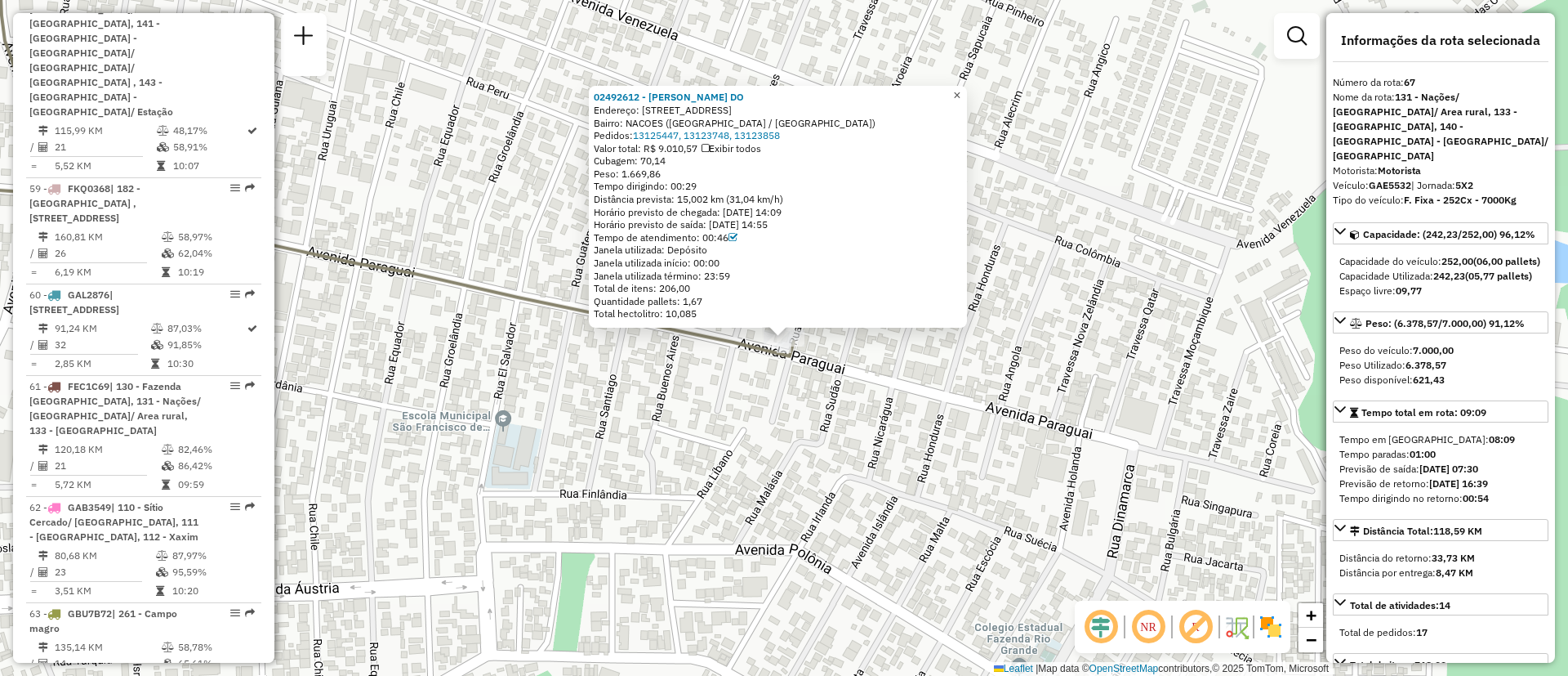
click at [967, 97] on link "×" at bounding box center [956, 95] width 20 height 20
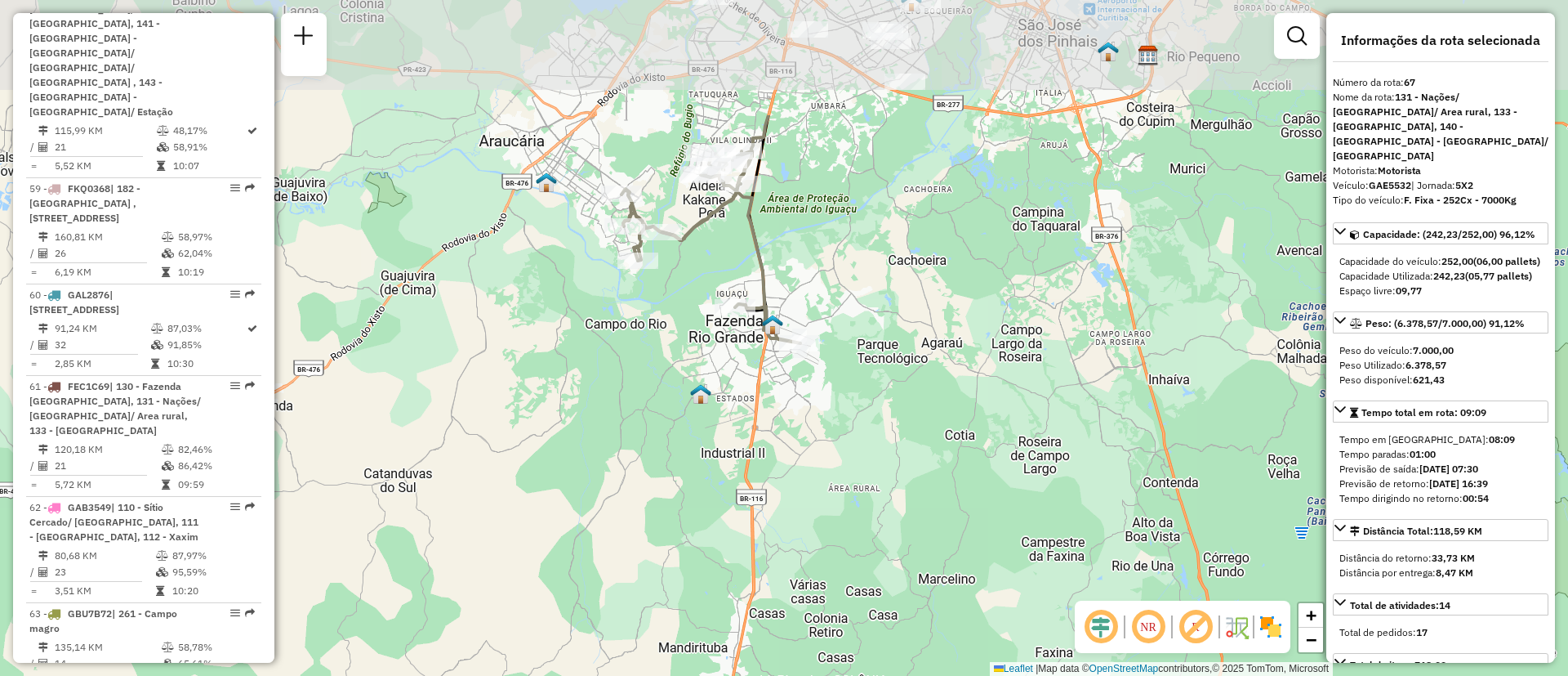
drag, startPoint x: 835, startPoint y: 185, endPoint x: 738, endPoint y: 368, distance: 207.1
click at [738, 368] on div "Janela de atendimento Grade de atendimento Capacidade Transportadoras Veículos …" at bounding box center [784, 338] width 1568 height 676
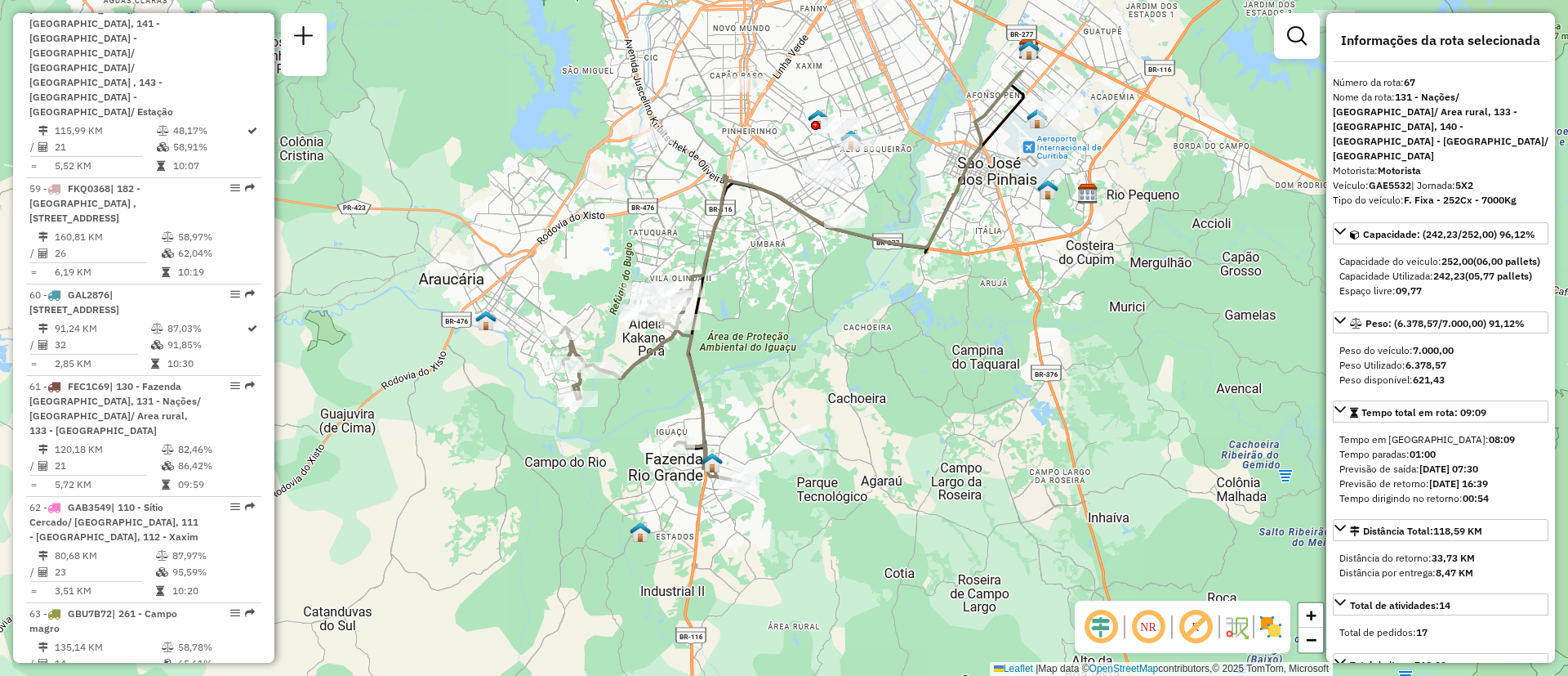
drag, startPoint x: 808, startPoint y: 165, endPoint x: 748, endPoint y: 304, distance: 151.4
click at [748, 304] on div "Janela de atendimento Grade de atendimento Capacidade Transportadoras Veículos …" at bounding box center [784, 338] width 1568 height 676
click at [713, 247] on icon at bounding box center [818, 213] width 434 height 329
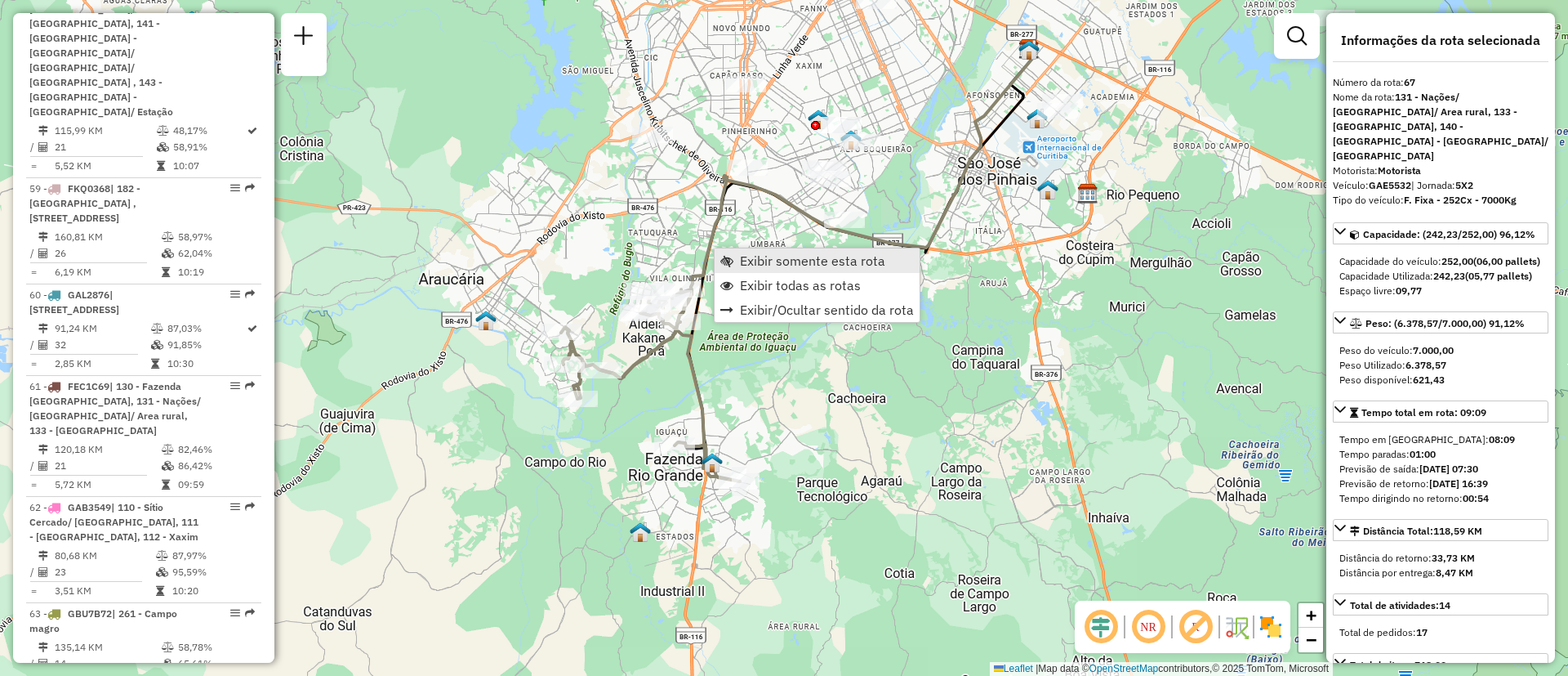
click at [804, 261] on span "Exibir somente esta rota" at bounding box center [812, 261] width 145 height 13
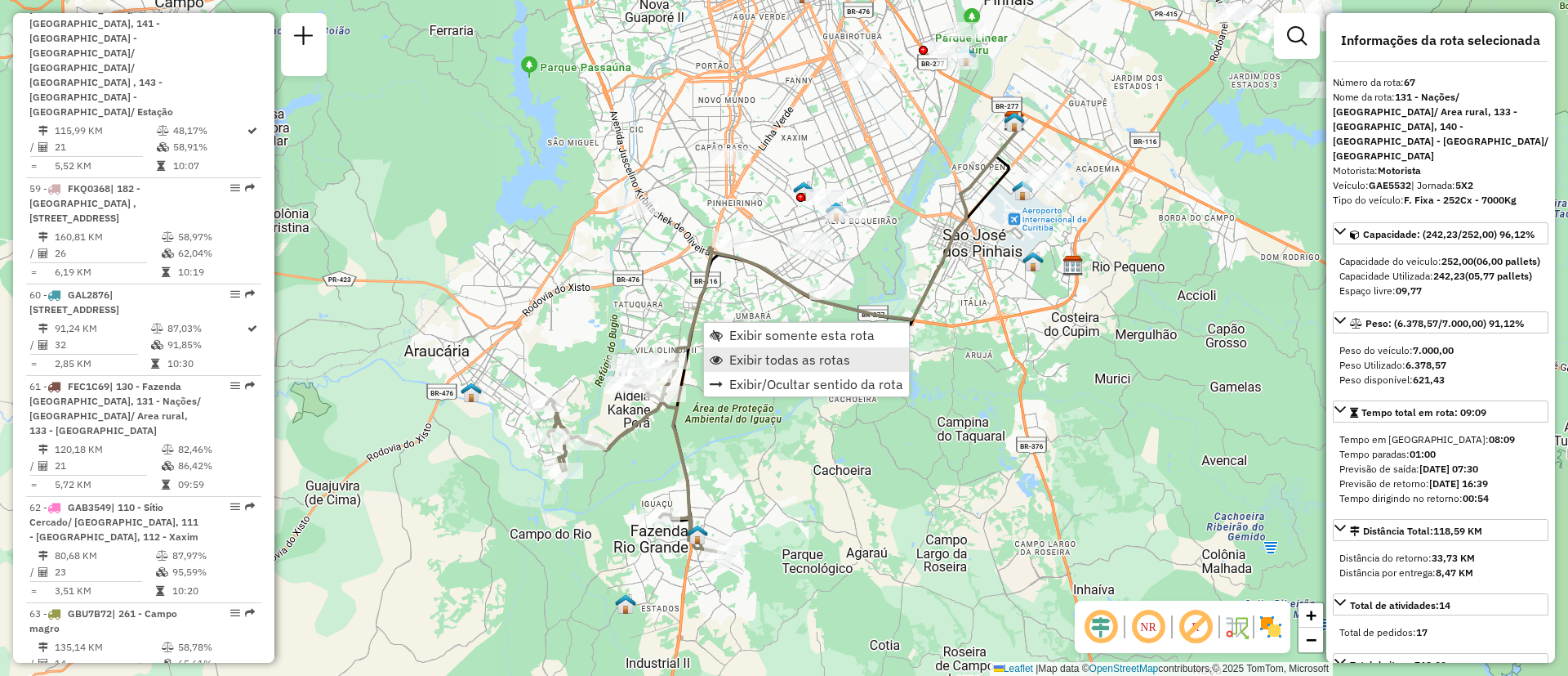
click at [727, 353] on link "Exibir todas as rotas" at bounding box center [807, 359] width 205 height 25
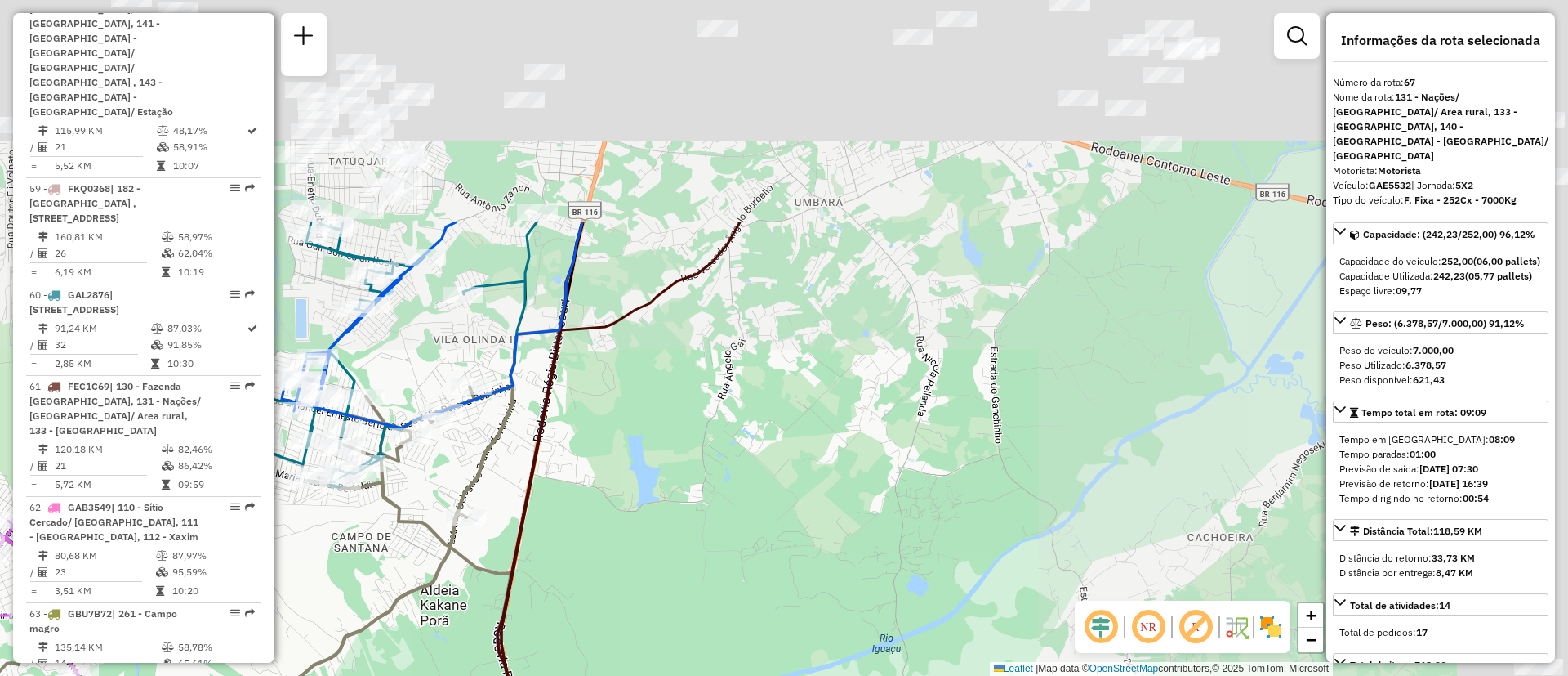
drag, startPoint x: 792, startPoint y: 420, endPoint x: 584, endPoint y: 604, distance: 277.7
click at [584, 604] on div "Janela de atendimento Grade de atendimento Capacidade Transportadoras Veículos …" at bounding box center [784, 338] width 1568 height 676
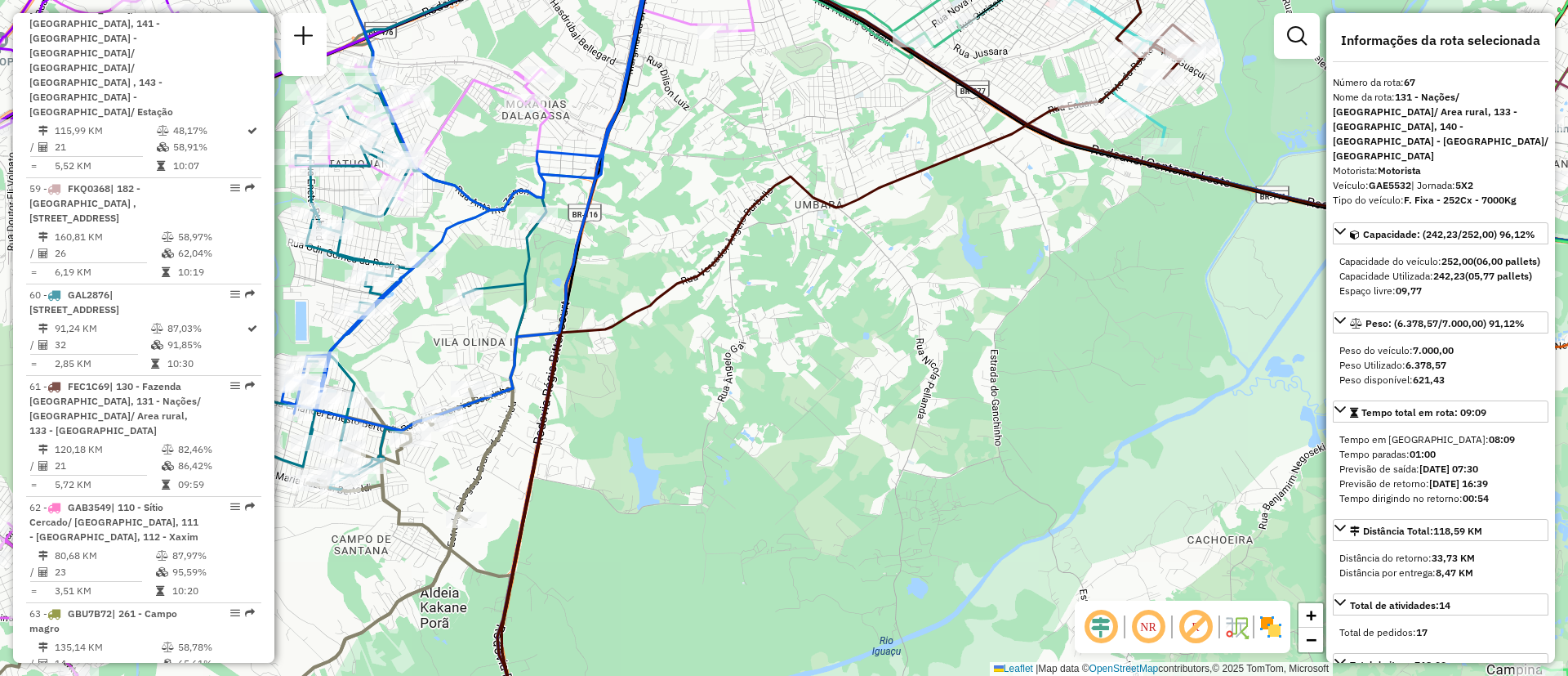
drag, startPoint x: 787, startPoint y: 377, endPoint x: 543, endPoint y: 634, distance: 354.4
click at [543, 634] on div "Janela de atendimento Grade de atendimento Capacidade Transportadoras Veículos …" at bounding box center [784, 338] width 1568 height 676
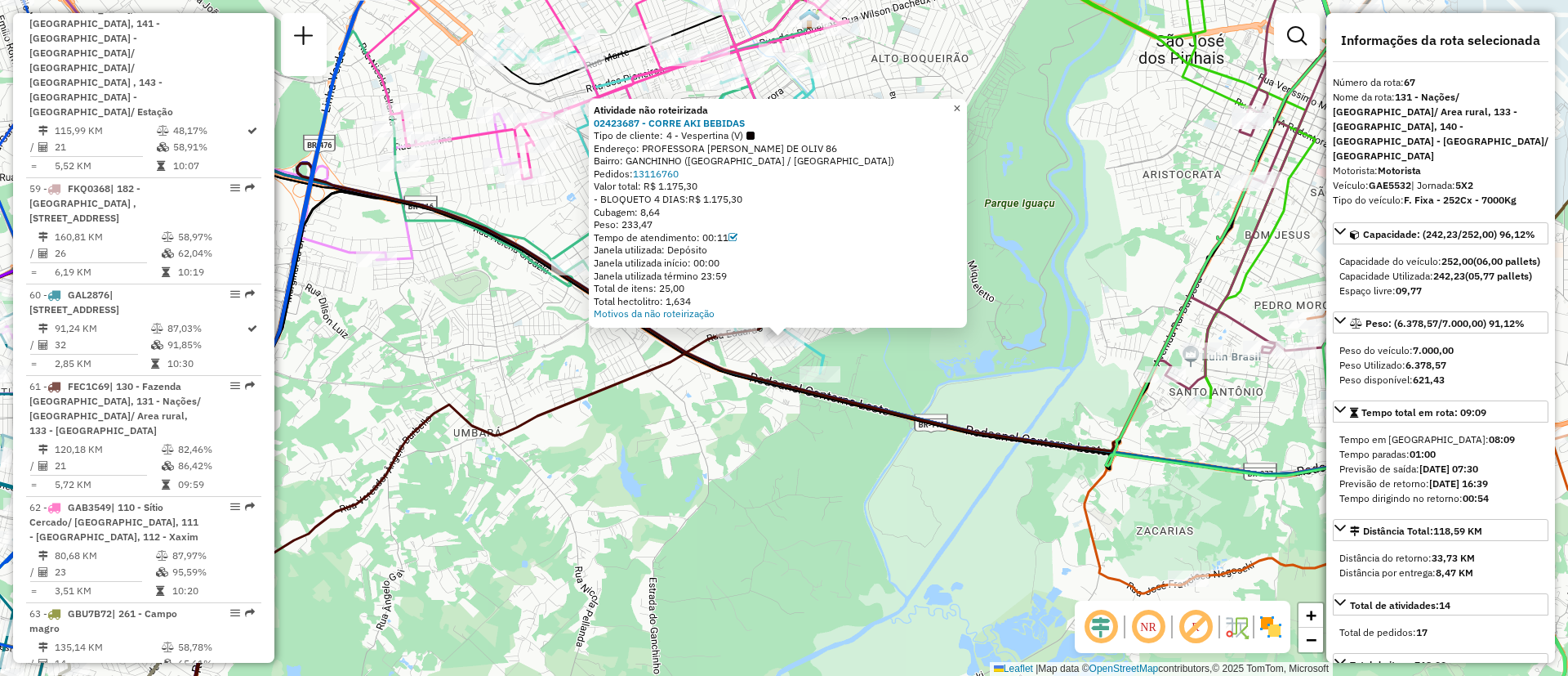
click at [963, 99] on link "×" at bounding box center [956, 108] width 20 height 20
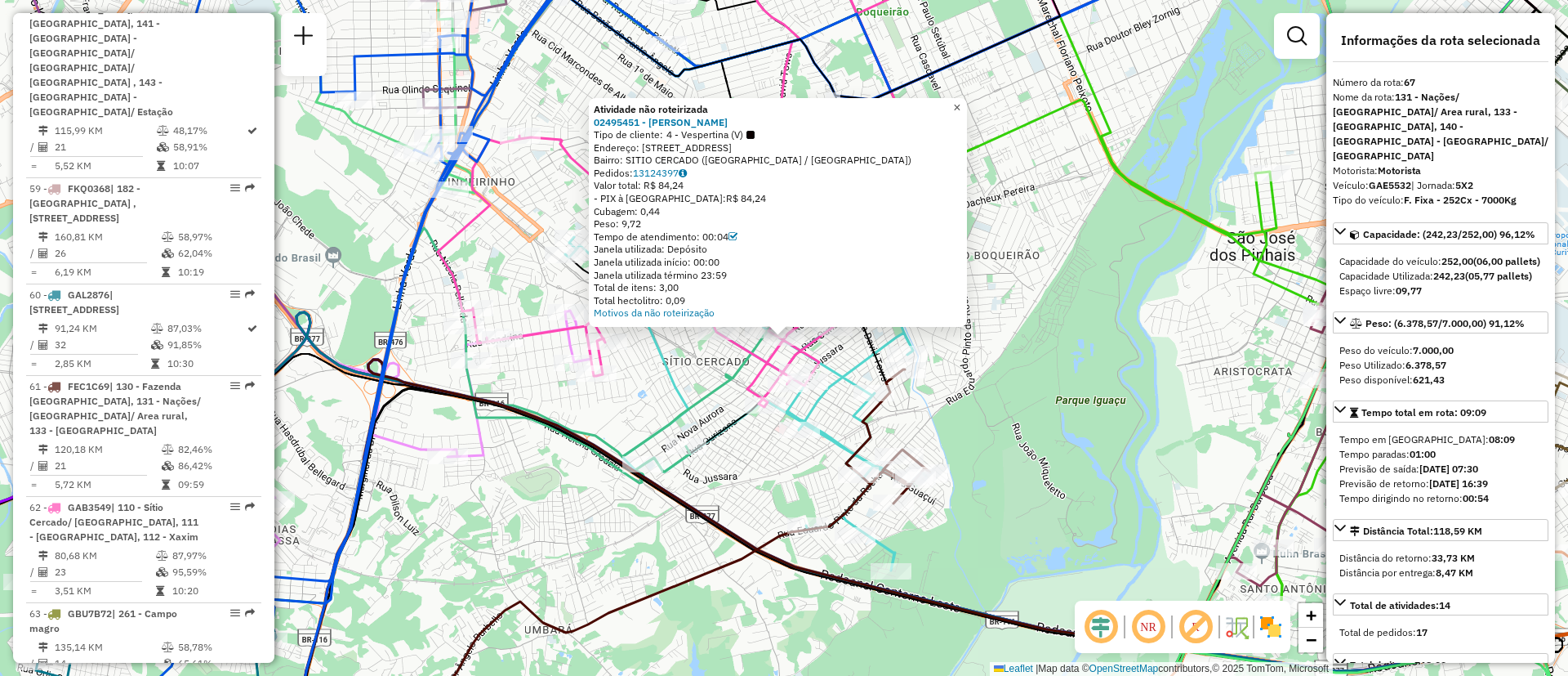
click at [960, 103] on span "×" at bounding box center [956, 107] width 8 height 14
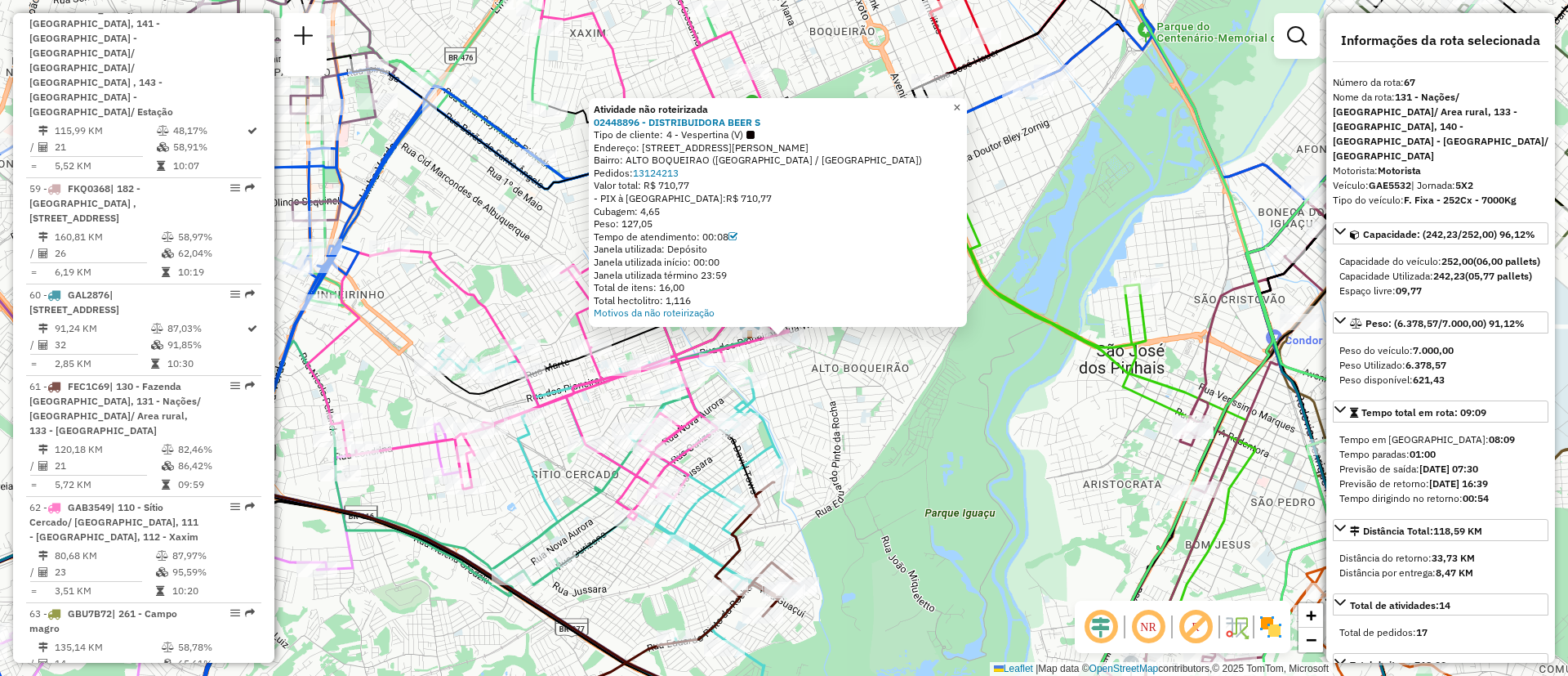
click at [960, 101] on span "×" at bounding box center [956, 107] width 8 height 14
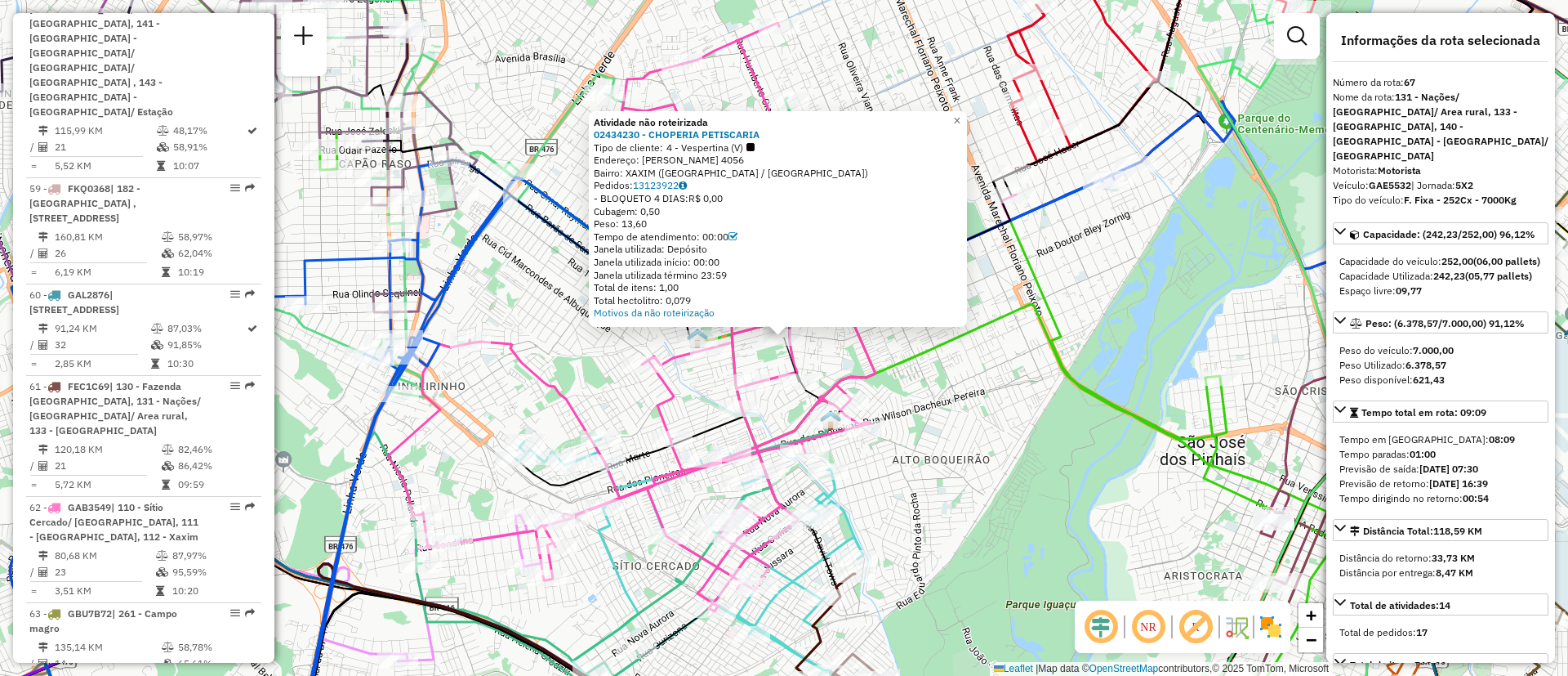
click at [967, 126] on div "Atividade não roteirizada 02434230 - CHOPERIA PETISCARIA Tipo de cliente: 4 - V…" at bounding box center [777, 220] width 378 height 217
click at [963, 120] on link "×" at bounding box center [956, 121] width 20 height 20
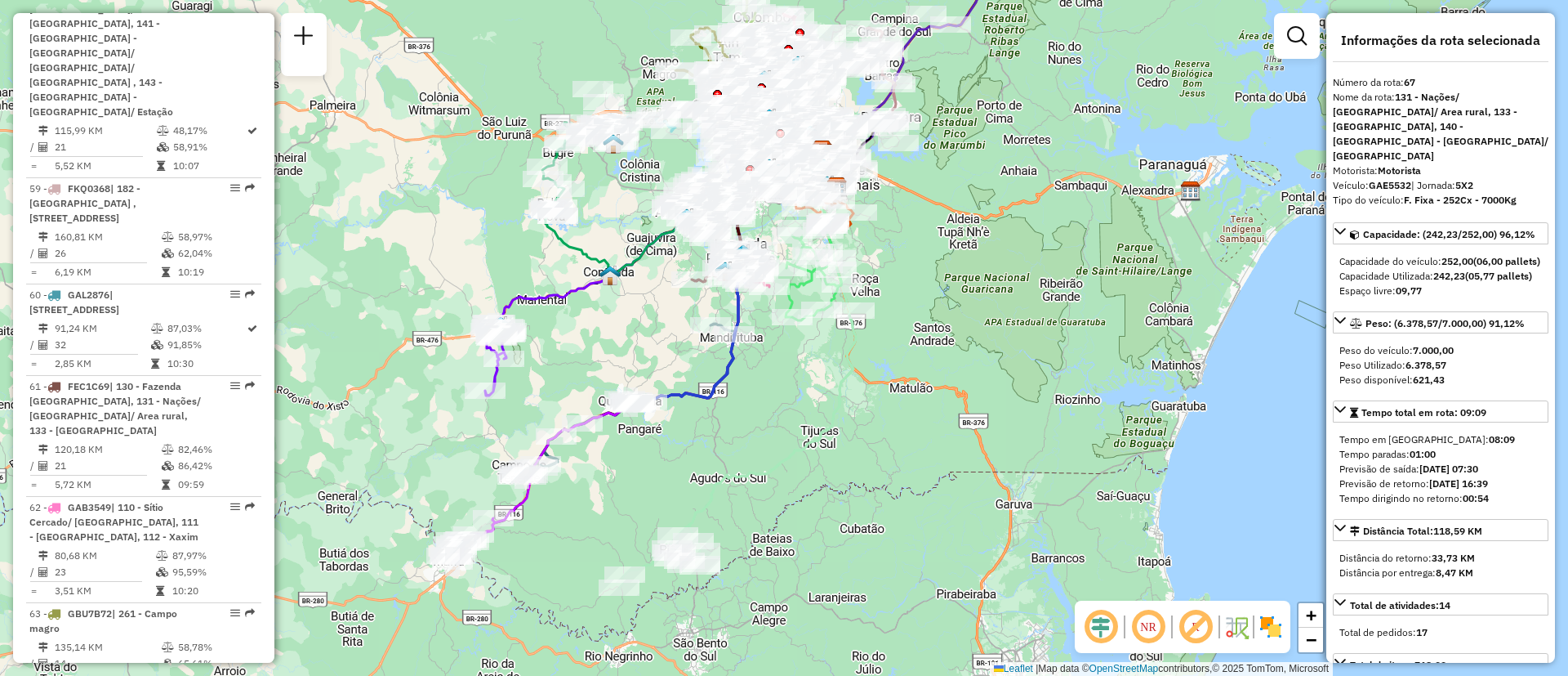
drag, startPoint x: 617, startPoint y: 339, endPoint x: 673, endPoint y: 338, distance: 56.0
click at [668, 340] on div "Janela de atendimento Grade de atendimento Capacidade Transportadoras Veículos …" at bounding box center [784, 338] width 1568 height 676
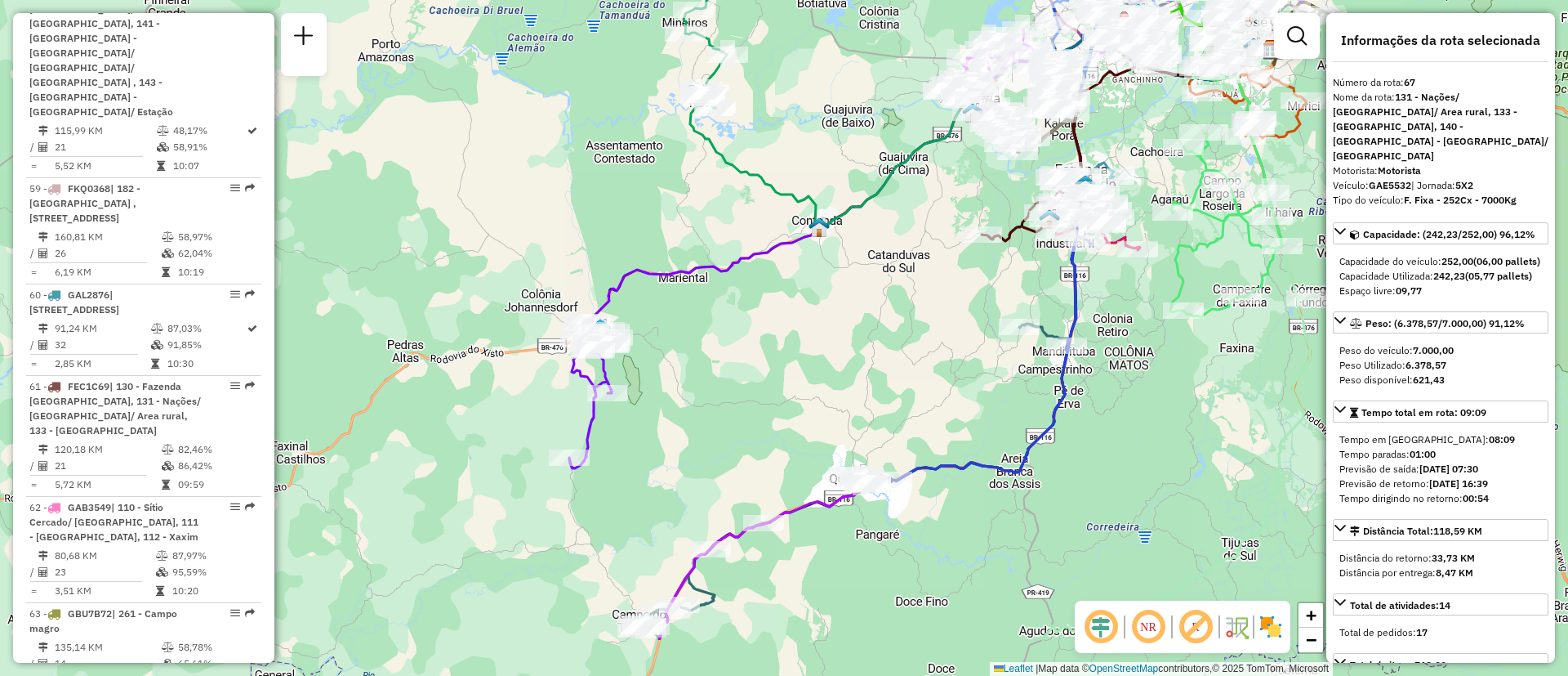
drag, startPoint x: 516, startPoint y: 371, endPoint x: 799, endPoint y: 166, distance: 349.4
click at [799, 166] on icon at bounding box center [772, 282] width 406 height 371
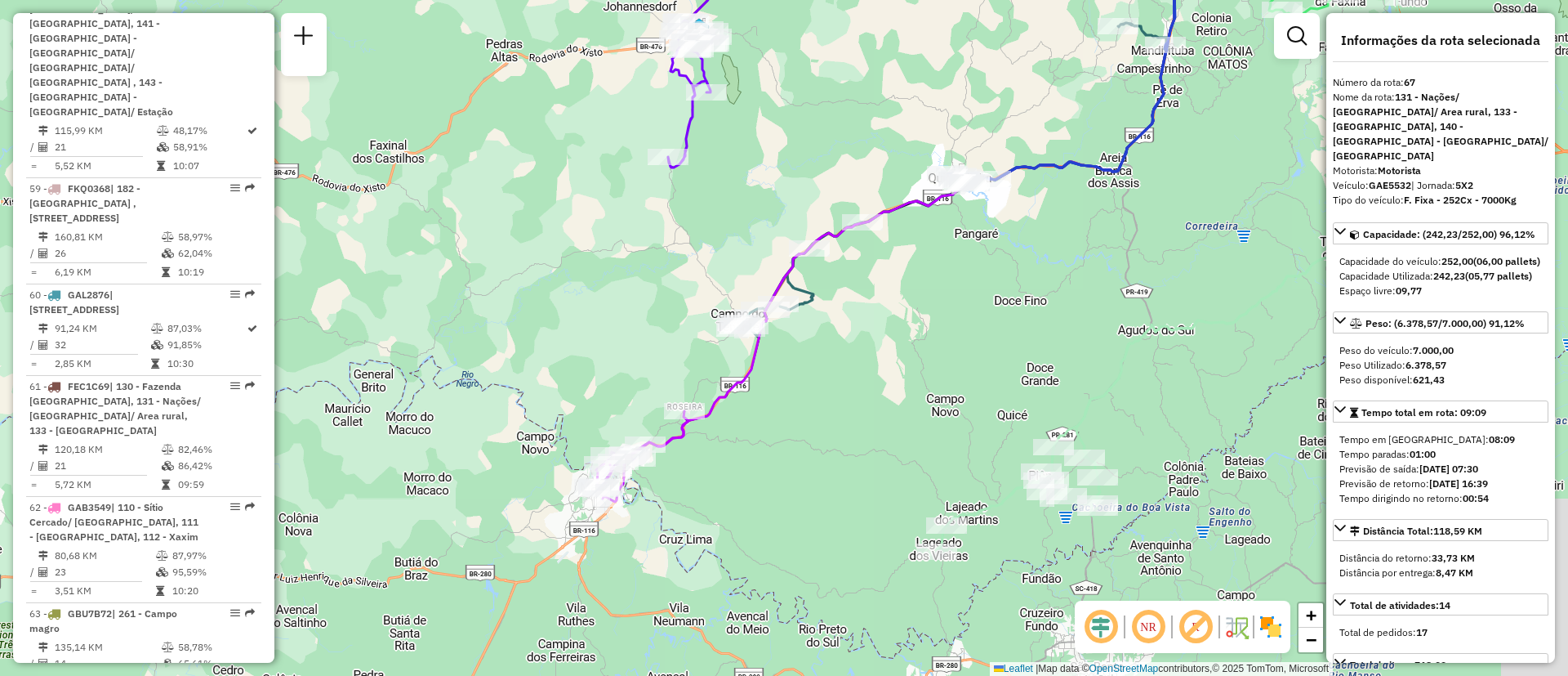
drag, startPoint x: 621, startPoint y: 548, endPoint x: 555, endPoint y: 368, distance: 191.7
click at [554, 368] on div "Janela de atendimento Grade de atendimento Capacidade Transportadoras Veículos …" at bounding box center [784, 338] width 1568 height 676
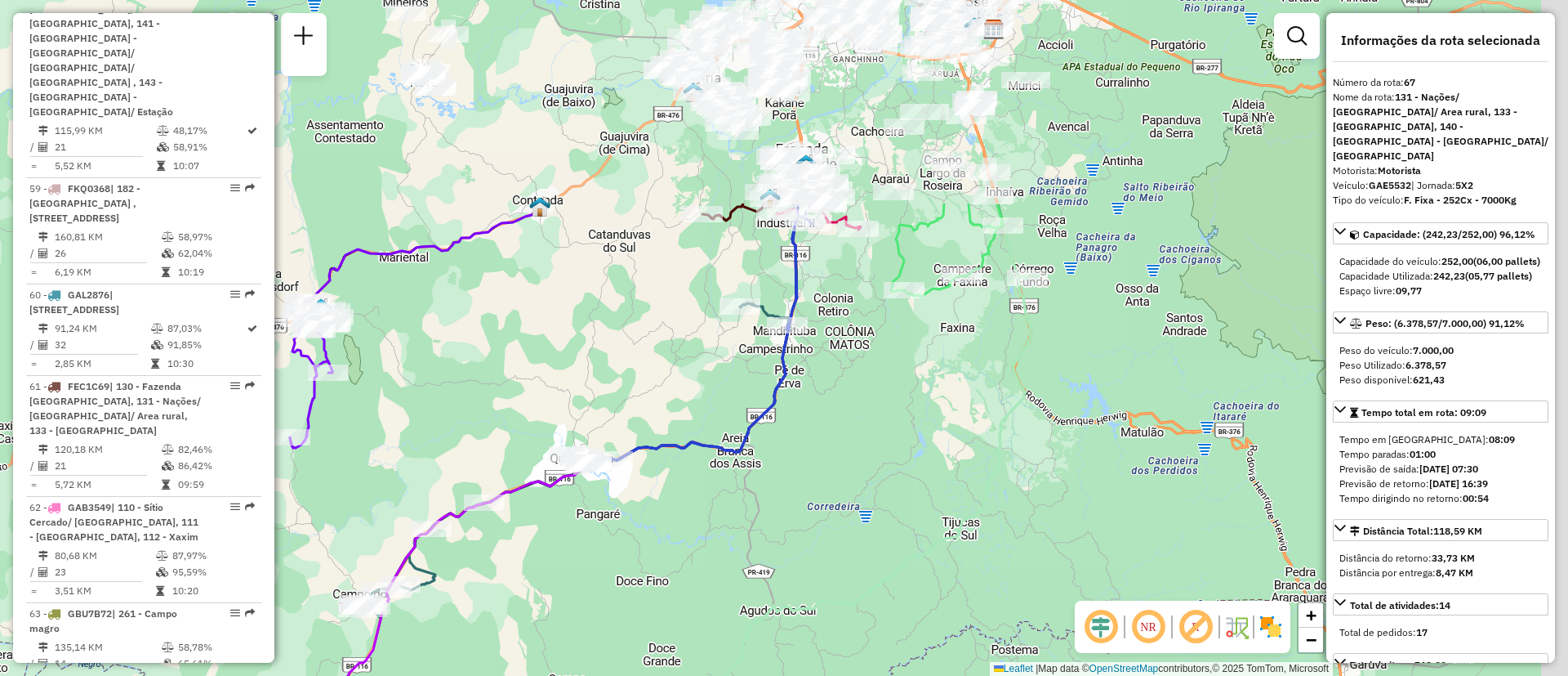
drag, startPoint x: 822, startPoint y: 297, endPoint x: 642, endPoint y: 677, distance: 420.5
click at [642, 675] on html "Aguarde... Pop-up bloqueado! Seu navegador bloqueou automáticamente a abertura …" at bounding box center [784, 338] width 1568 height 676
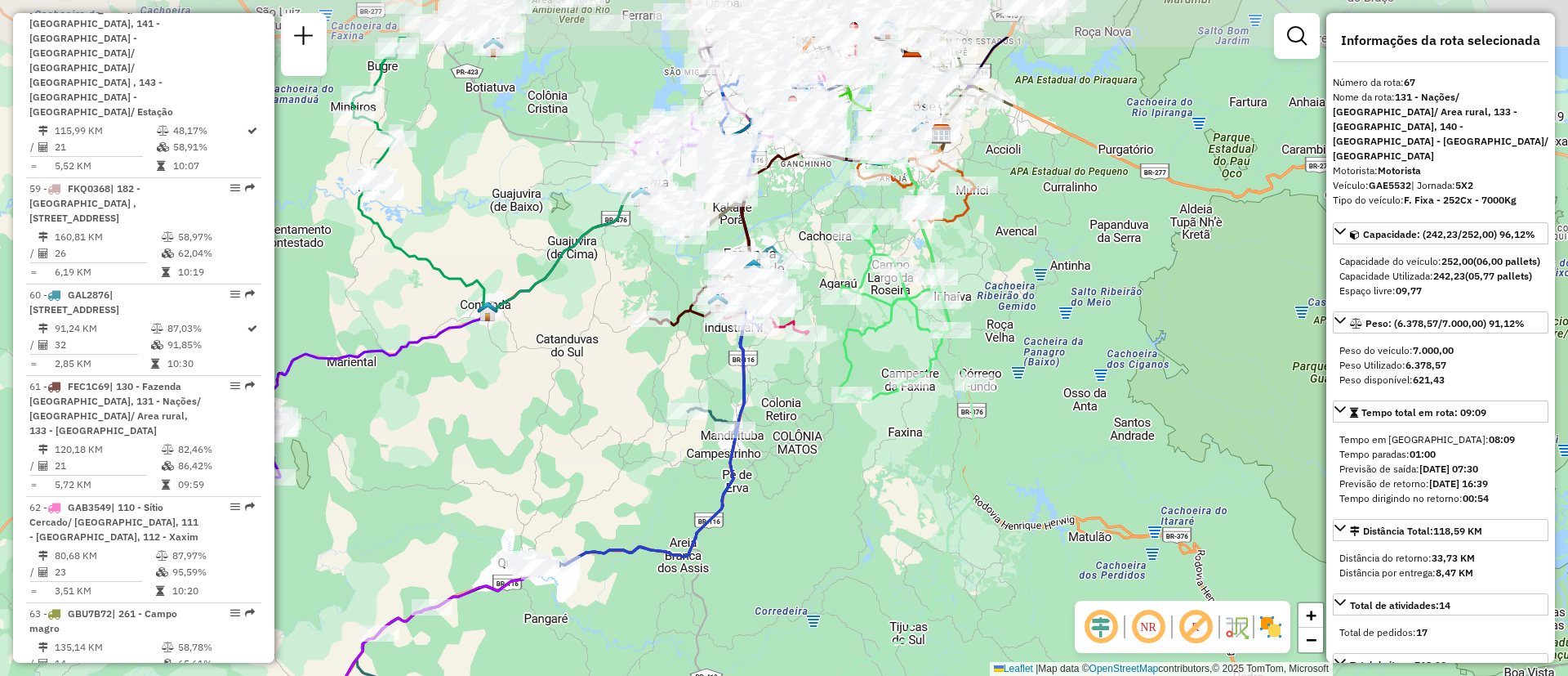
drag, startPoint x: 627, startPoint y: 376, endPoint x: 603, endPoint y: 484, distance: 110.6
click at [566, 511] on div "Janela de atendimento Grade de atendimento Capacidade Transportadoras Veículos …" at bounding box center [784, 338] width 1568 height 676
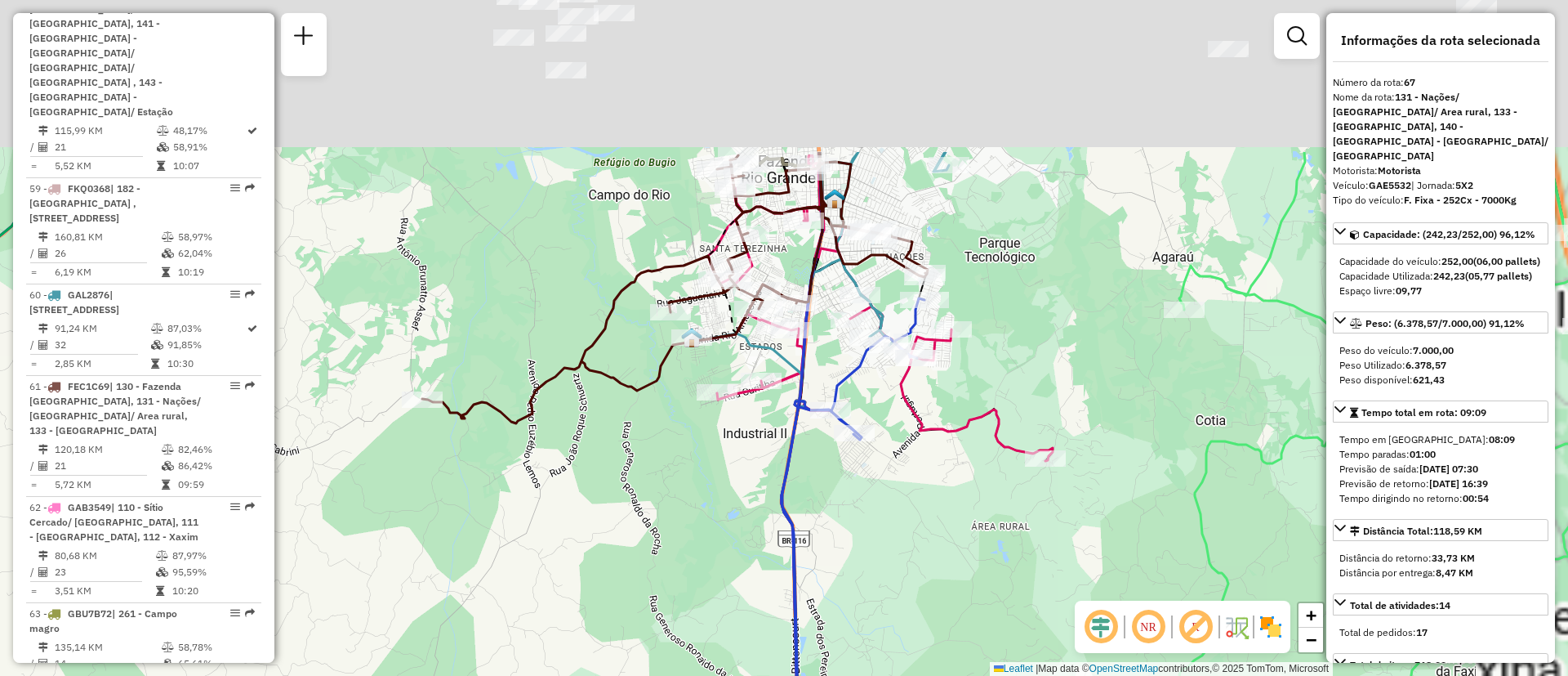
drag, startPoint x: 678, startPoint y: 523, endPoint x: 706, endPoint y: 505, distance: 33.3
click at [671, 534] on div "Janela de atendimento Grade de atendimento Capacidade Transportadoras Veículos …" at bounding box center [784, 338] width 1568 height 676
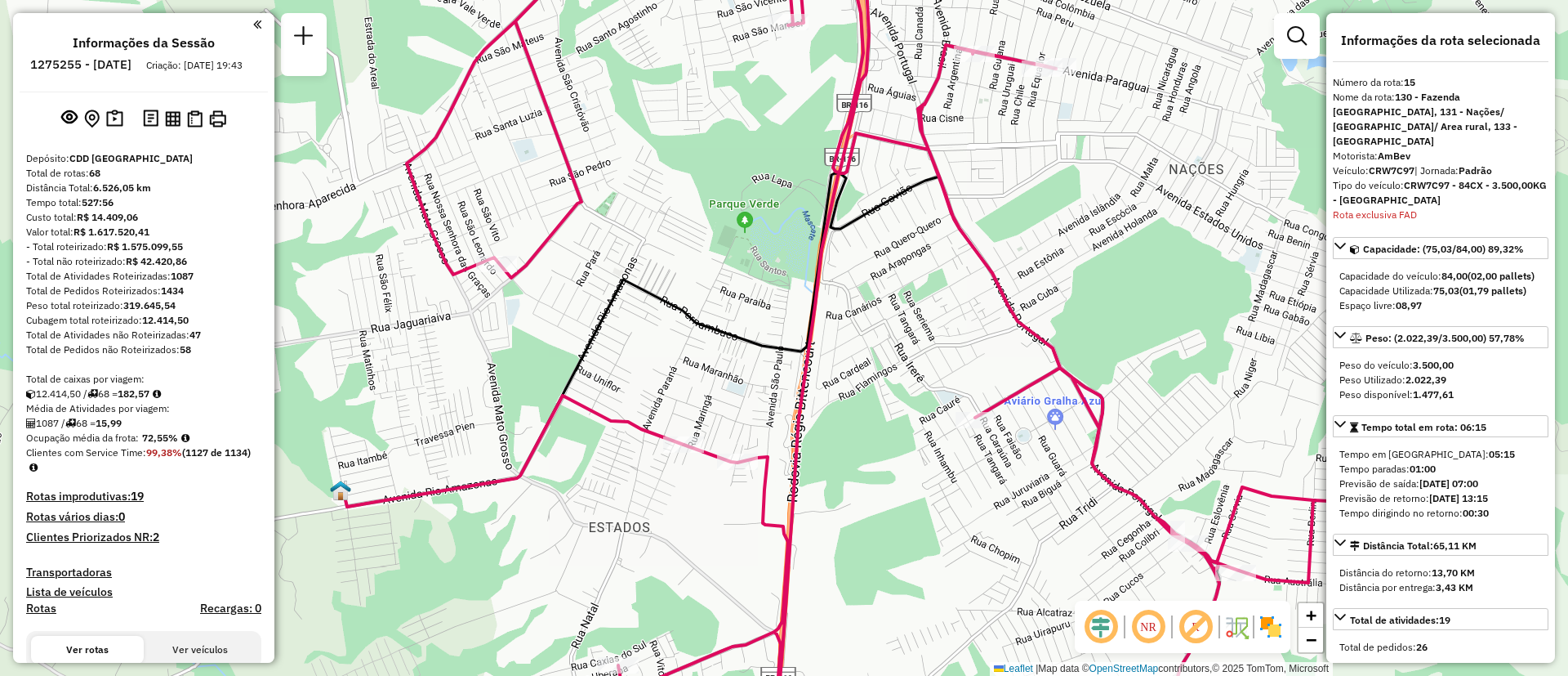
select select "**********"
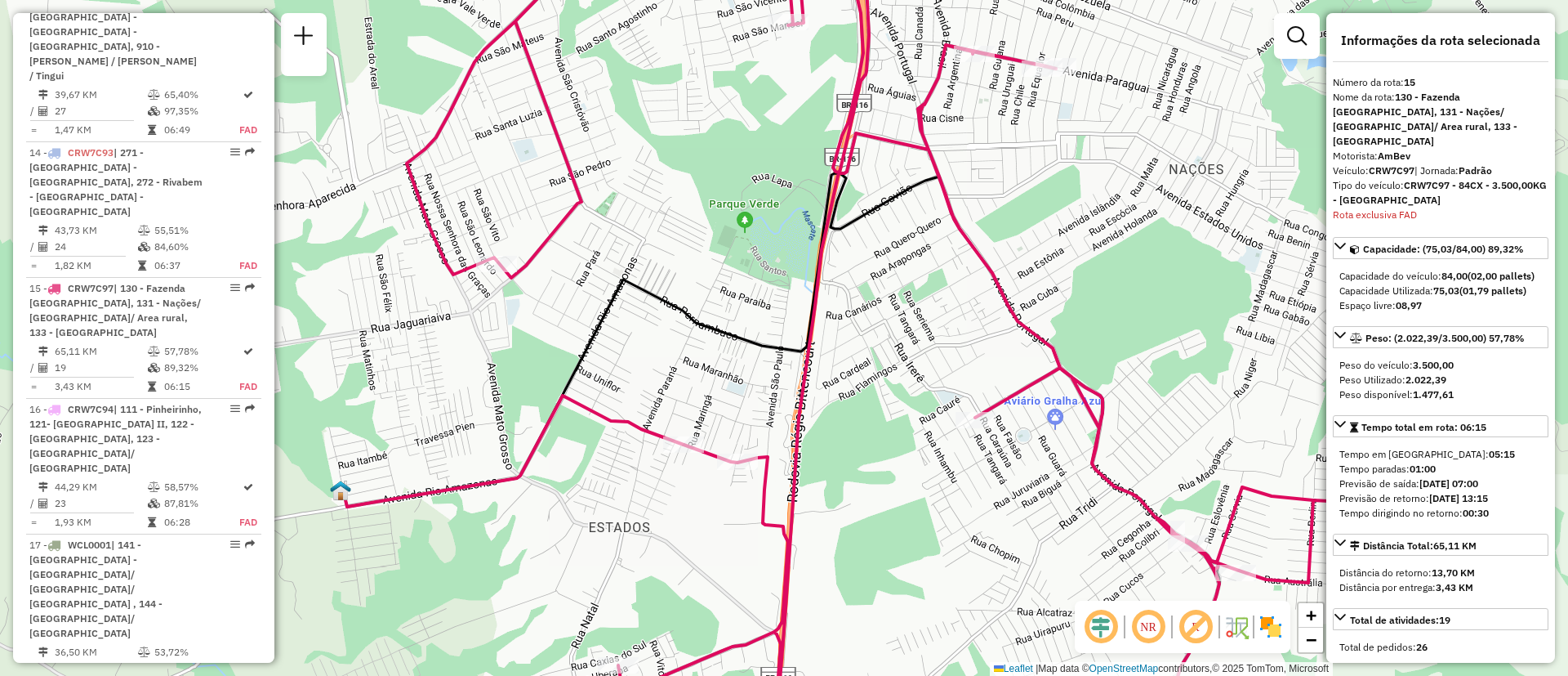
click at [599, 412] on icon at bounding box center [513, 451] width 340 height 111
click at [690, 450] on span "Exibir todas as rotas" at bounding box center [687, 451] width 121 height 13
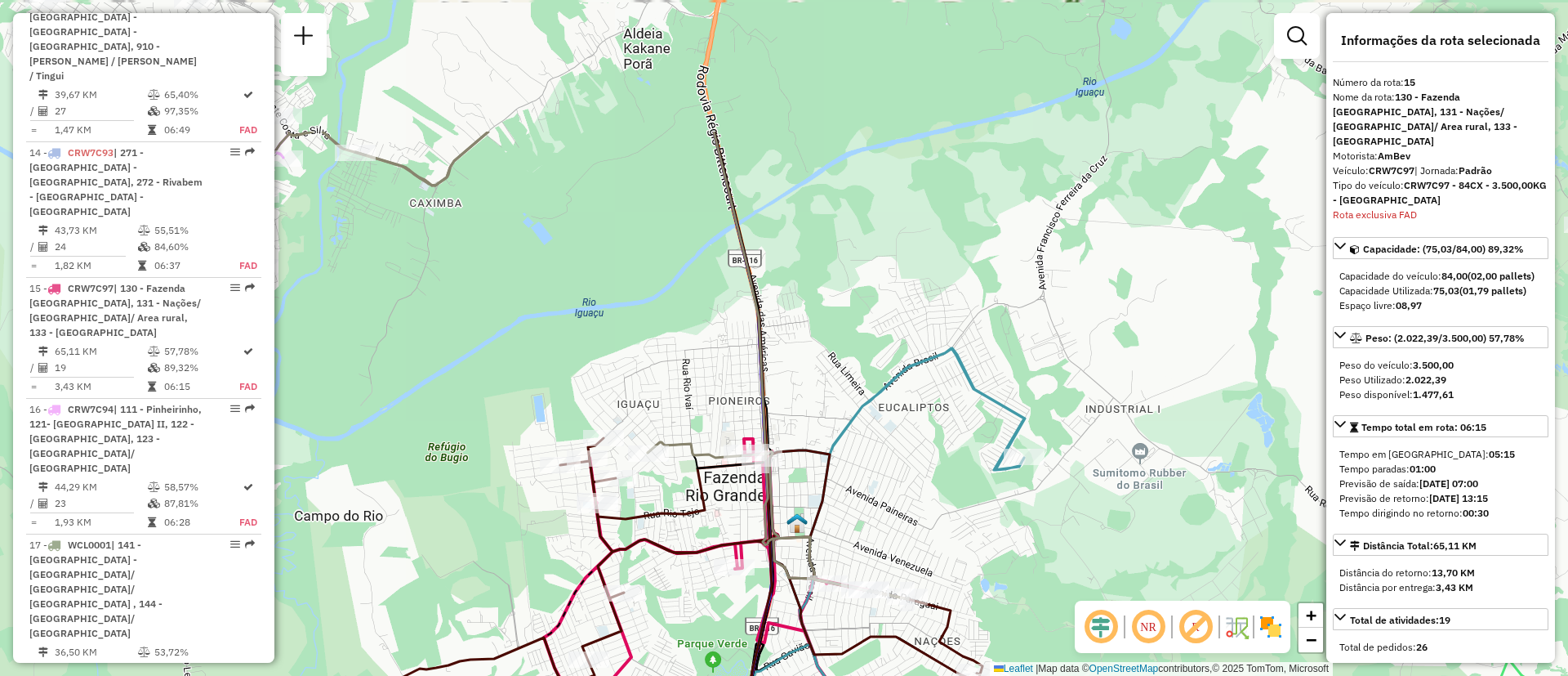
drag, startPoint x: 757, startPoint y: 260, endPoint x: 939, endPoint y: 387, distance: 221.9
click at [992, 494] on div "Janela de atendimento Grade de atendimento Capacidade Transportadoras Veículos …" at bounding box center [784, 338] width 1568 height 676
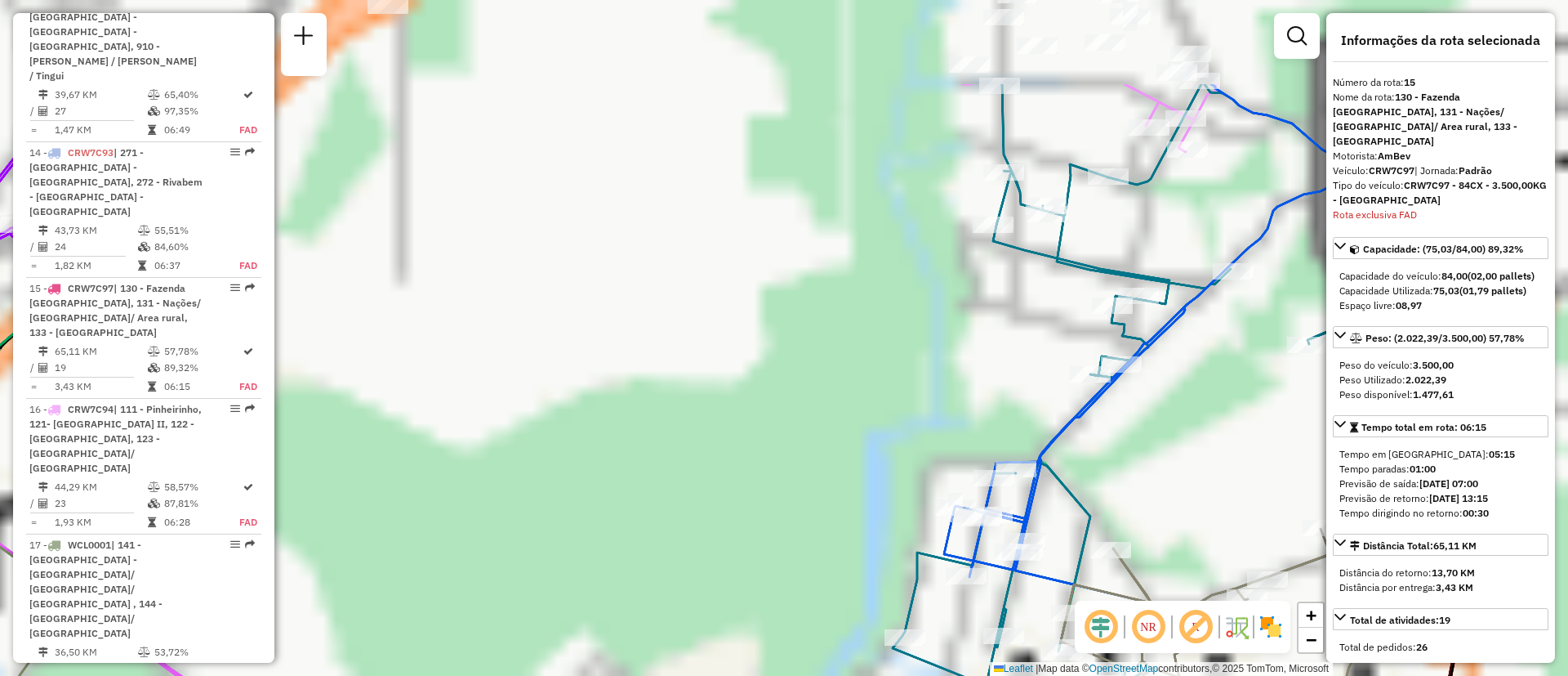
click at [860, 344] on div "Rota 21 - Placa WCL0003 02474125 - JONATHAS SOARES DA C Rota 60 - Placa GAL2876…" at bounding box center [784, 338] width 1568 height 676
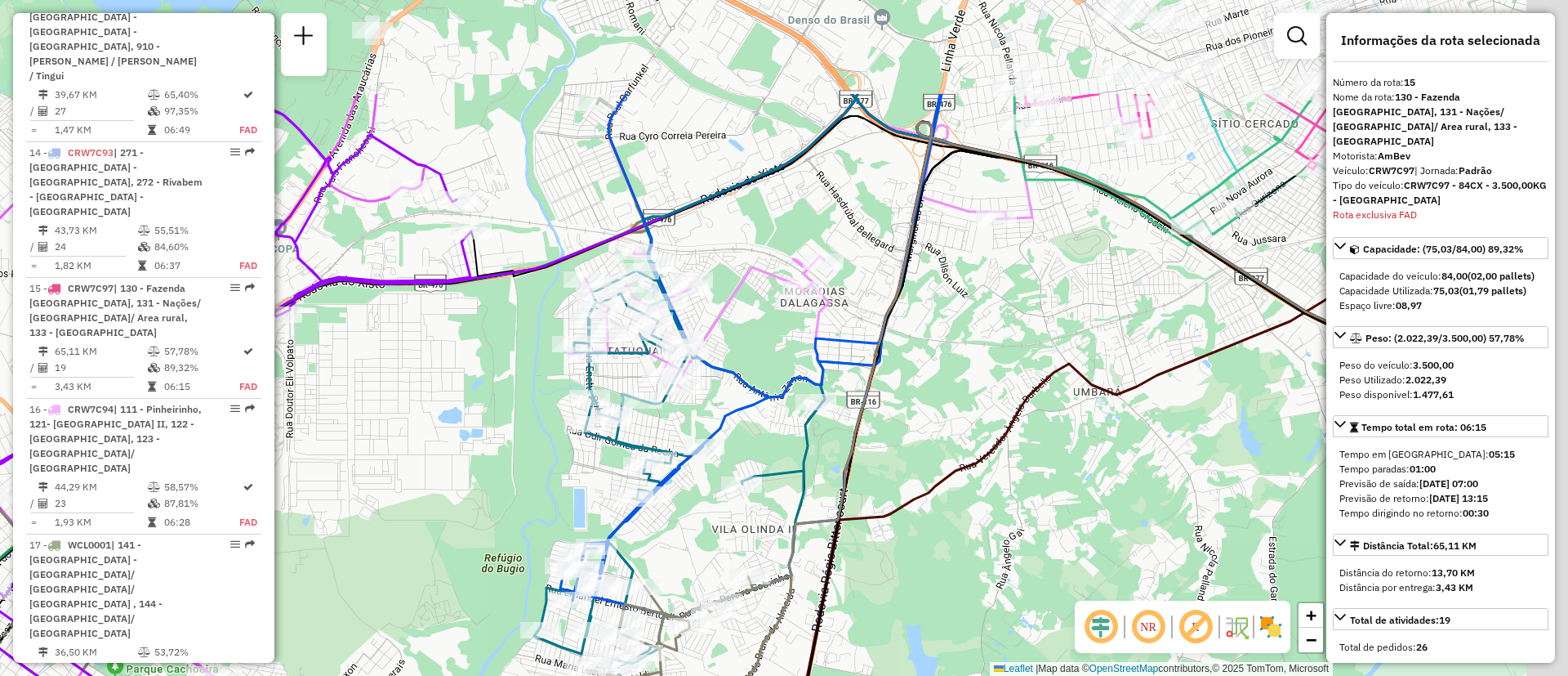
drag, startPoint x: 1072, startPoint y: 347, endPoint x: 704, endPoint y: 509, distance: 402.1
click at [704, 509] on div "Rota 21 - Placa WCL0003 02474125 - JONATHAS SOARES DA C Janela de atendimento G…" at bounding box center [784, 338] width 1568 height 676
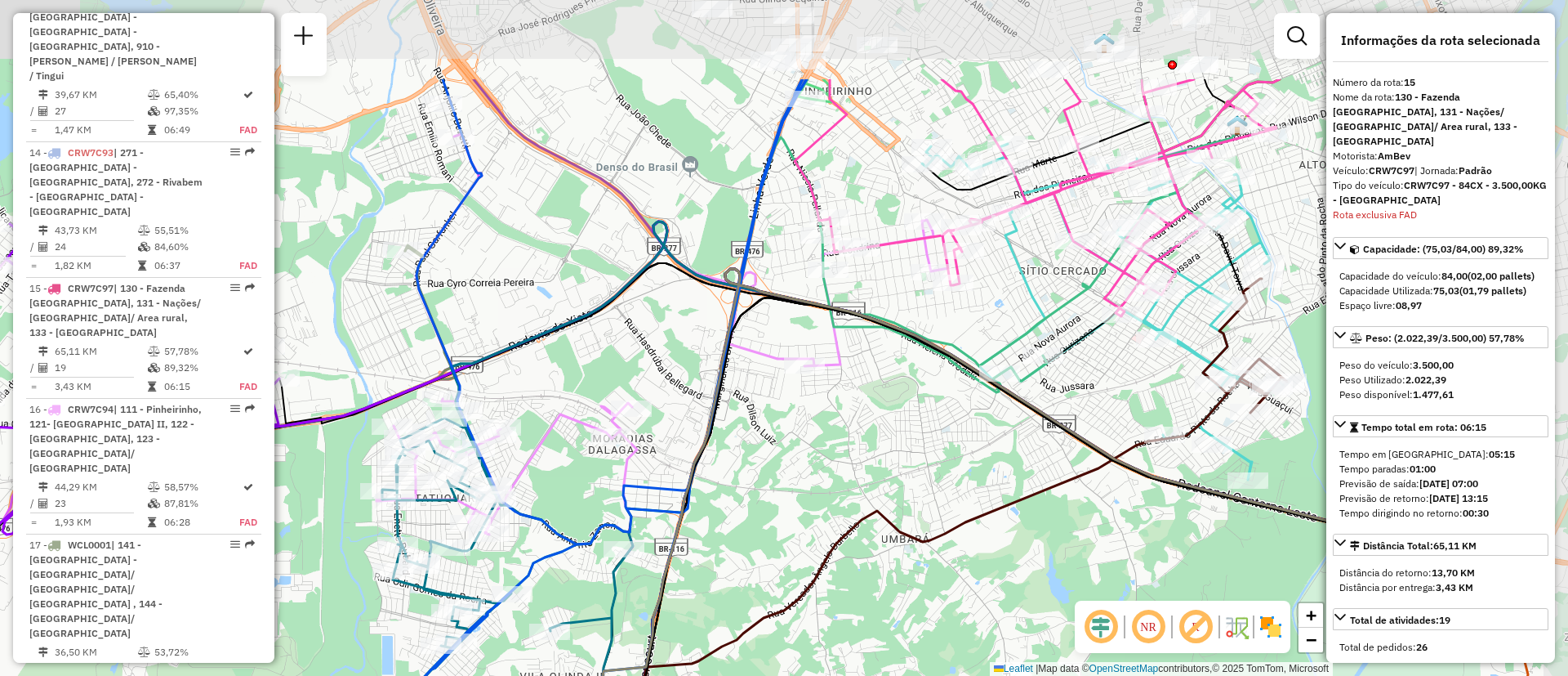
drag, startPoint x: 868, startPoint y: 404, endPoint x: 807, endPoint y: 437, distance: 69.4
click at [807, 437] on div "Rota 21 - Placa WCL0003 02474125 - JONATHAS SOARES DA C Janela de atendimento G…" at bounding box center [784, 338] width 1568 height 676
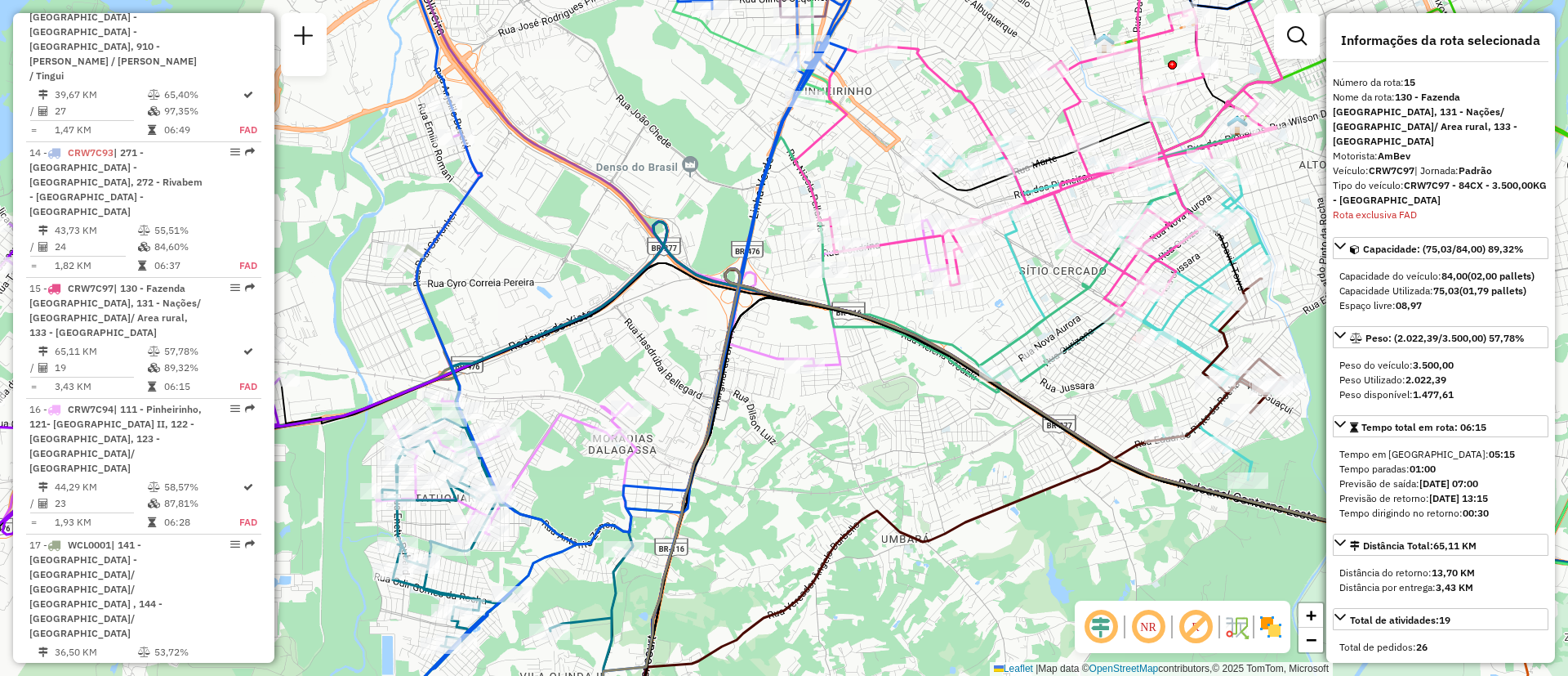
click at [890, 245] on icon at bounding box center [1098, 124] width 607 height 384
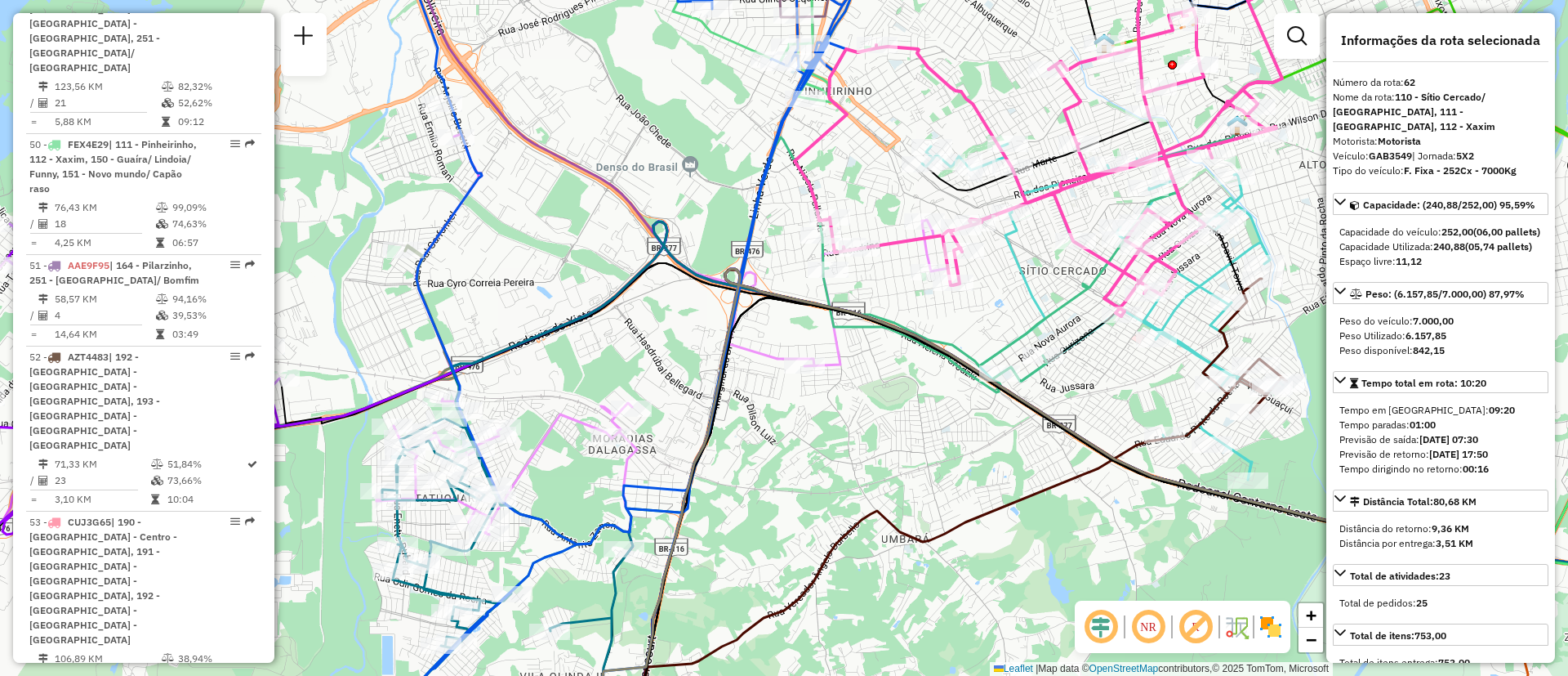
scroll to position [6973, 0]
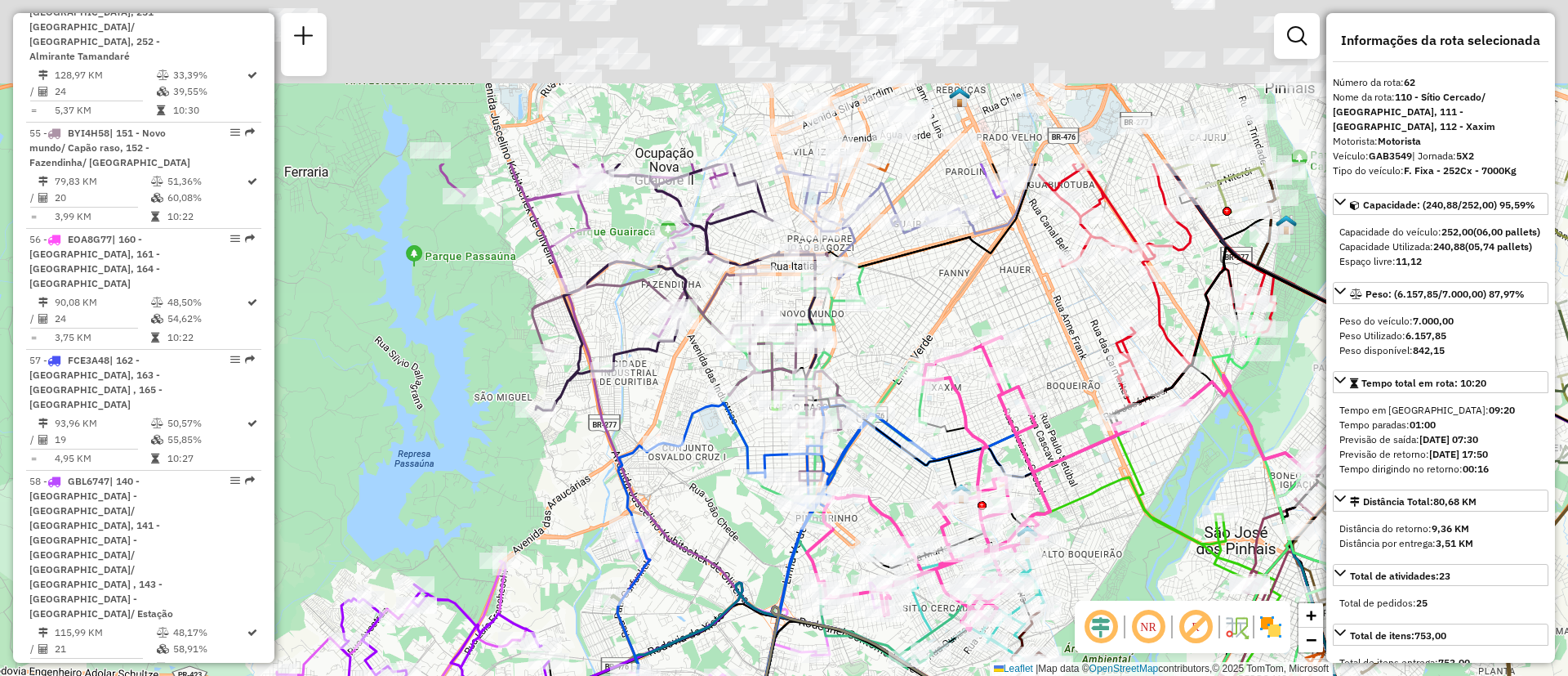
drag, startPoint x: 718, startPoint y: 284, endPoint x: 694, endPoint y: 542, distance: 259.1
click at [707, 570] on div "Rota 60 - Placa GAL2876 02497993 - MGM MERCEARIA LTDA - Rota 16 - Placa CRW7C94…" at bounding box center [784, 338] width 1568 height 676
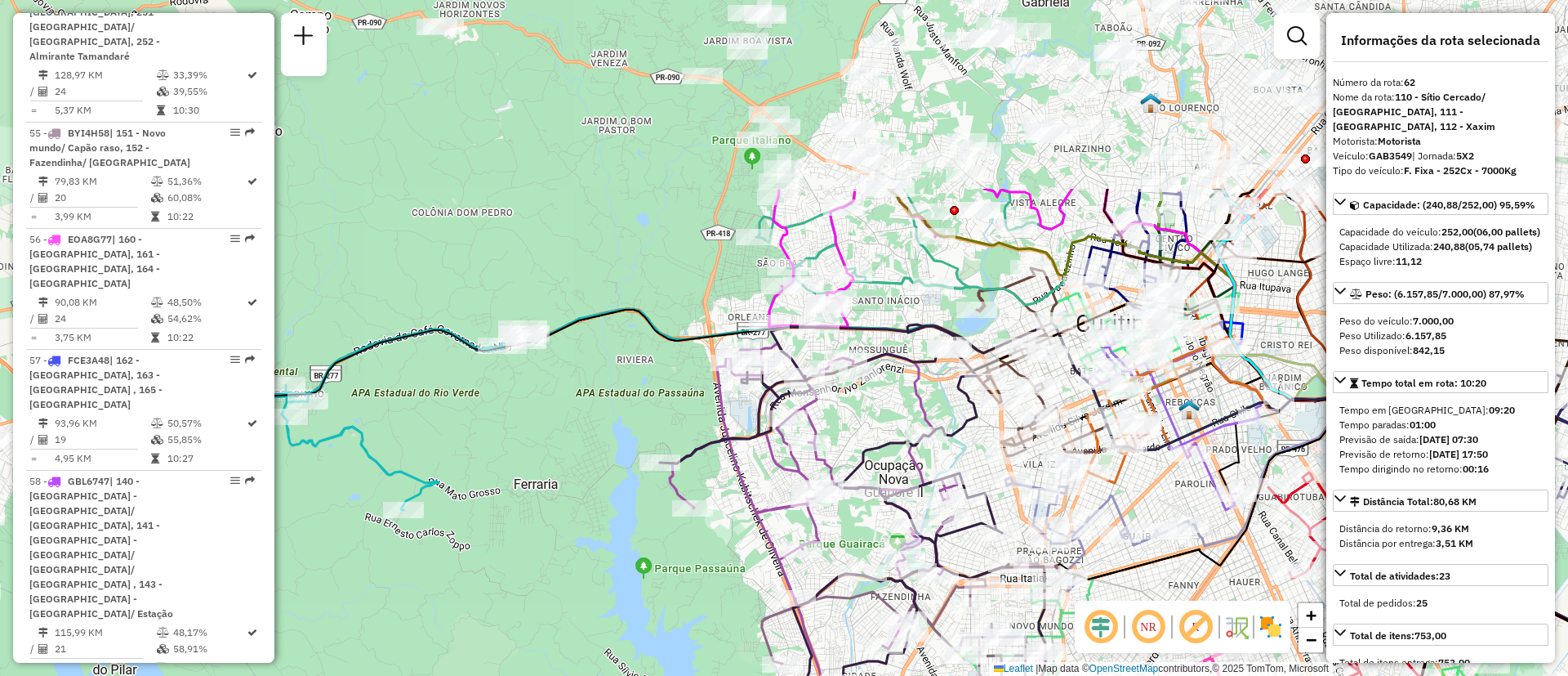
drag, startPoint x: 477, startPoint y: 274, endPoint x: 647, endPoint y: 402, distance: 212.8
click at [647, 402] on div "Rota 60 - Placa GAL2876 02497993 - MGM MERCEARIA LTDA - Rota 16 - Placa CRW7C94…" at bounding box center [784, 338] width 1568 height 676
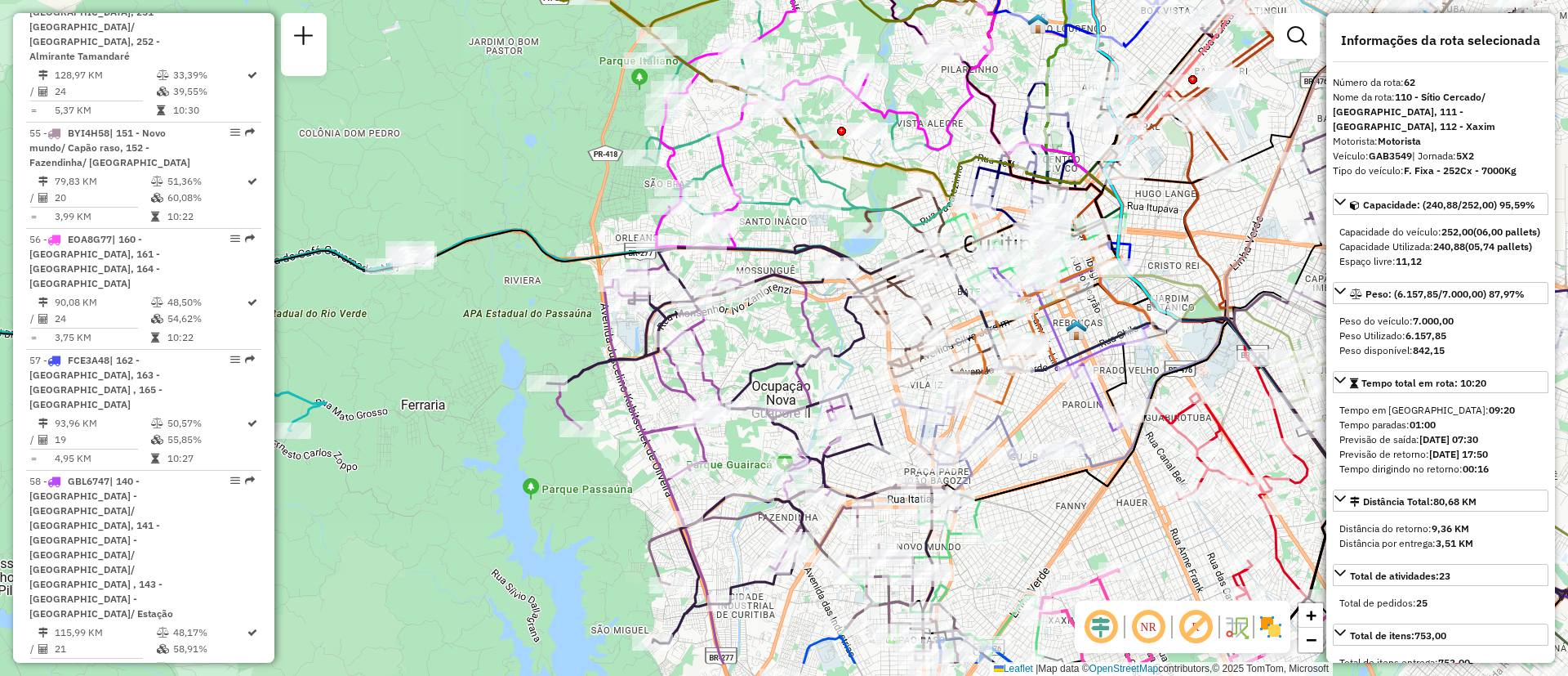
drag, startPoint x: 607, startPoint y: 438, endPoint x: 638, endPoint y: 414, distance: 39.2
click at [558, 0] on html "Aguarde... Pop-up bloqueado! Seu navegador bloqueou automáticamente a abertura …" at bounding box center [784, 338] width 1568 height 676
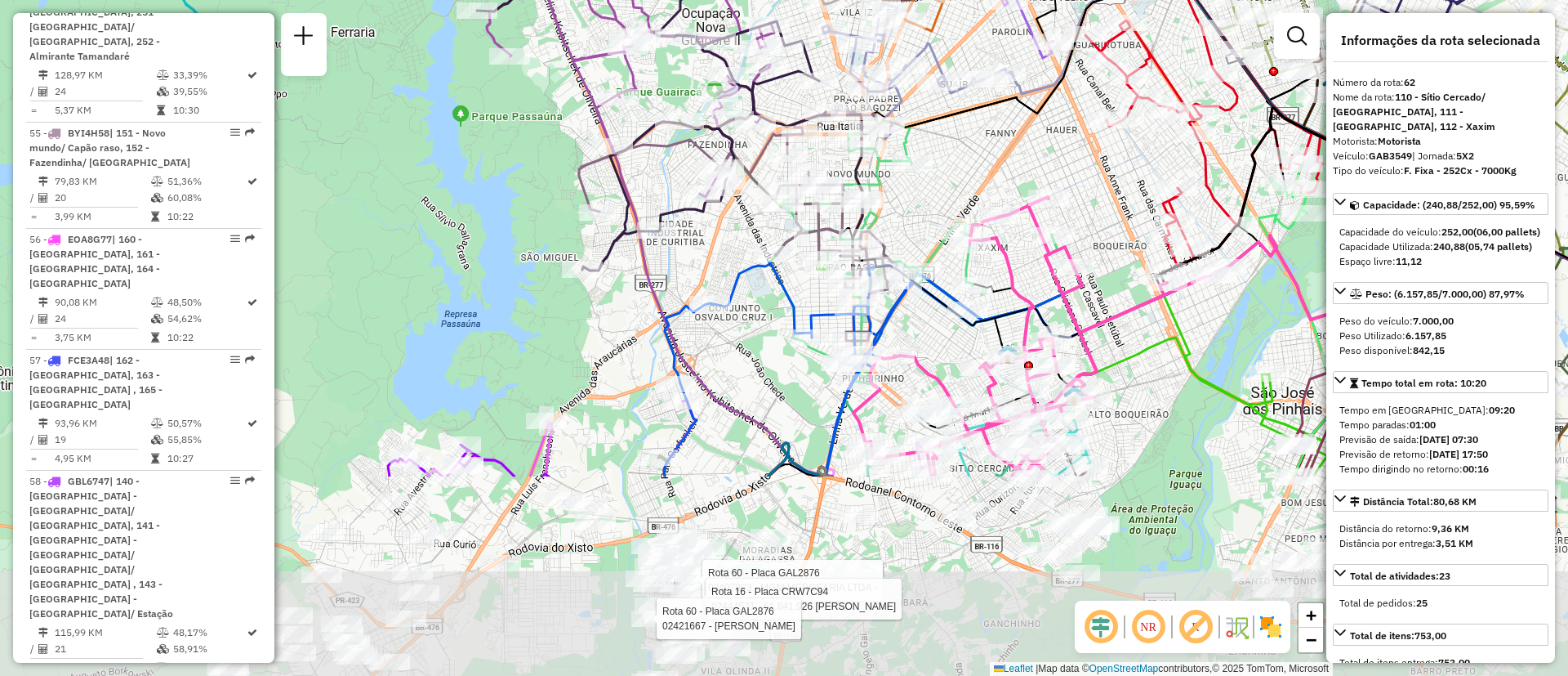
drag, startPoint x: 634, startPoint y: 289, endPoint x: 776, endPoint y: 315, distance: 144.4
click at [635, 116] on div "Rota 60 - Placa GAL2876 02497993 - MGM MERCEARIA LTDA - Rota 16 - Placa CRW7C94…" at bounding box center [784, 338] width 1568 height 676
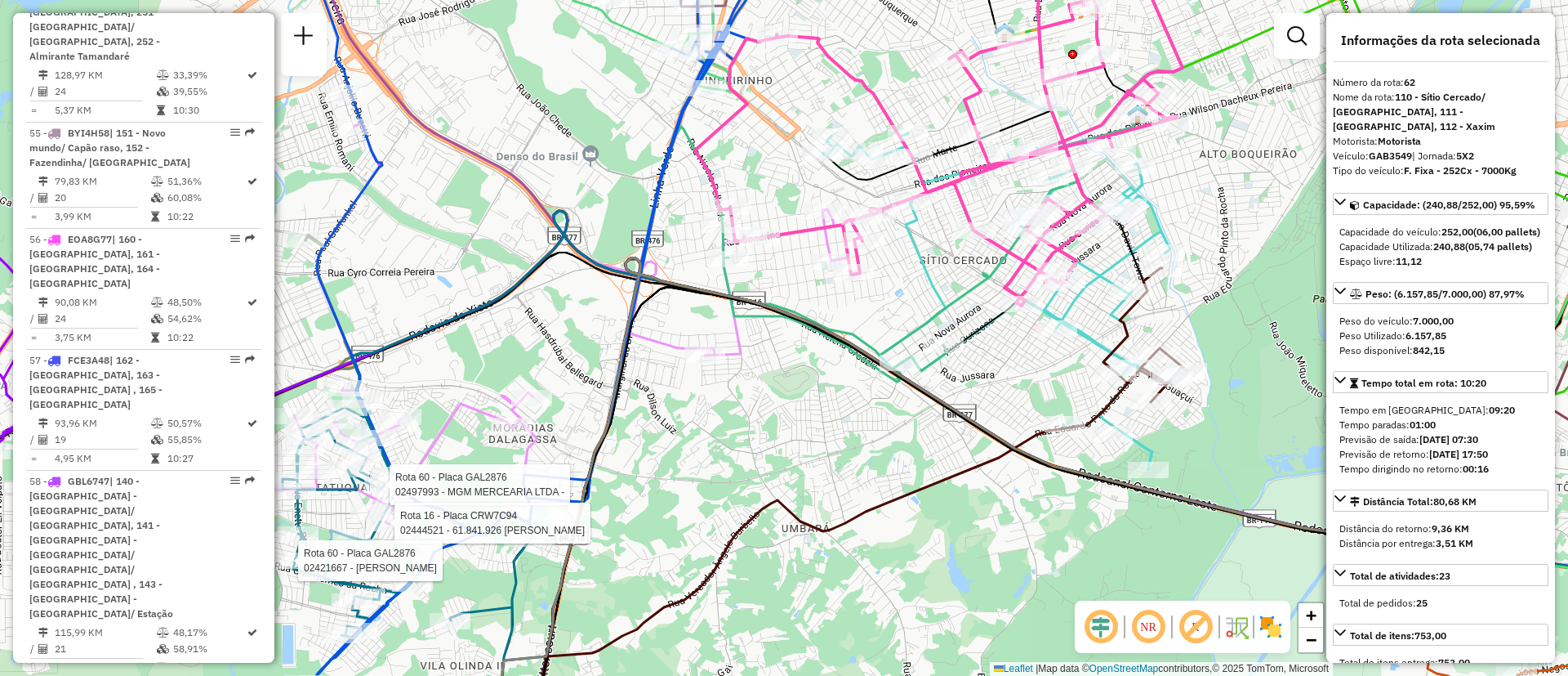
click at [952, 312] on icon at bounding box center [745, 280] width 789 height 329
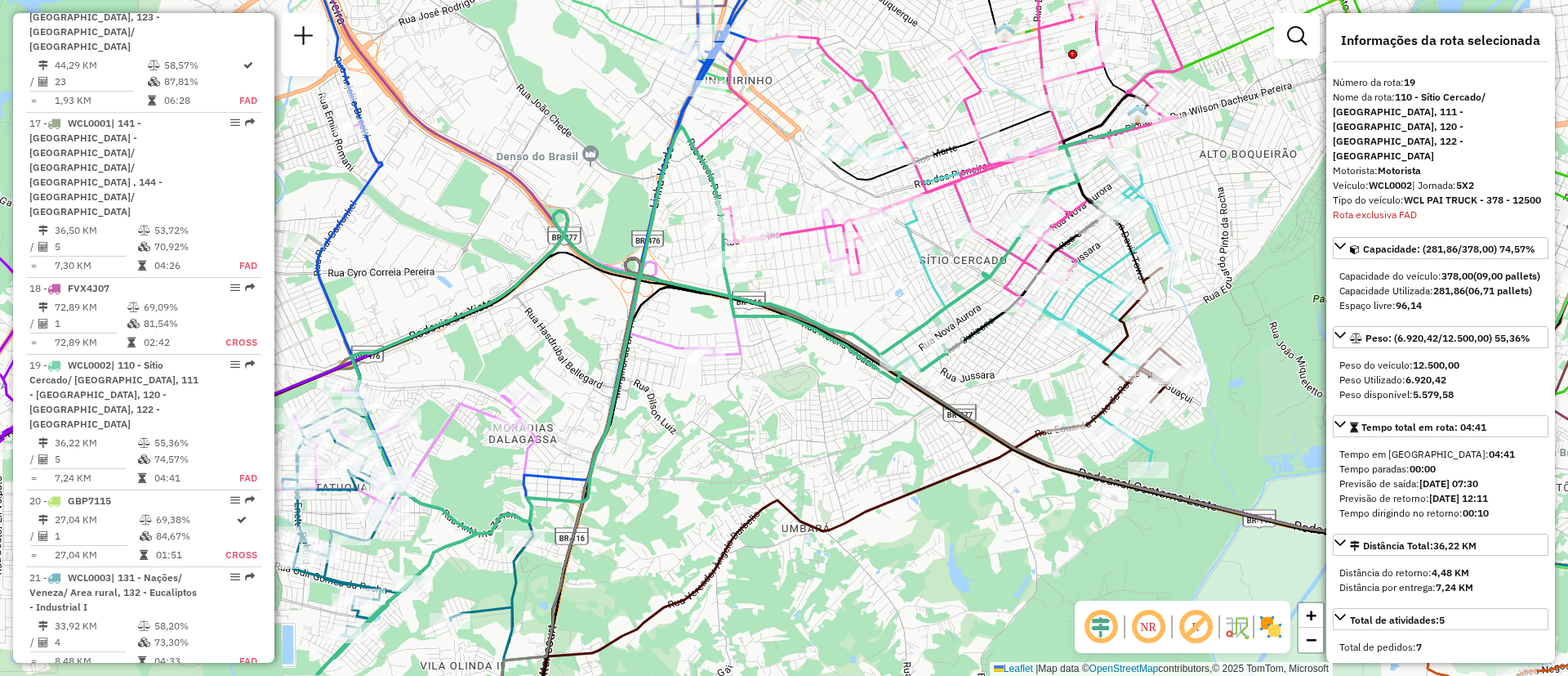
scroll to position [2597, 0]
click at [935, 187] on icon at bounding box center [986, 119] width 583 height 373
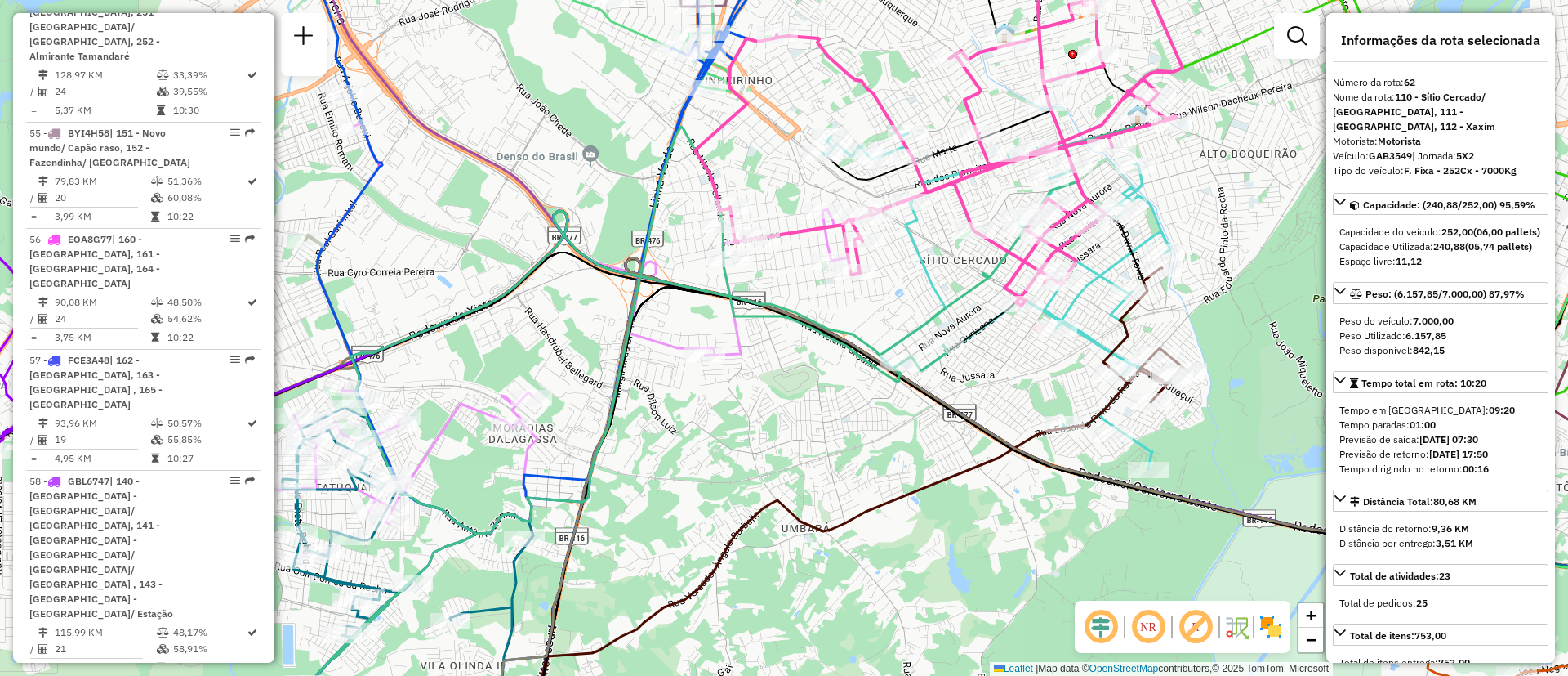
scroll to position [6973, 0]
click at [1007, 205] on span "Exibir somente esta rota" at bounding box center [1035, 201] width 145 height 13
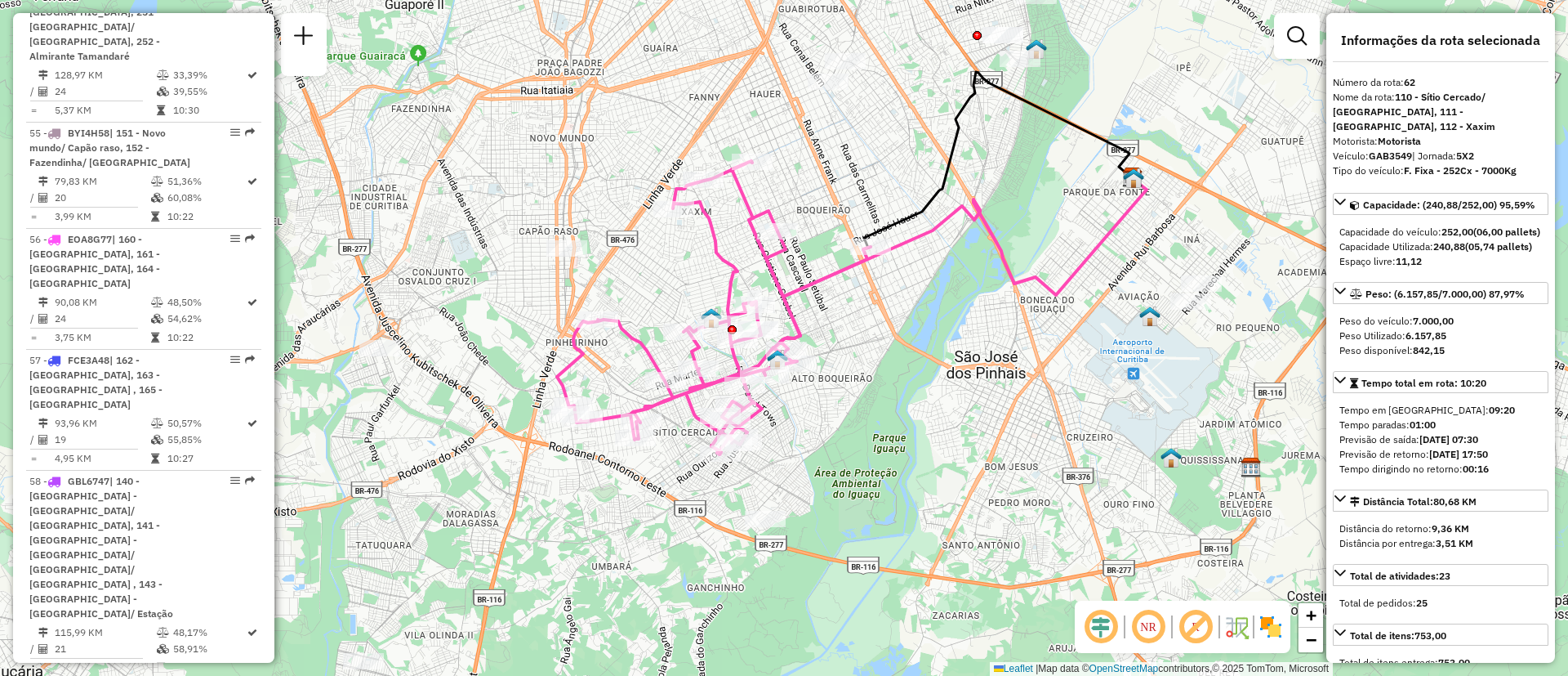
drag, startPoint x: 801, startPoint y: 462, endPoint x: 867, endPoint y: 387, distance: 99.9
click at [867, 387] on div "Janela de atendimento Grade de atendimento Capacidade Transportadoras Veículos …" at bounding box center [784, 338] width 1568 height 676
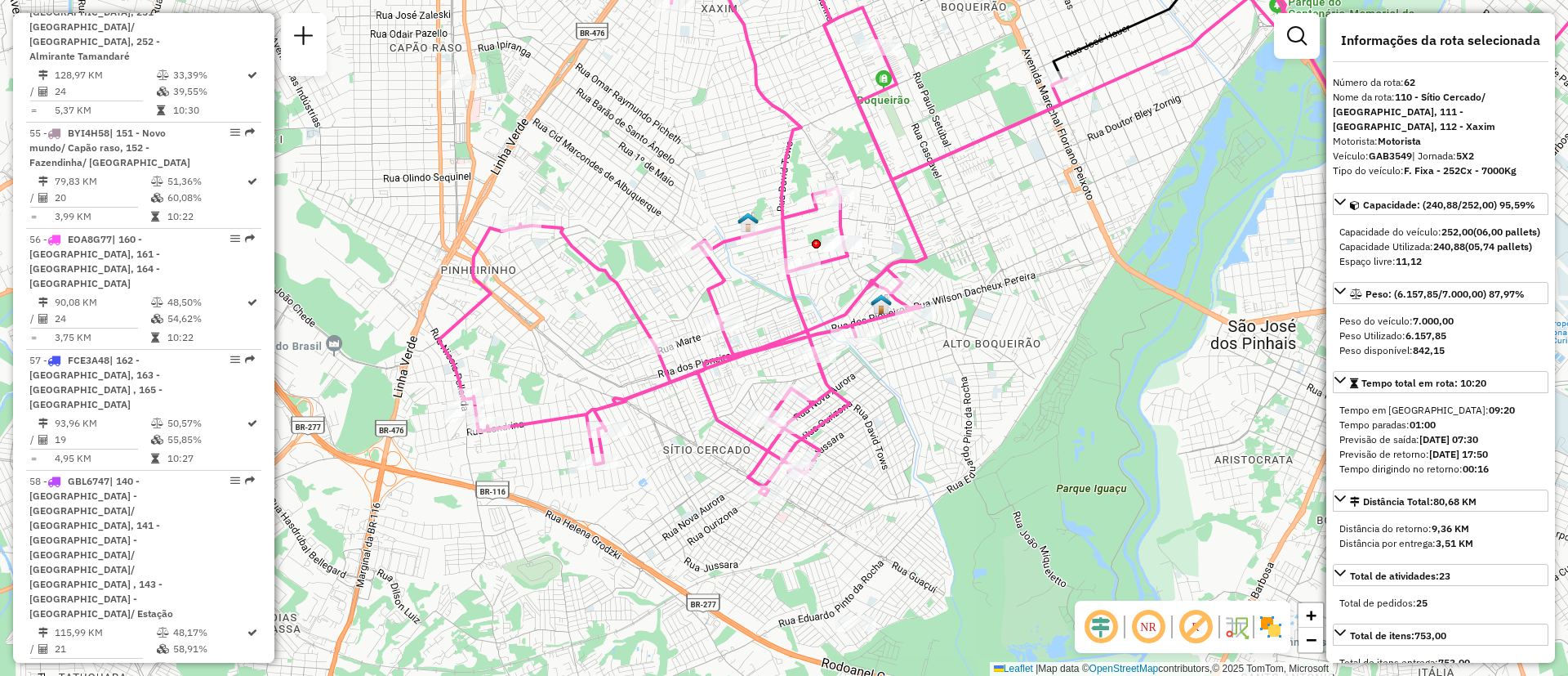
click at [981, 132] on icon at bounding box center [752, 213] width 628 height 563
click at [983, 138] on icon at bounding box center [752, 213] width 628 height 563
click at [1021, 170] on span "Exibir todas as rotas" at bounding box center [1070, 175] width 121 height 13
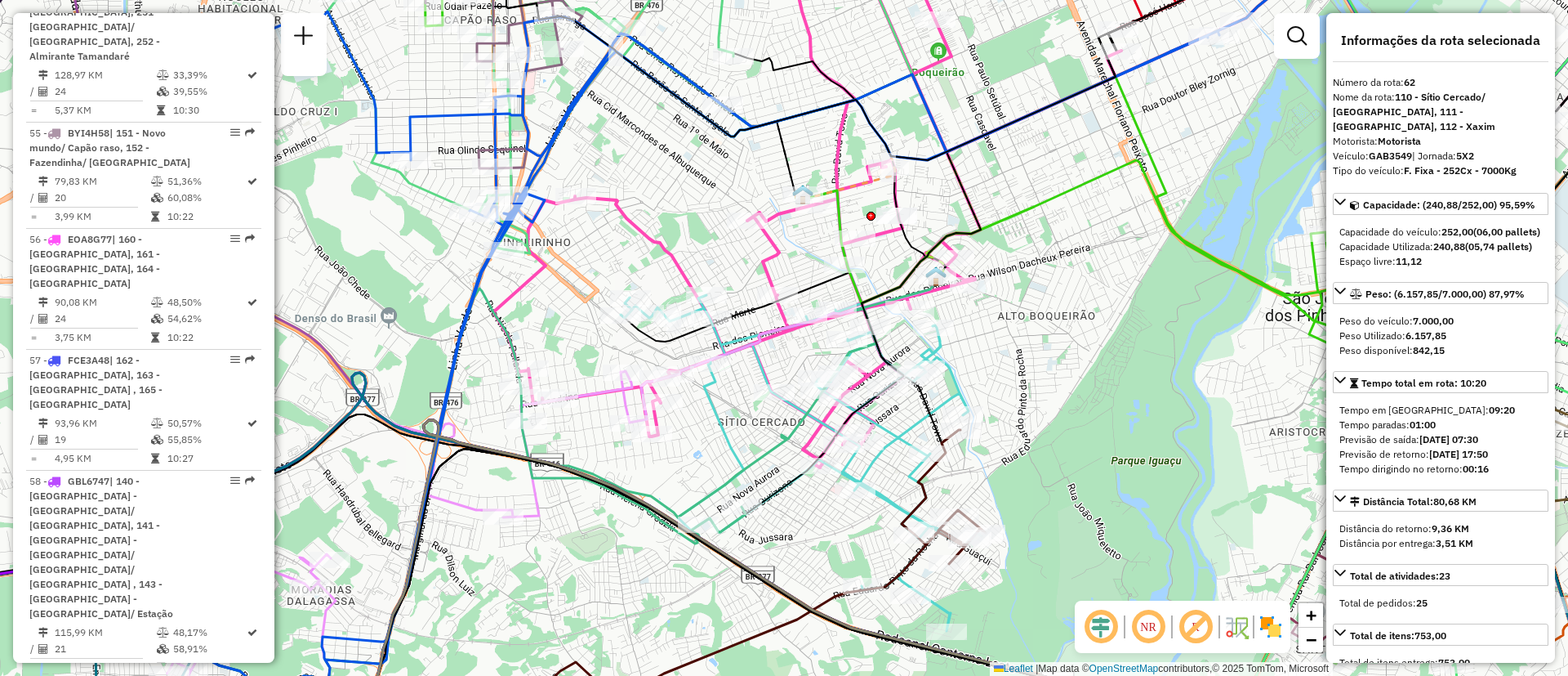
drag, startPoint x: 478, startPoint y: 343, endPoint x: 532, endPoint y: 316, distance: 60.4
click at [532, 316] on div "Janela de atendimento Grade de atendimento Capacidade Transportadoras Veículos …" at bounding box center [784, 338] width 1568 height 676
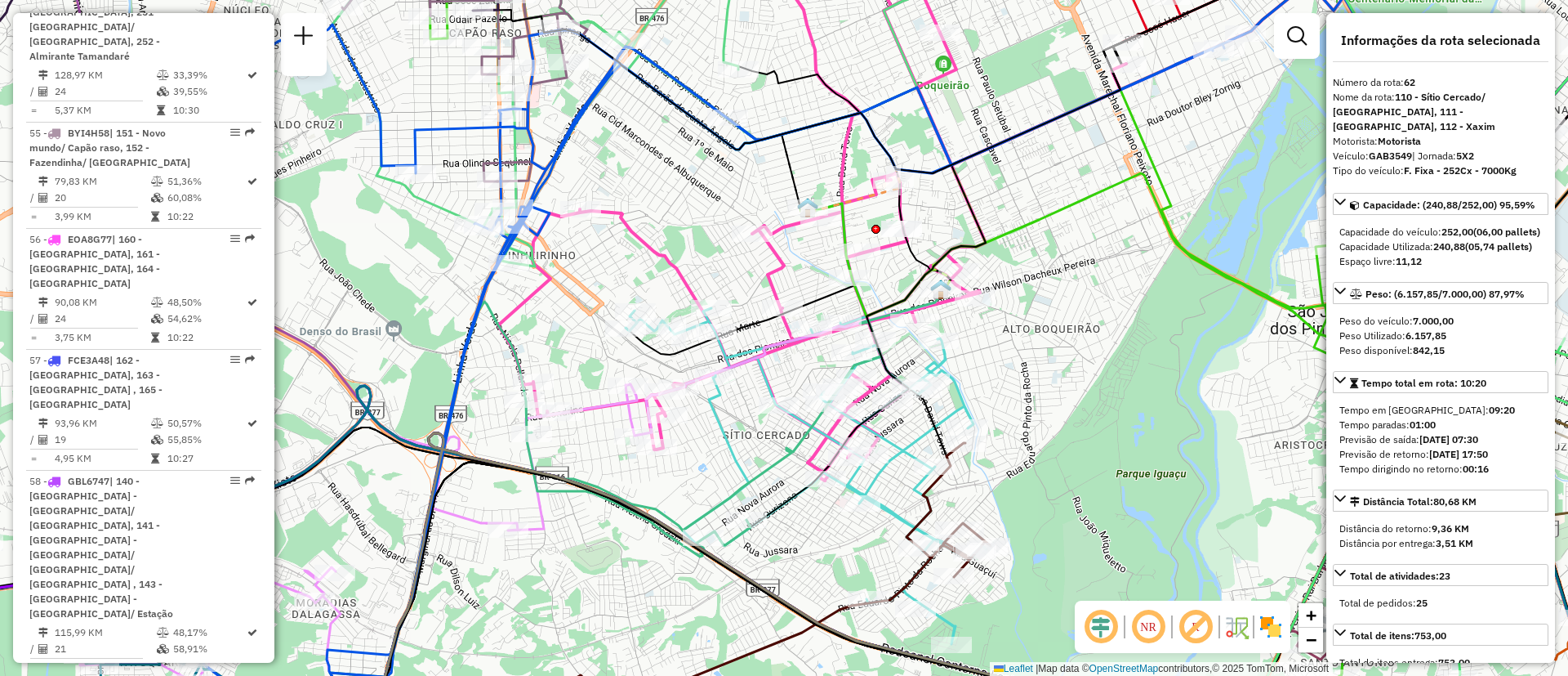
click at [532, 447] on icon at bounding box center [454, 522] width 591 height 441
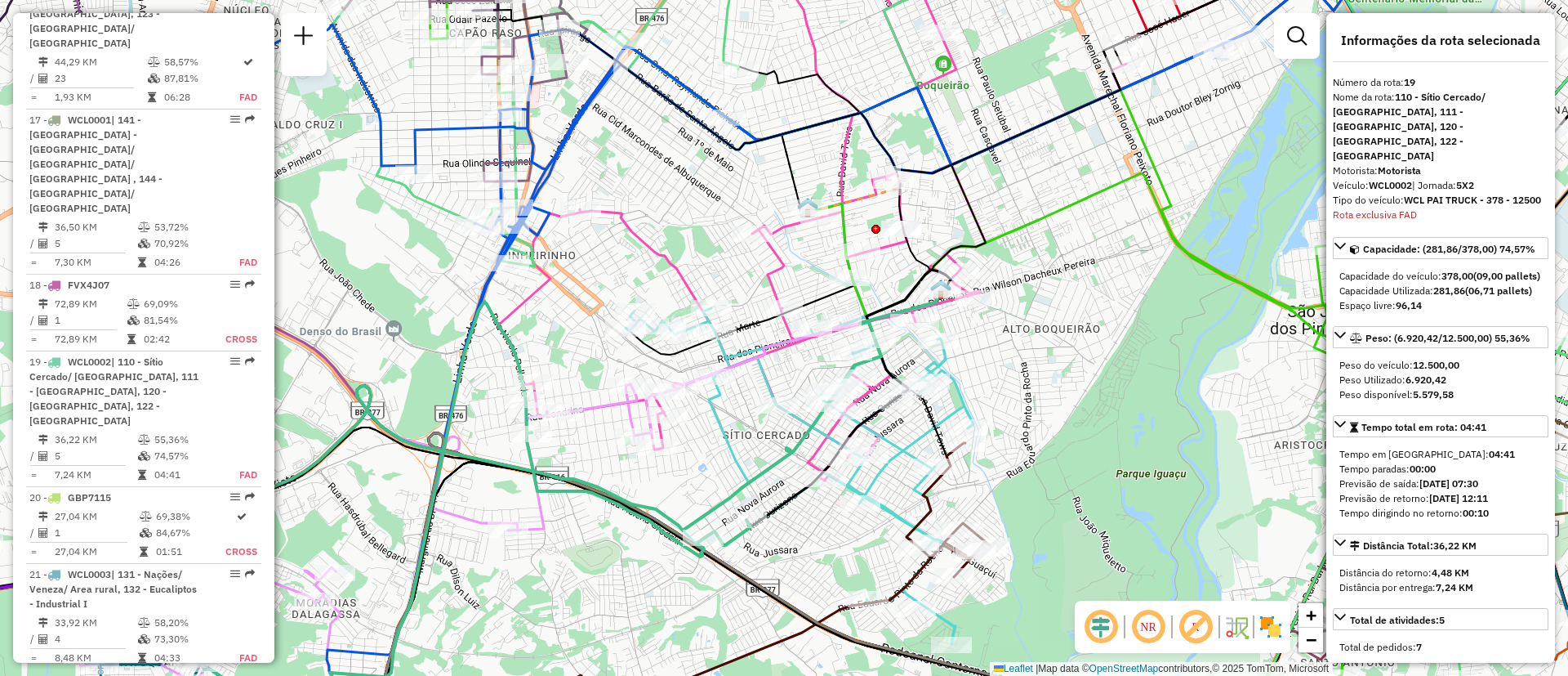
scroll to position [2597, 0]
drag, startPoint x: 649, startPoint y: 470, endPoint x: 656, endPoint y: 465, distance: 8.6
click at [648, 470] on span "Exibir somente esta rota" at bounding box center [630, 463] width 145 height 13
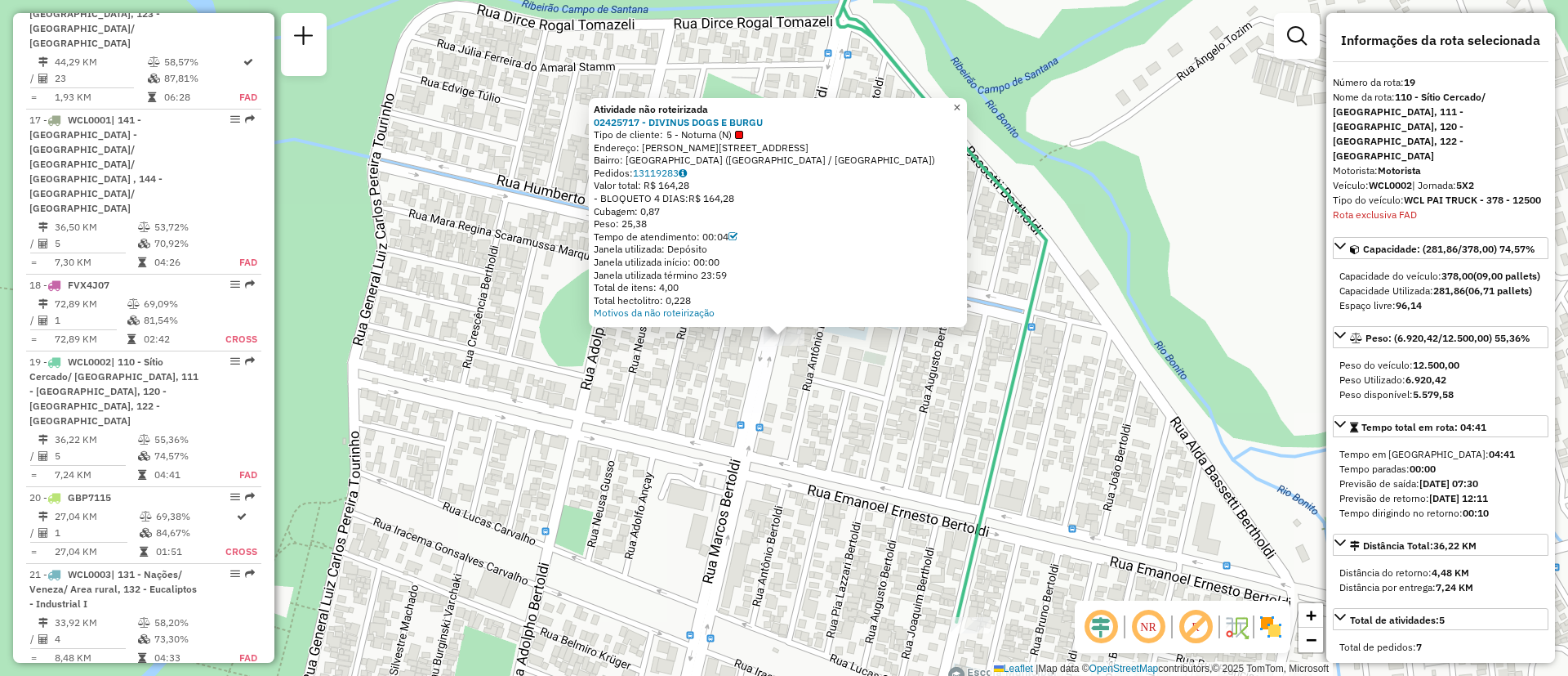
click at [960, 107] on span "×" at bounding box center [956, 107] width 8 height 14
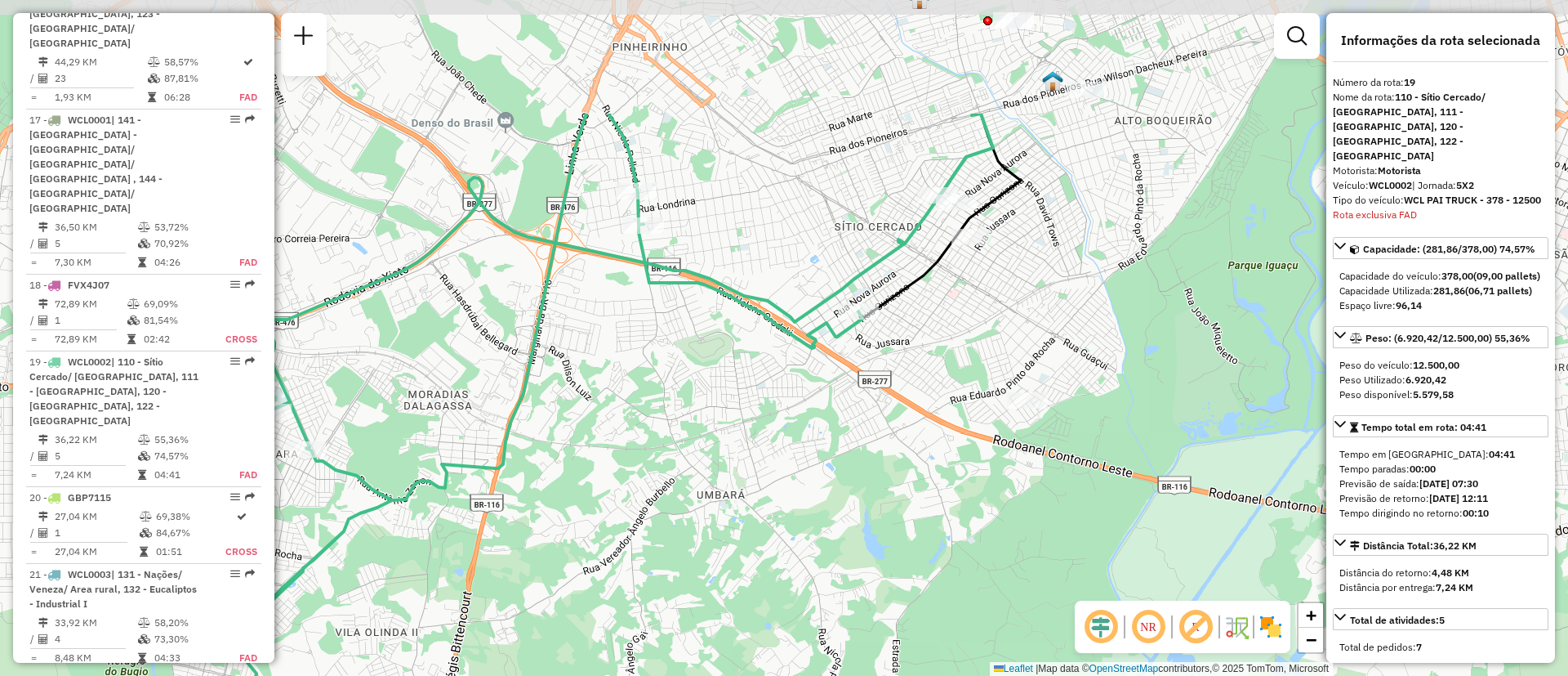
drag, startPoint x: 1038, startPoint y: 277, endPoint x: 433, endPoint y: 458, distance: 631.5
click at [433, 458] on icon at bounding box center [546, 417] width 632 height 607
